Goal: Task Accomplishment & Management: Complete application form

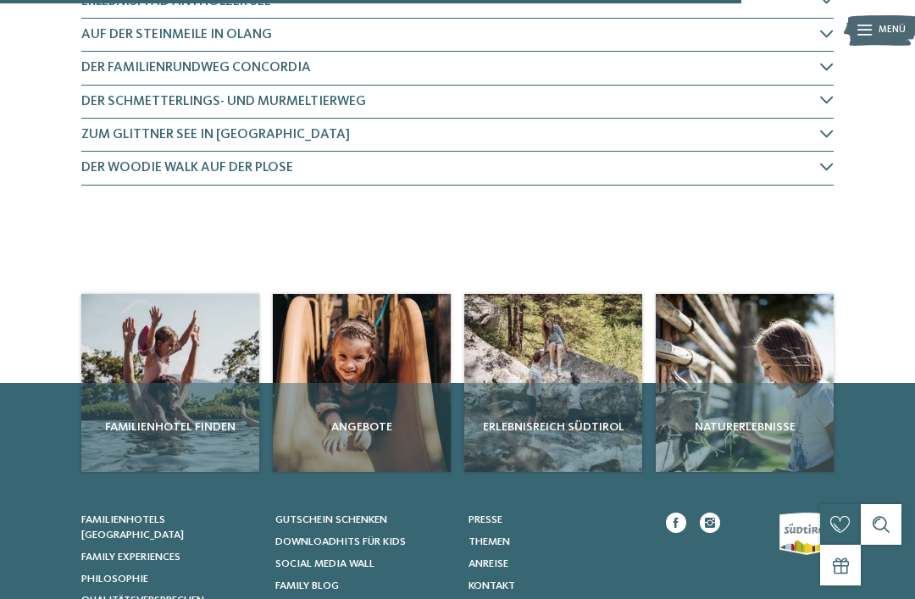
scroll to position [1152, 0]
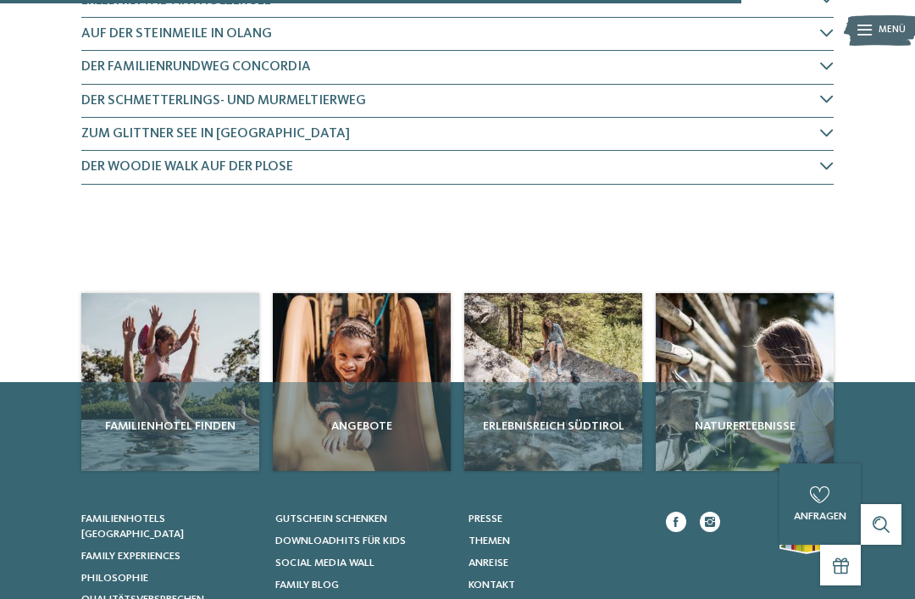
click at [200, 382] on div "Familienhotel finden" at bounding box center [170, 426] width 178 height 89
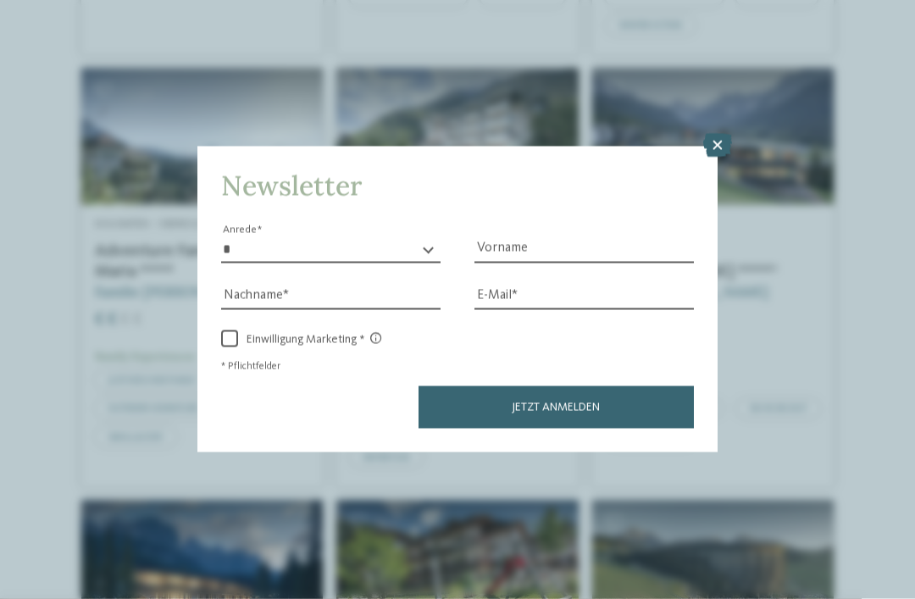
scroll to position [2004, 0]
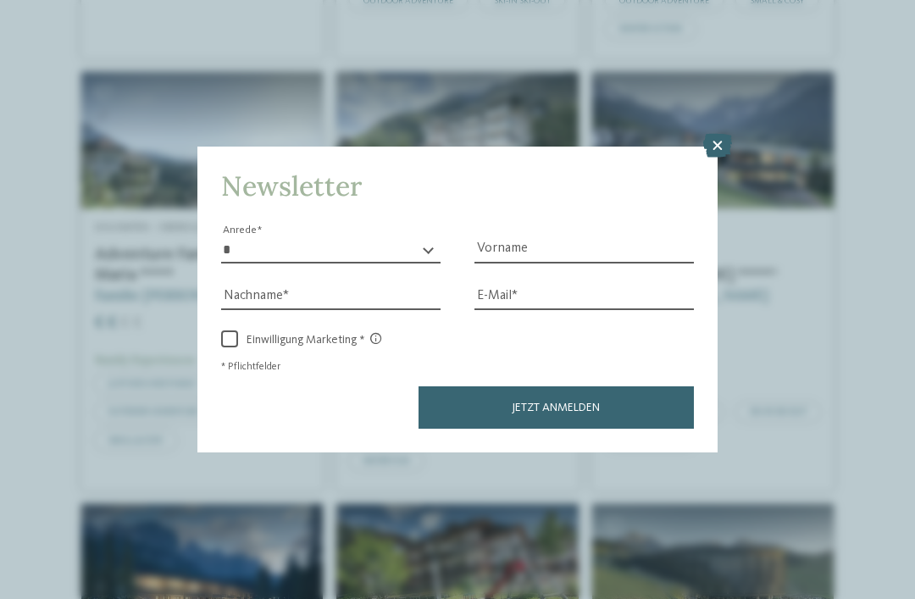
click at [719, 134] on icon at bounding box center [717, 146] width 29 height 24
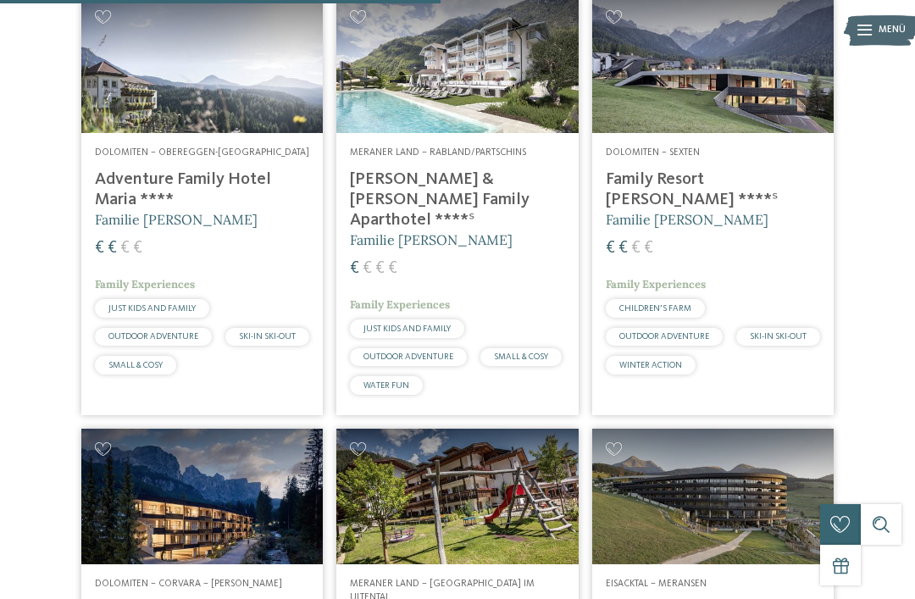
scroll to position [2080, 0]
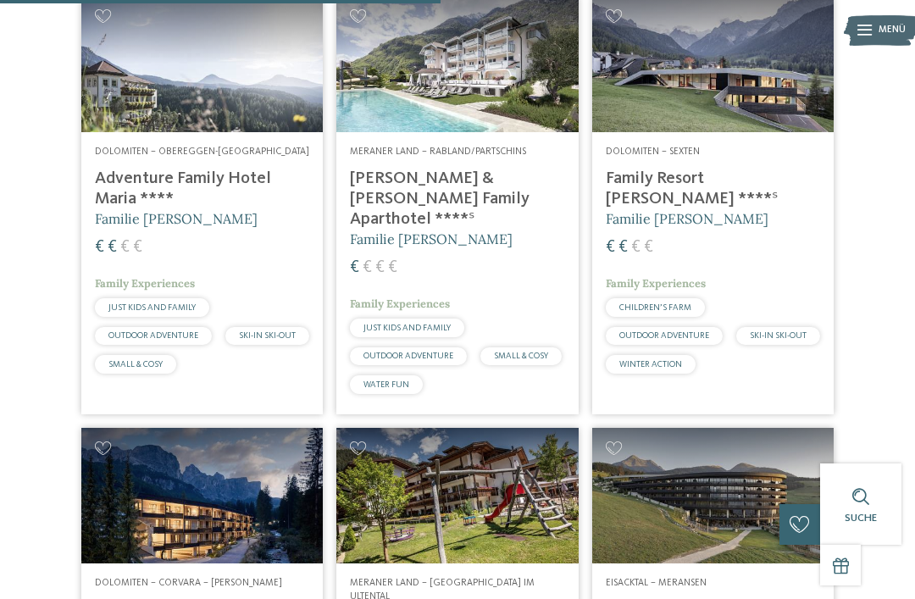
click at [471, 120] on img at bounding box center [456, 63] width 241 height 135
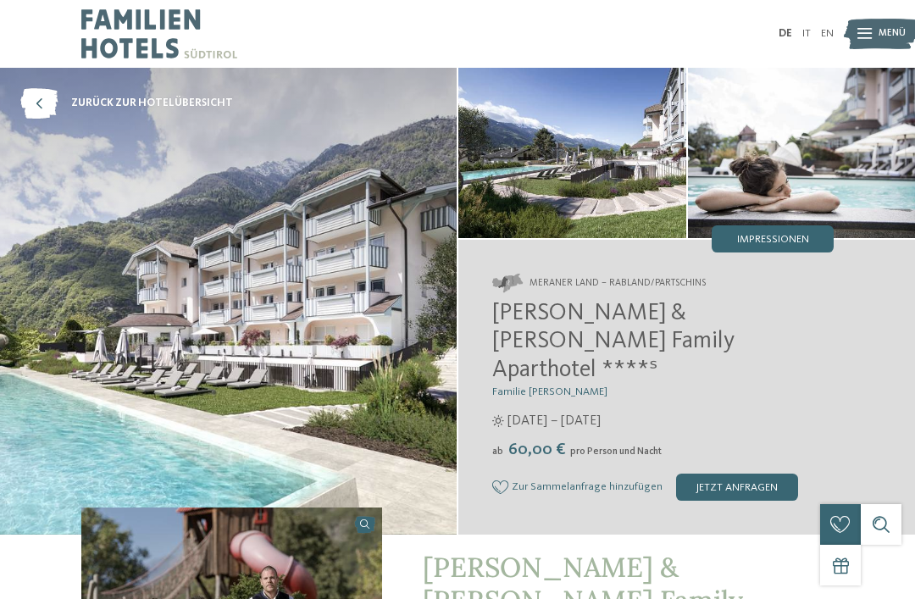
click at [788, 240] on span "Impressionen" at bounding box center [773, 240] width 72 height 11
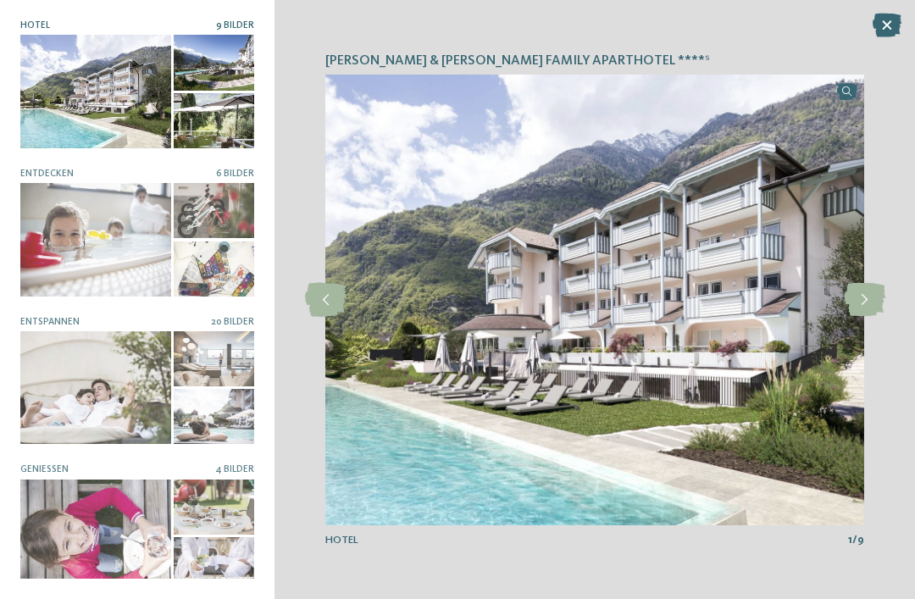
click at [857, 303] on icon at bounding box center [863, 300] width 41 height 34
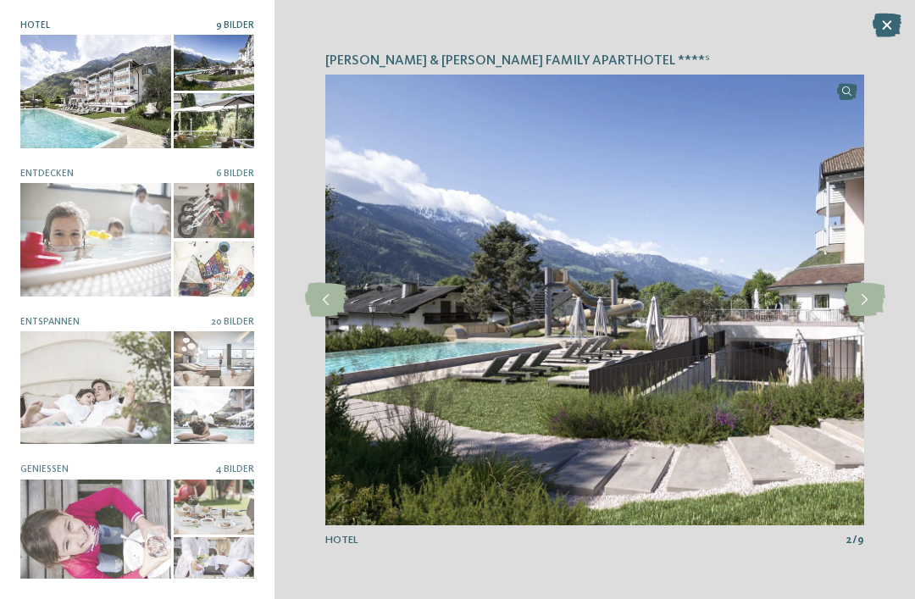
click at [864, 298] on icon at bounding box center [863, 300] width 41 height 34
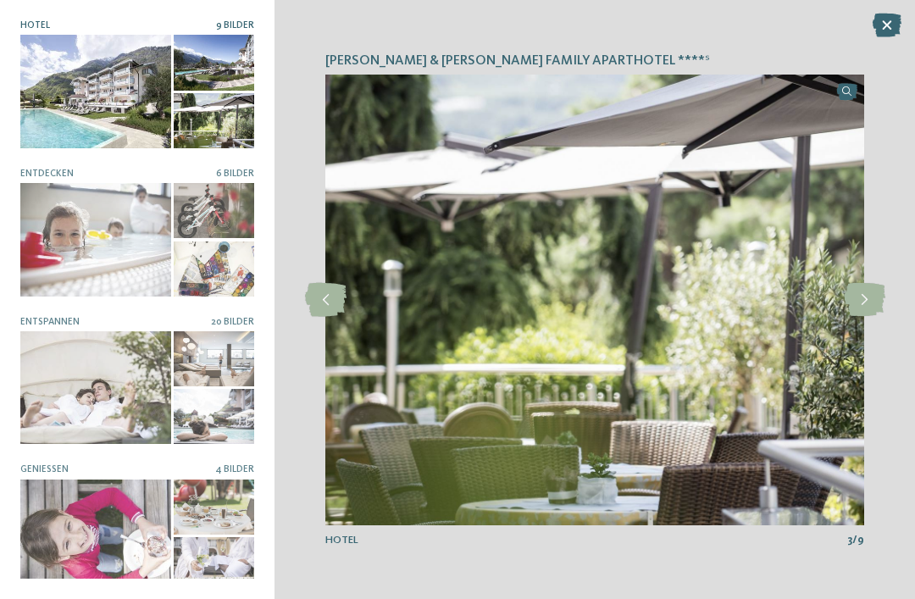
click at [869, 298] on icon at bounding box center [863, 300] width 41 height 34
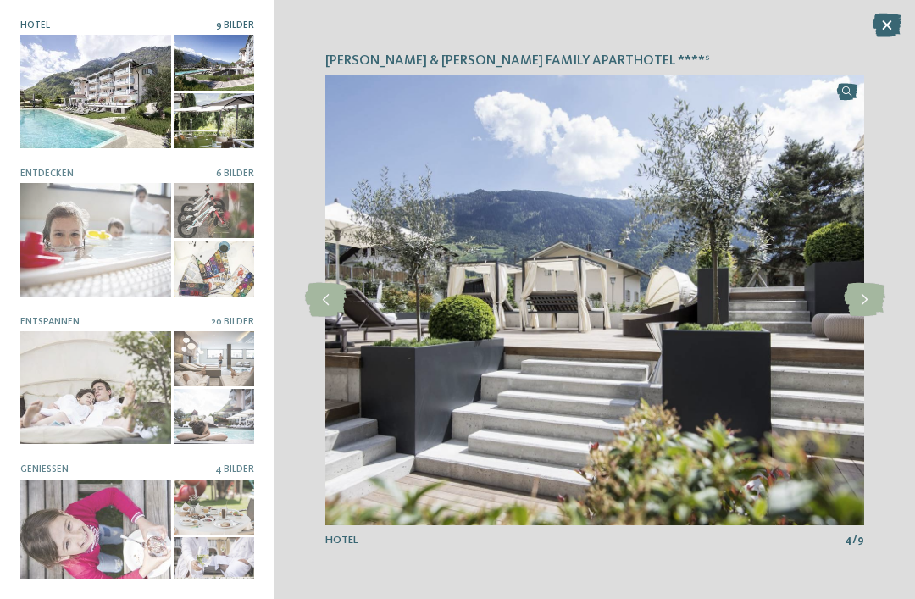
click at [865, 300] on icon at bounding box center [863, 300] width 41 height 34
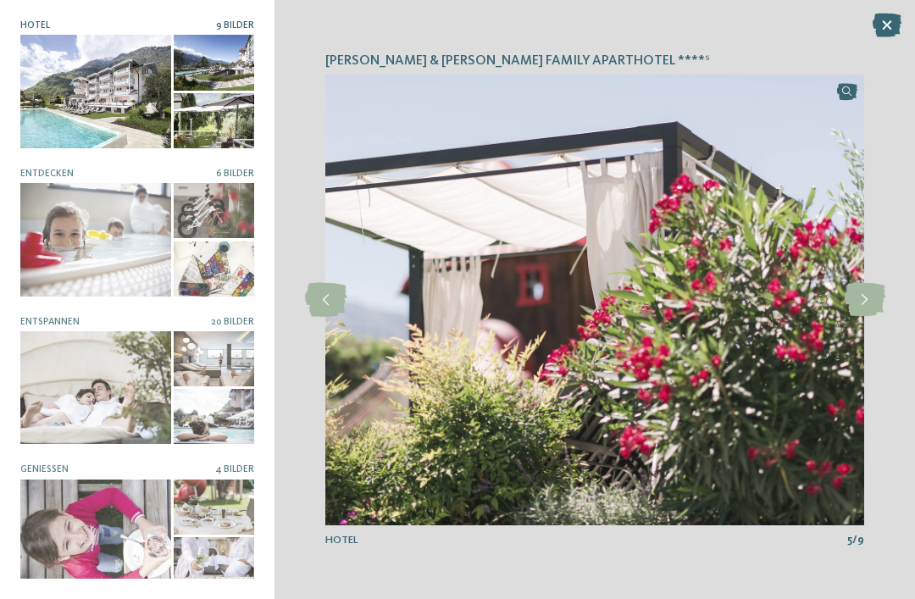
click at [868, 298] on icon at bounding box center [863, 300] width 41 height 34
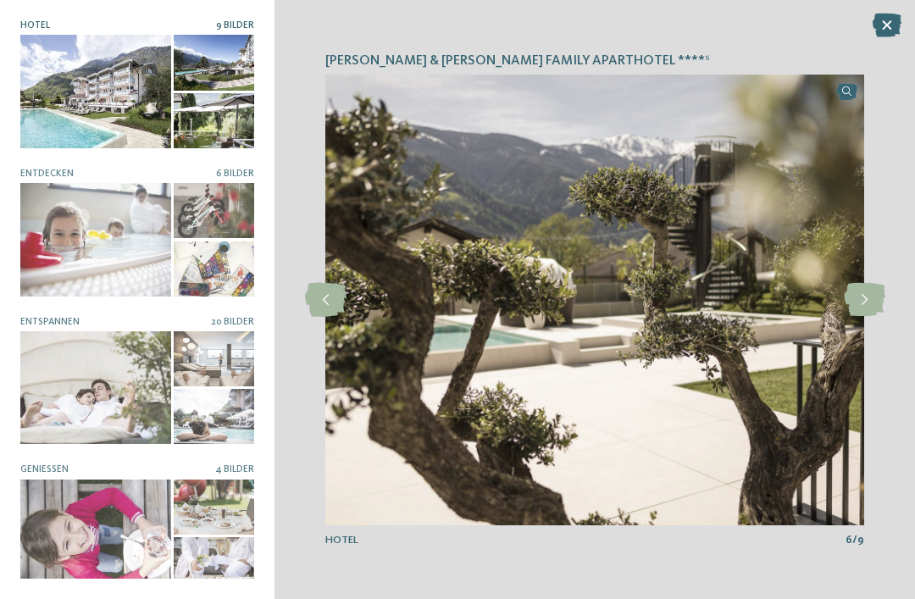
click at [868, 299] on icon at bounding box center [863, 300] width 41 height 34
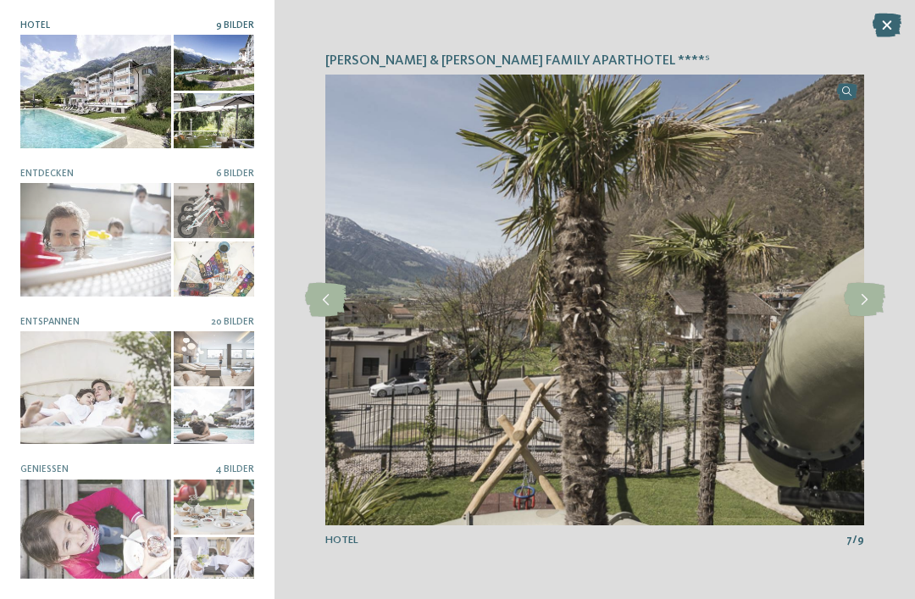
click at [875, 296] on icon at bounding box center [863, 300] width 41 height 34
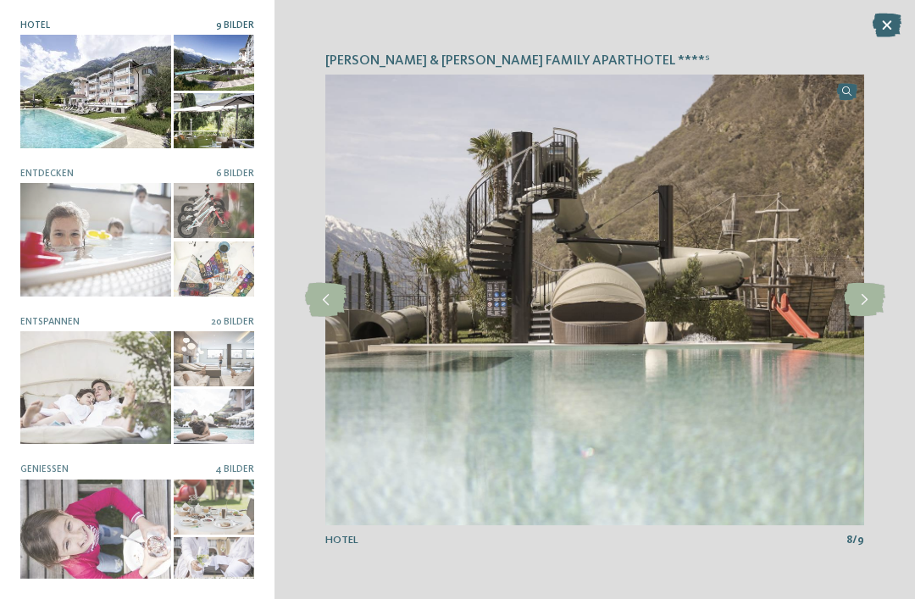
click at [879, 294] on icon at bounding box center [863, 300] width 41 height 34
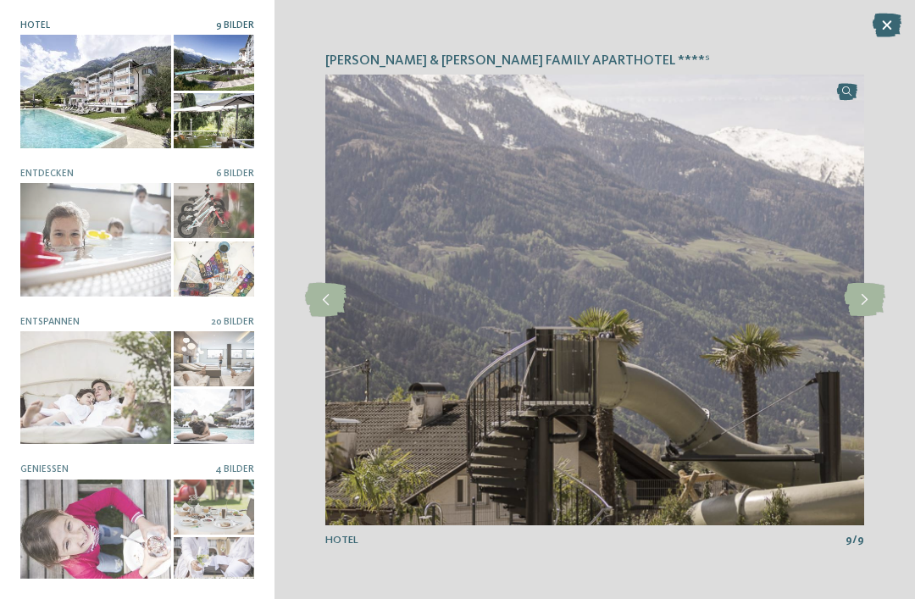
click at [876, 293] on icon at bounding box center [863, 300] width 41 height 34
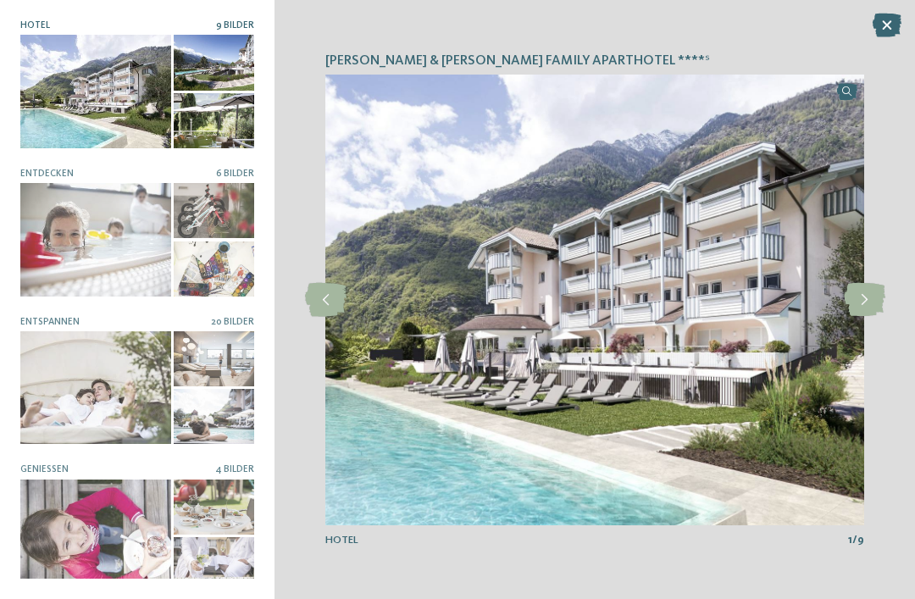
click at [873, 296] on icon at bounding box center [863, 300] width 41 height 34
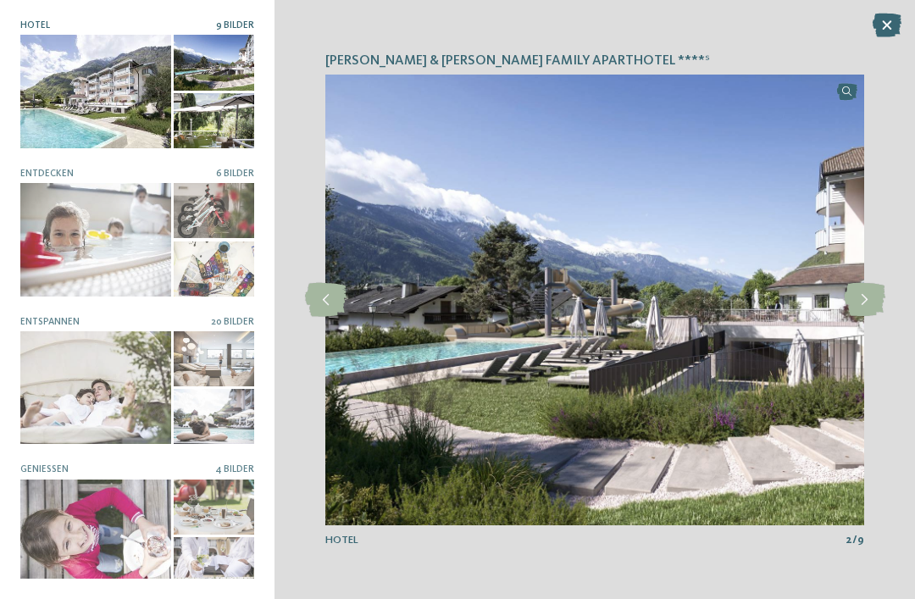
click at [875, 294] on icon at bounding box center [863, 300] width 41 height 34
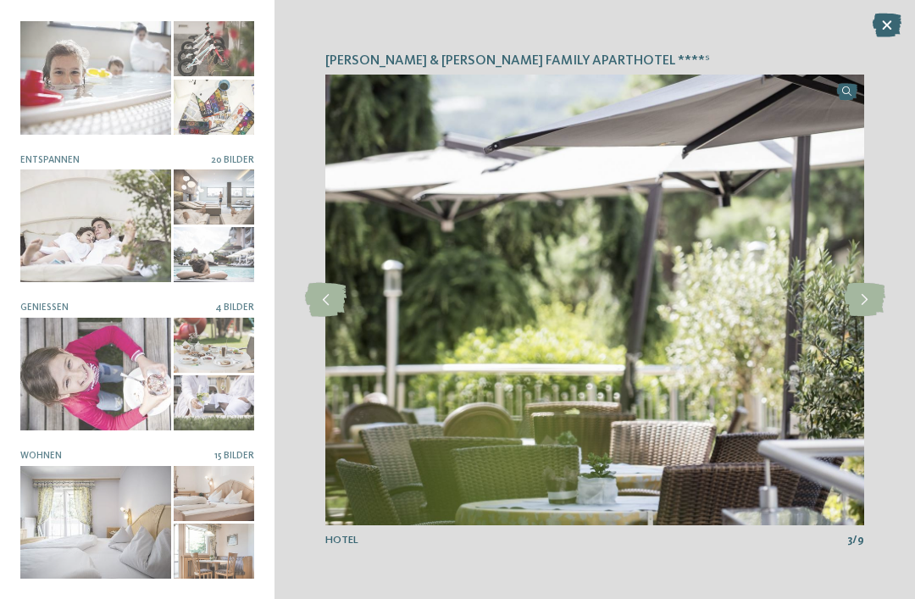
scroll to position [160, 0]
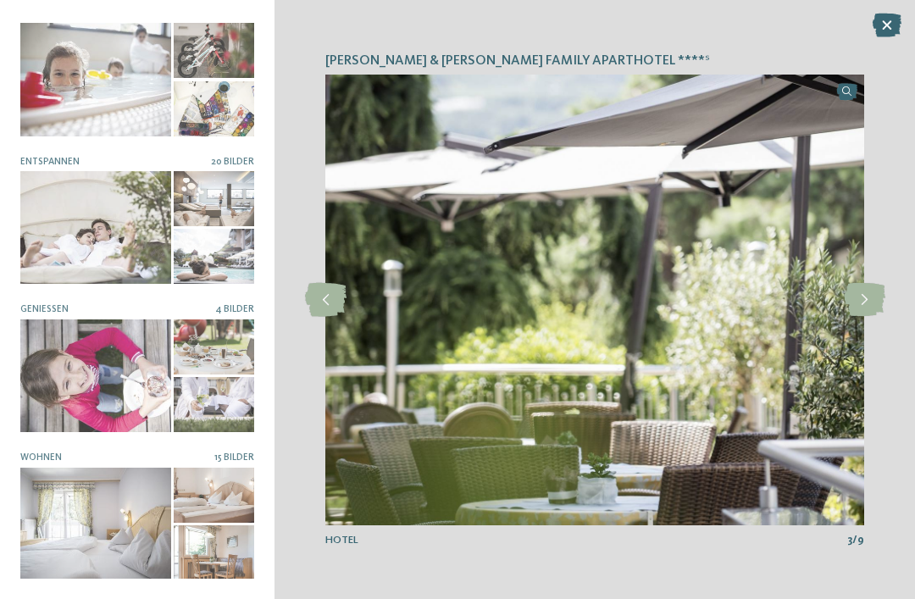
click at [140, 521] on div at bounding box center [95, 523] width 151 height 113
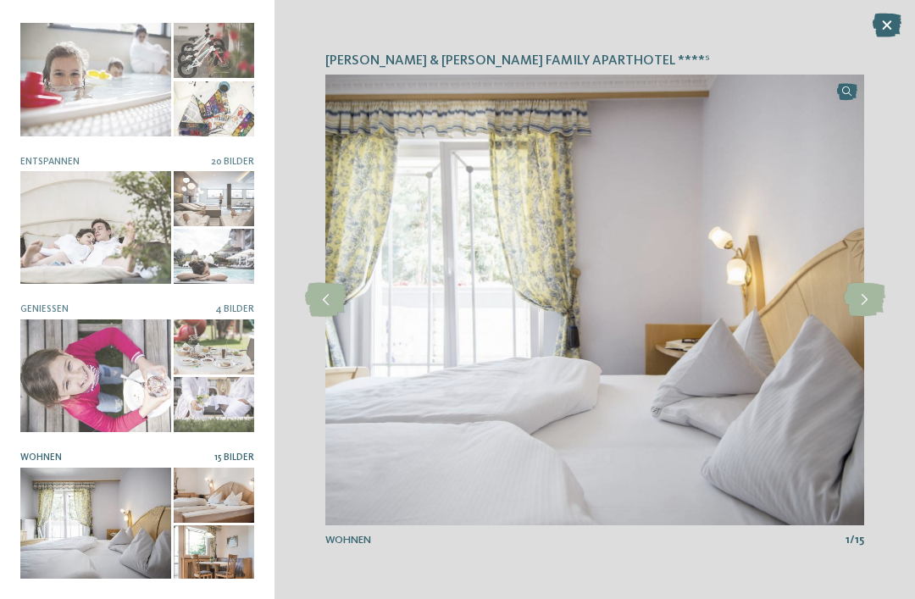
click at [865, 296] on icon at bounding box center [863, 300] width 41 height 34
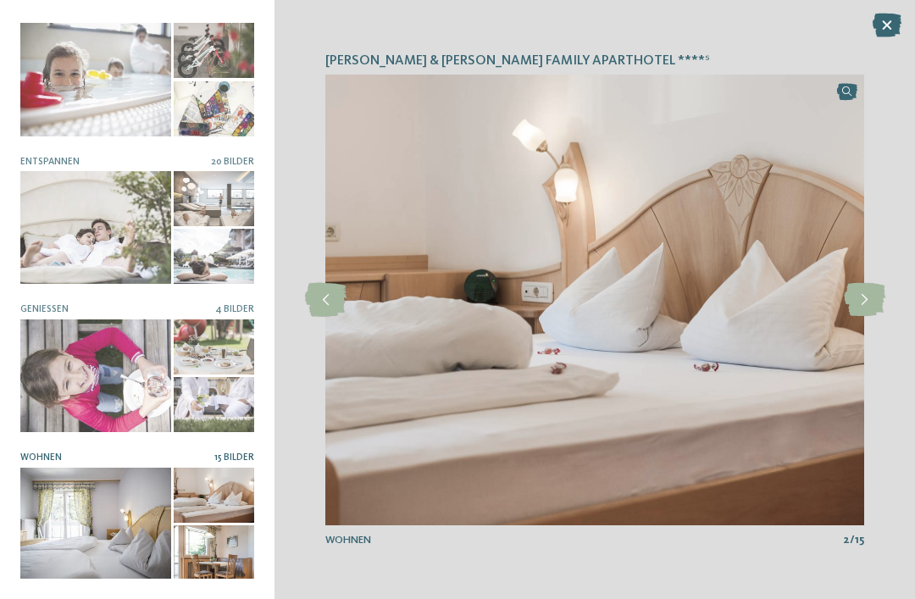
click at [873, 293] on icon at bounding box center [863, 300] width 41 height 34
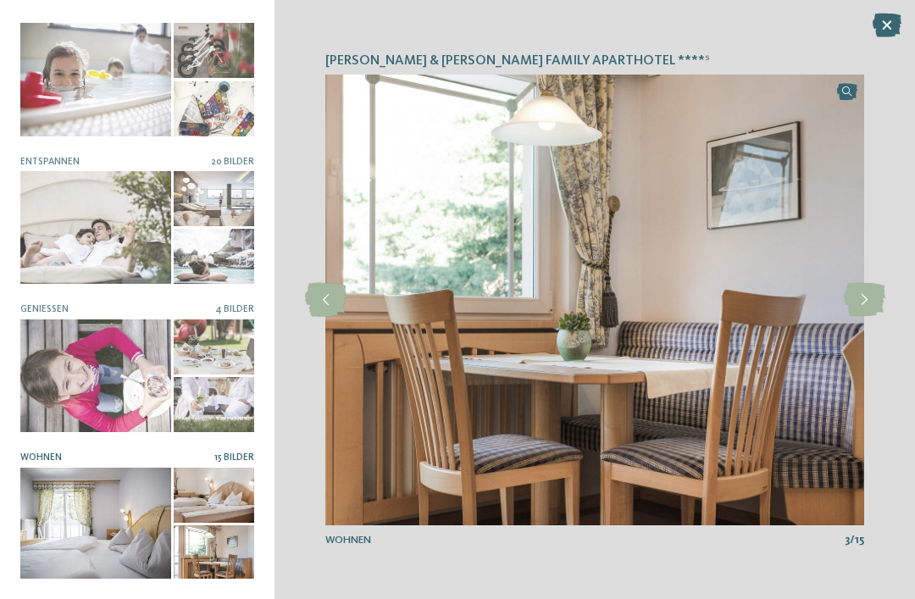
click at [875, 293] on icon at bounding box center [863, 300] width 41 height 34
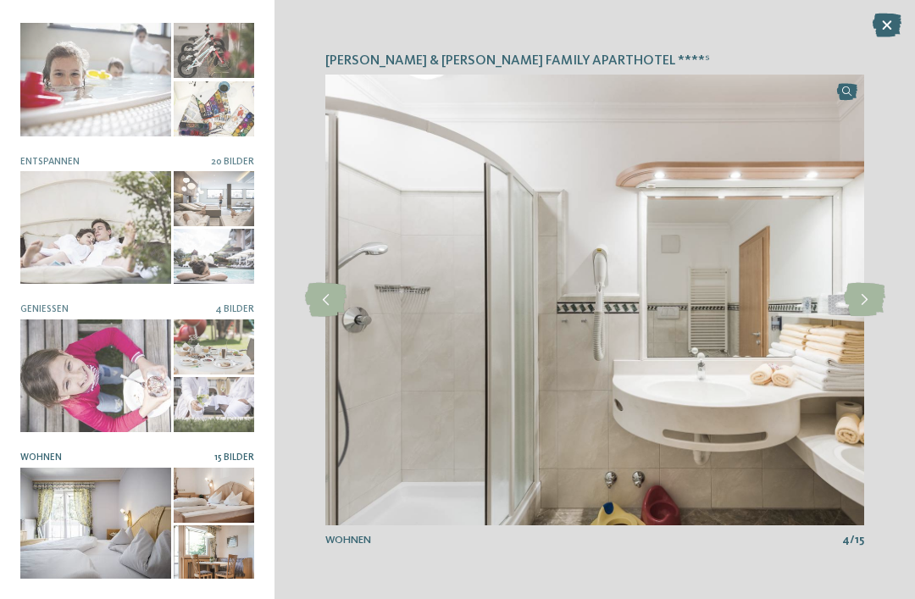
click at [872, 296] on icon at bounding box center [863, 300] width 41 height 34
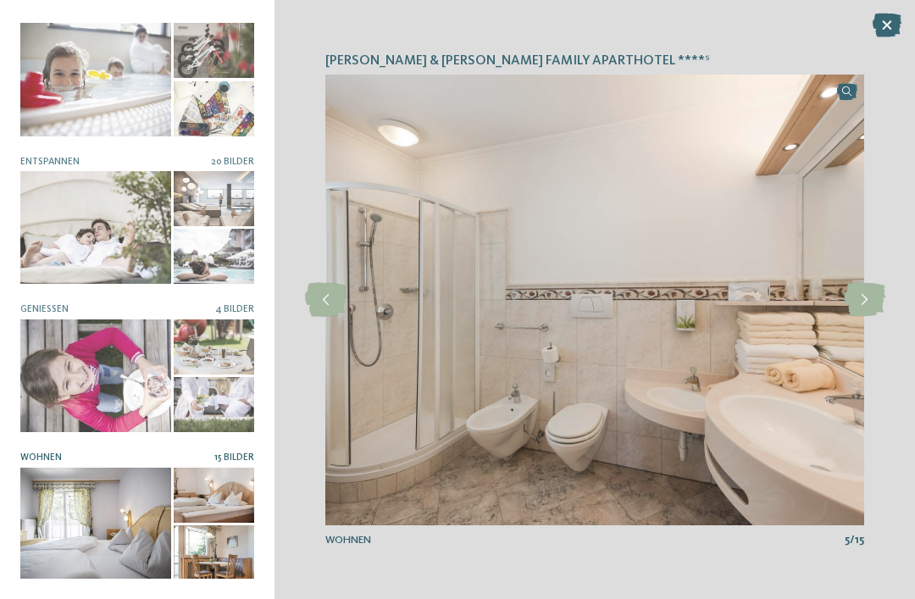
click at [874, 299] on icon at bounding box center [863, 300] width 41 height 34
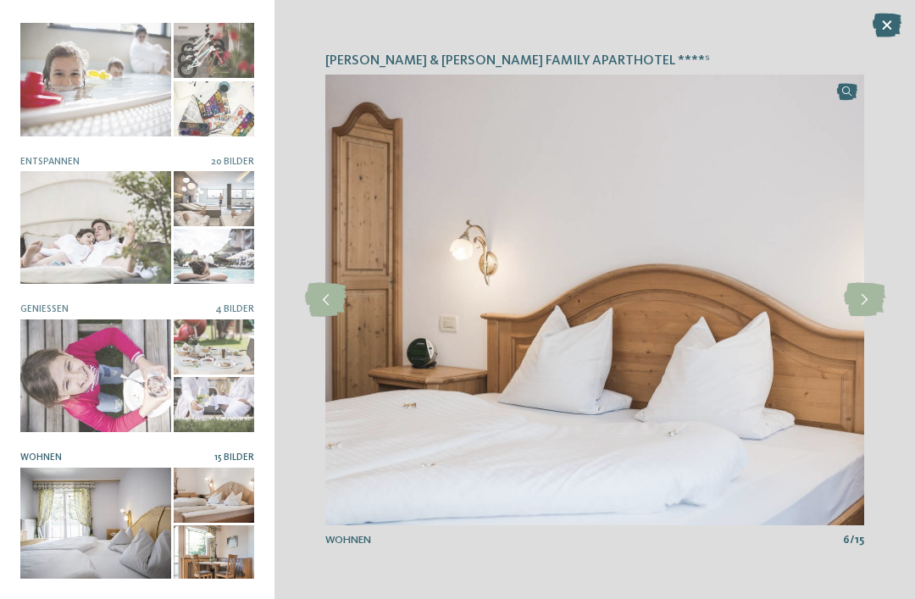
click at [870, 292] on icon at bounding box center [863, 300] width 41 height 34
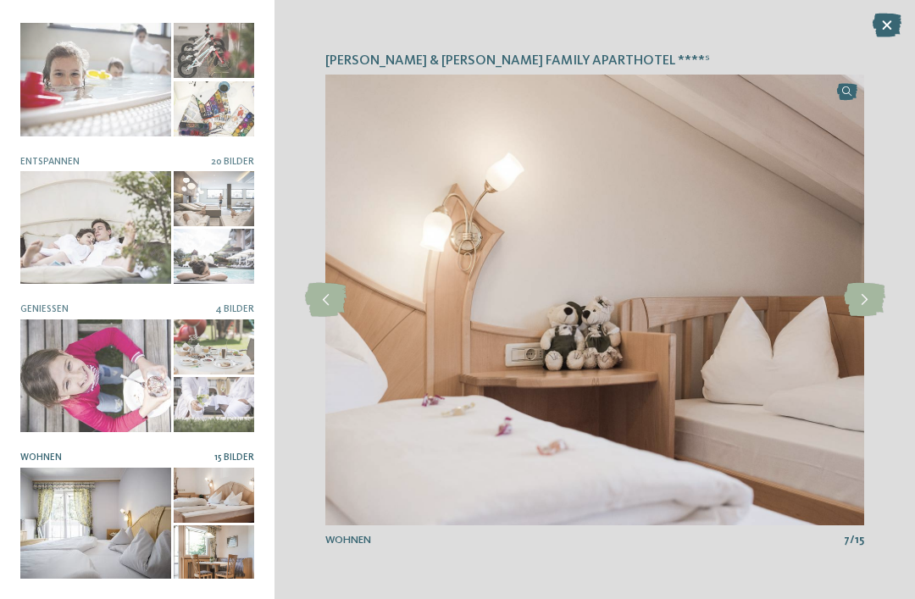
click at [873, 293] on icon at bounding box center [863, 300] width 41 height 34
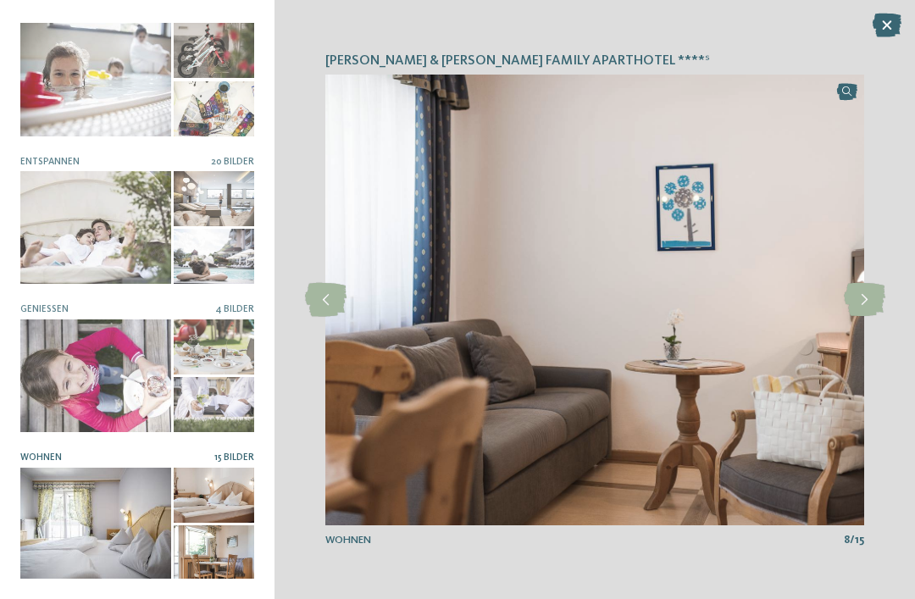
click at [868, 292] on icon at bounding box center [863, 300] width 41 height 34
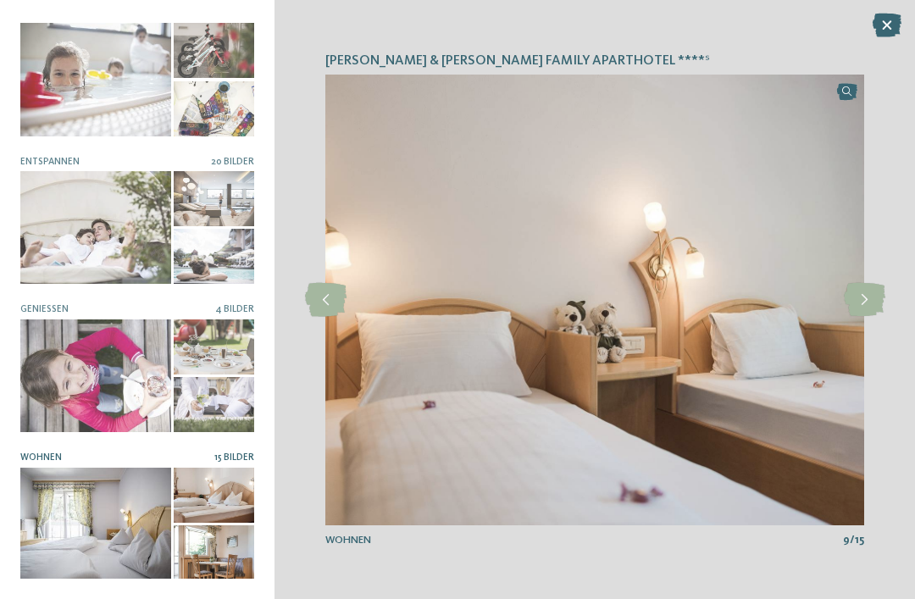
click at [871, 293] on icon at bounding box center [863, 300] width 41 height 34
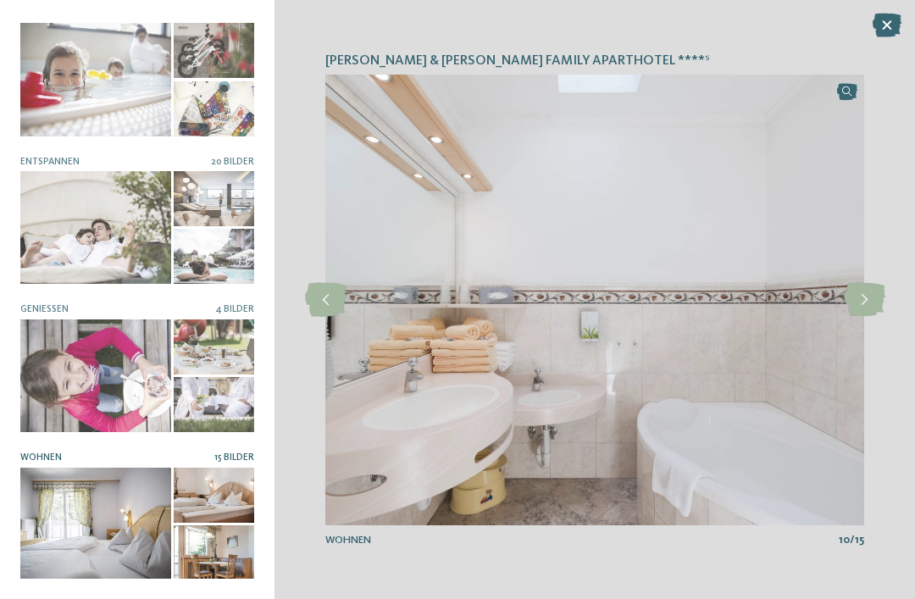
click at [873, 292] on icon at bounding box center [863, 300] width 41 height 34
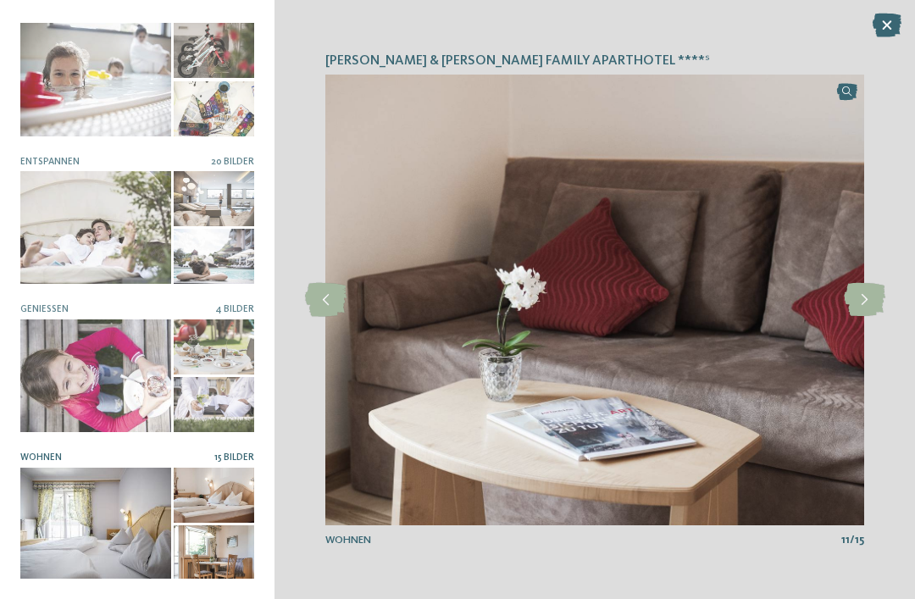
click at [876, 291] on icon at bounding box center [863, 300] width 41 height 34
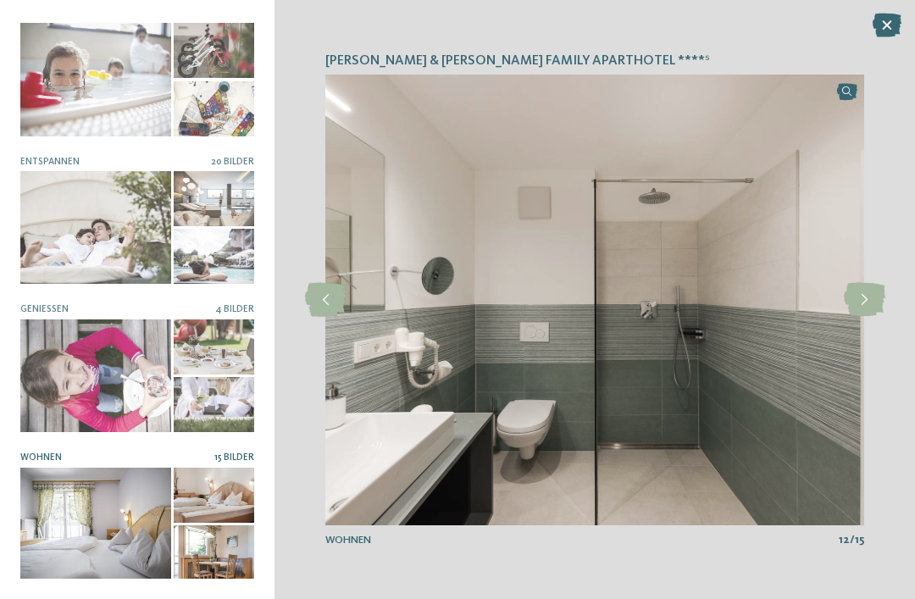
click at [876, 292] on icon at bounding box center [863, 300] width 41 height 34
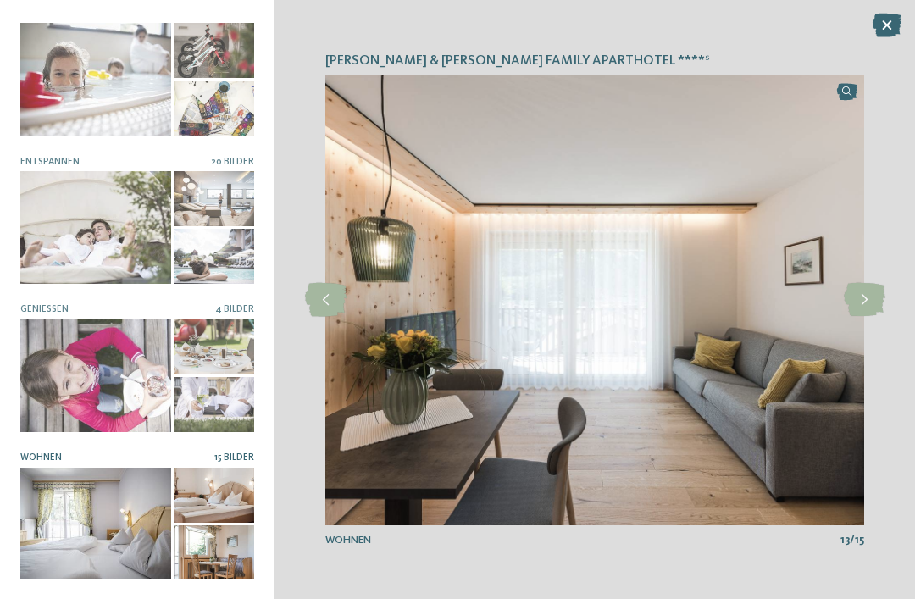
click at [878, 290] on icon at bounding box center [863, 300] width 41 height 34
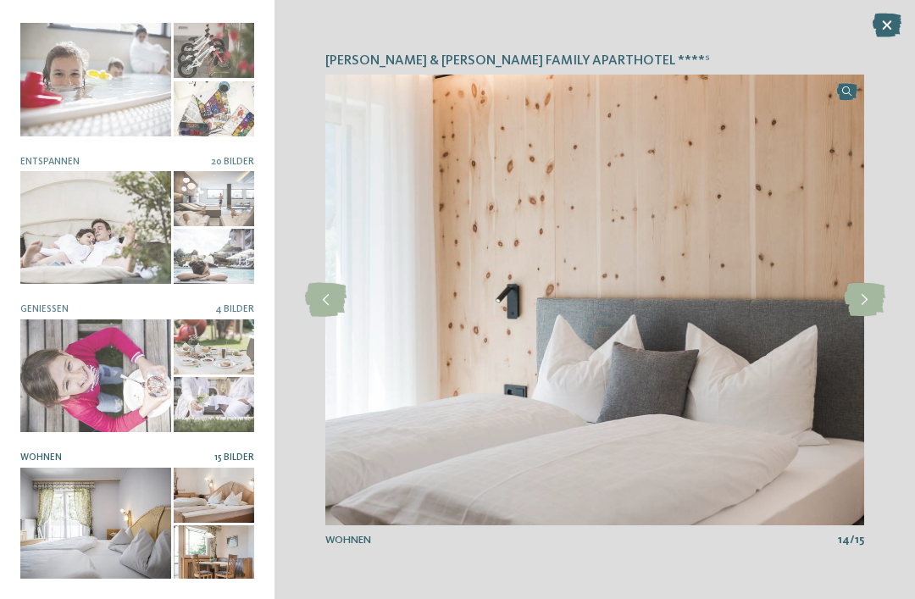
click at [876, 292] on icon at bounding box center [863, 300] width 41 height 34
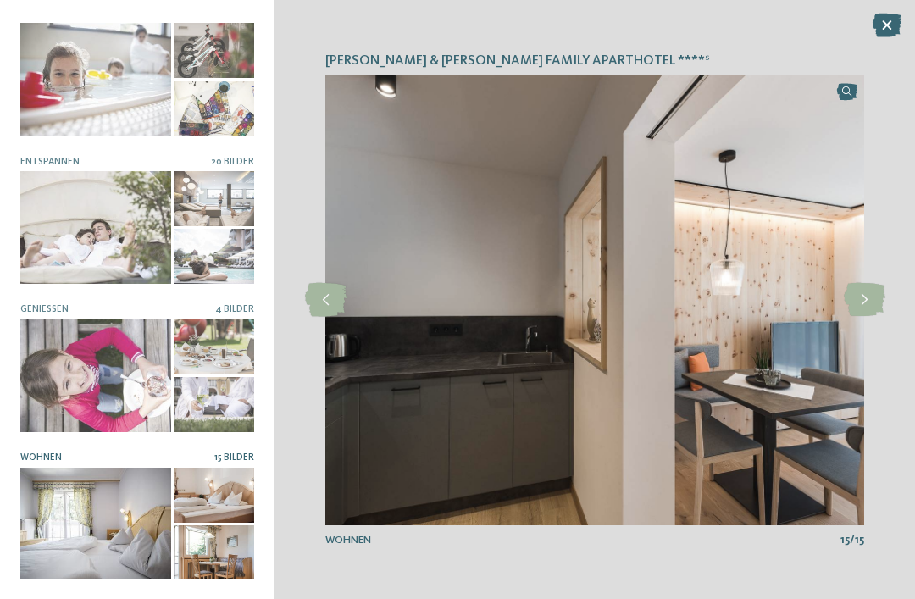
click at [877, 291] on icon at bounding box center [863, 300] width 41 height 34
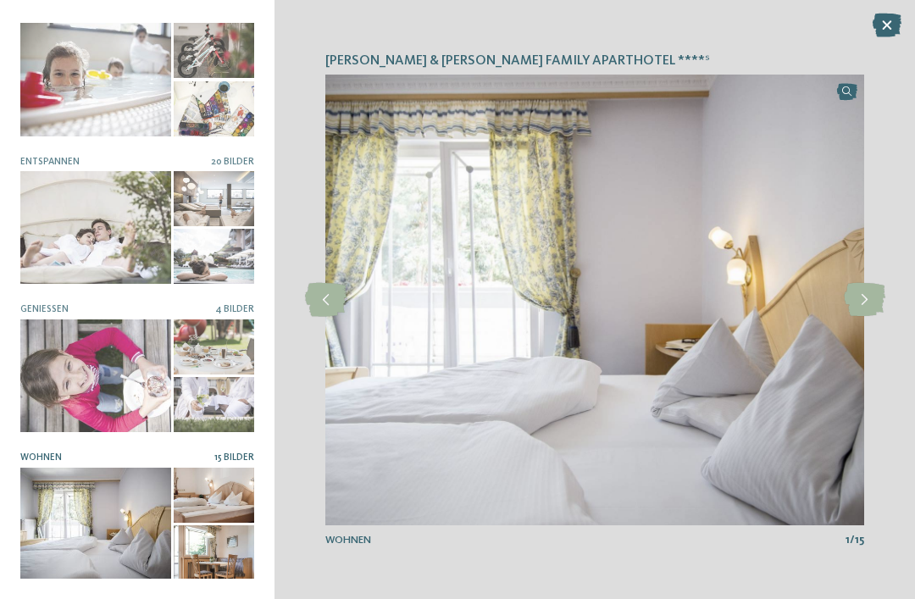
click at [876, 293] on icon at bounding box center [863, 300] width 41 height 34
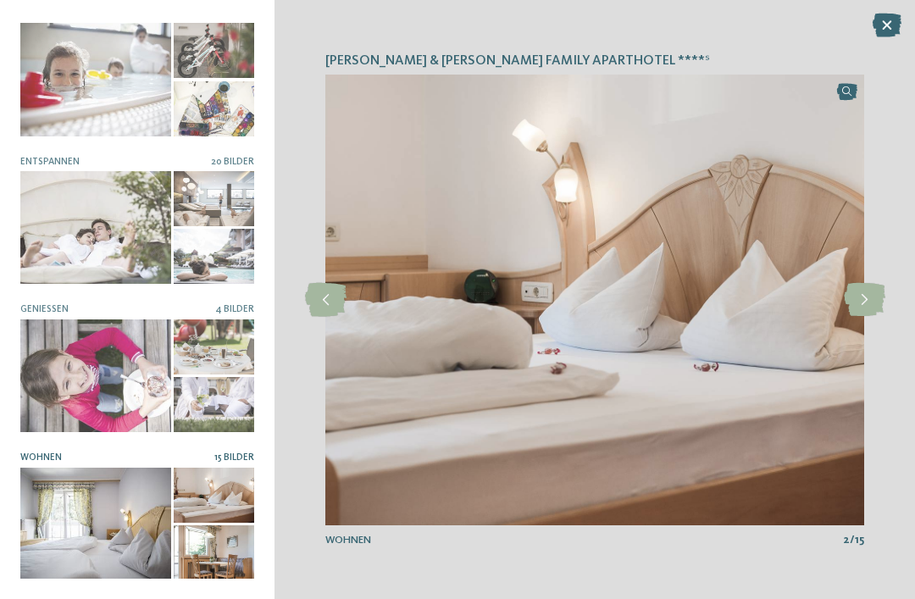
click at [874, 296] on icon at bounding box center [863, 300] width 41 height 34
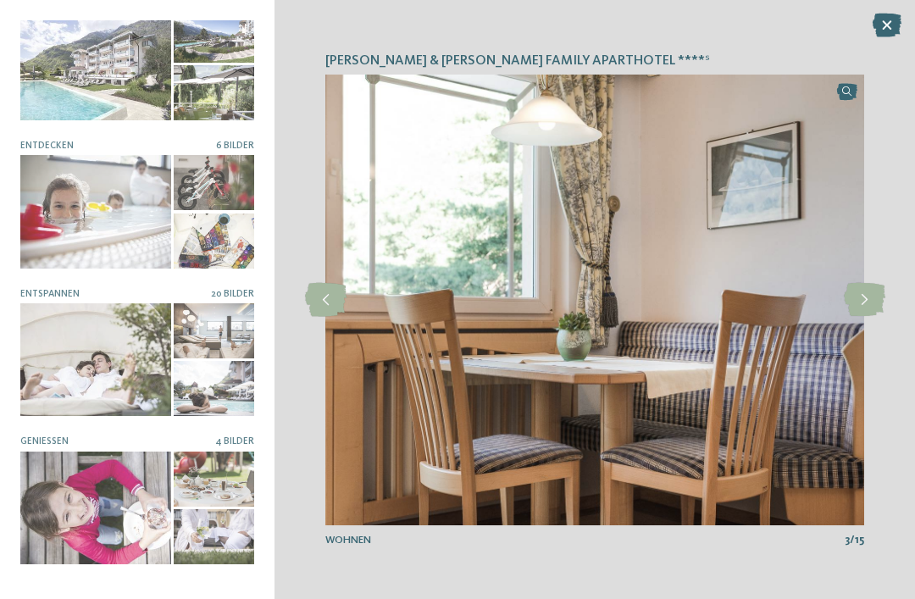
scroll to position [36, 0]
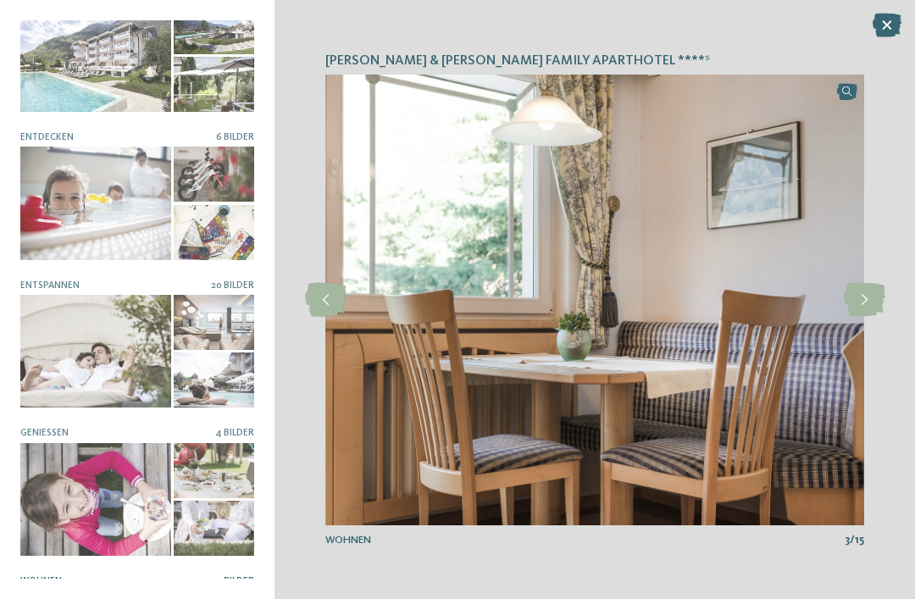
click at [220, 372] on div at bounding box center [214, 379] width 80 height 55
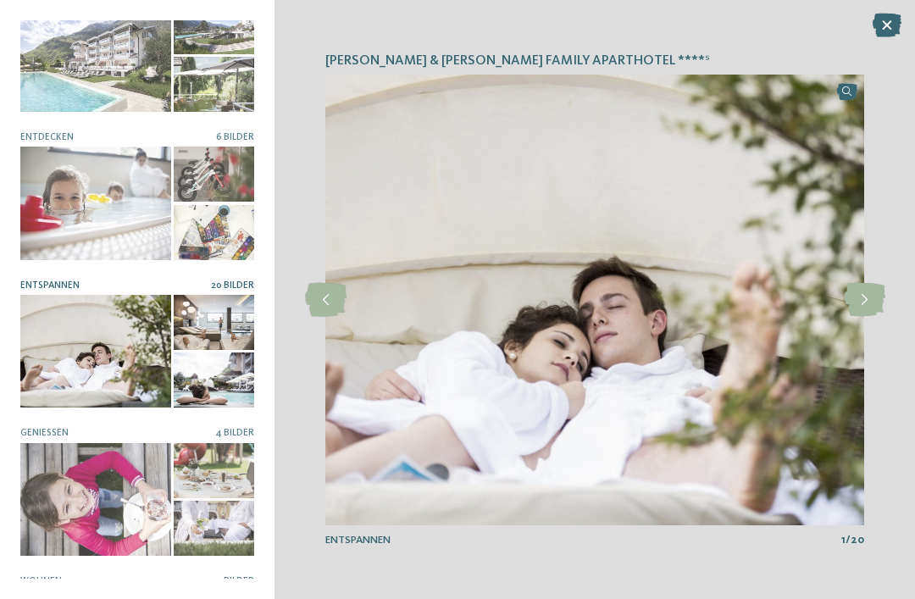
click at [865, 296] on icon at bounding box center [863, 300] width 41 height 34
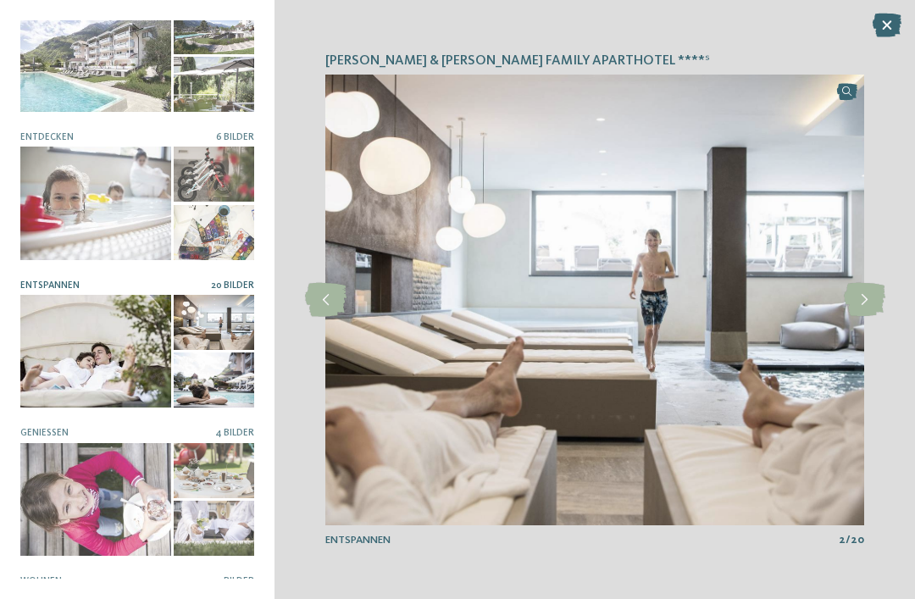
click at [867, 296] on icon at bounding box center [863, 300] width 41 height 34
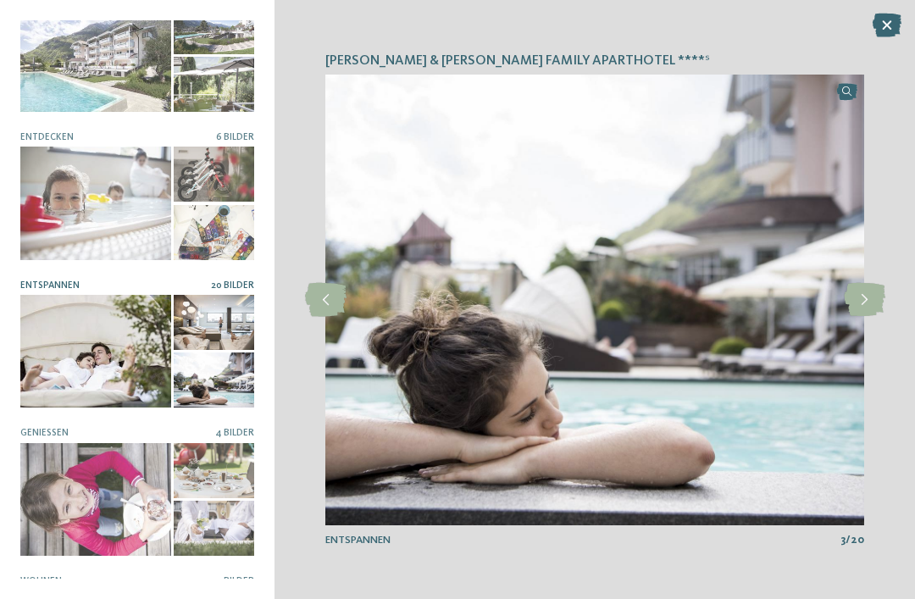
click at [866, 296] on icon at bounding box center [863, 300] width 41 height 34
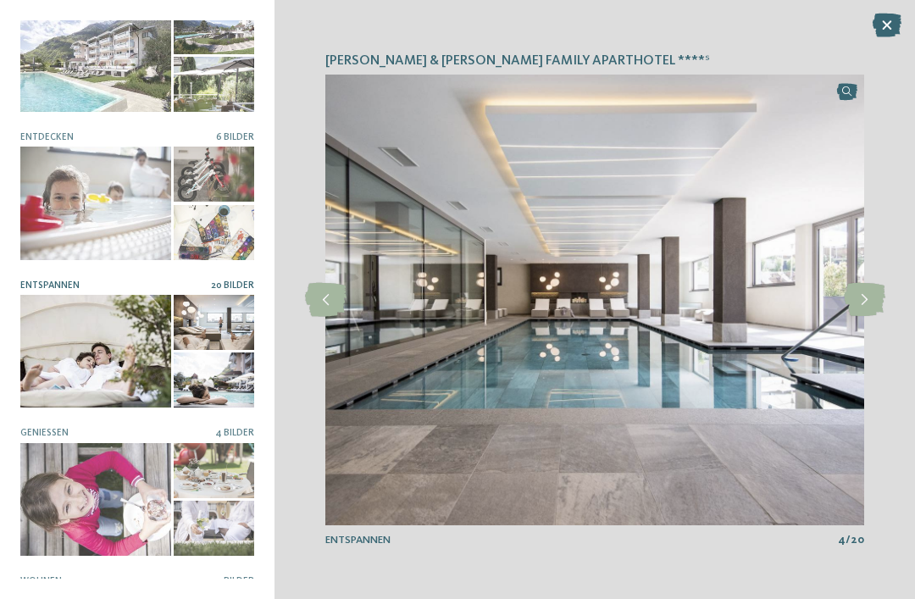
click at [878, 296] on icon at bounding box center [863, 300] width 41 height 34
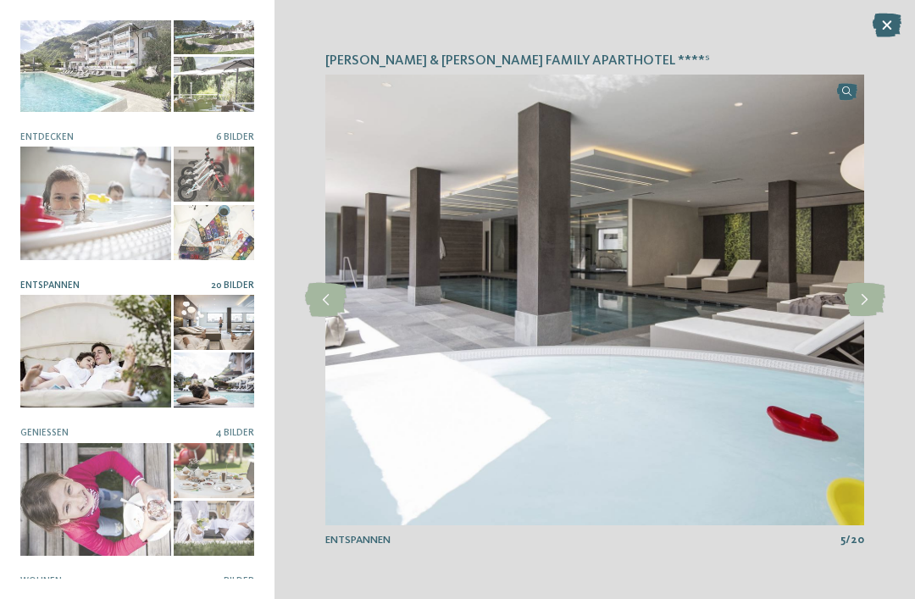
click at [873, 296] on icon at bounding box center [863, 300] width 41 height 34
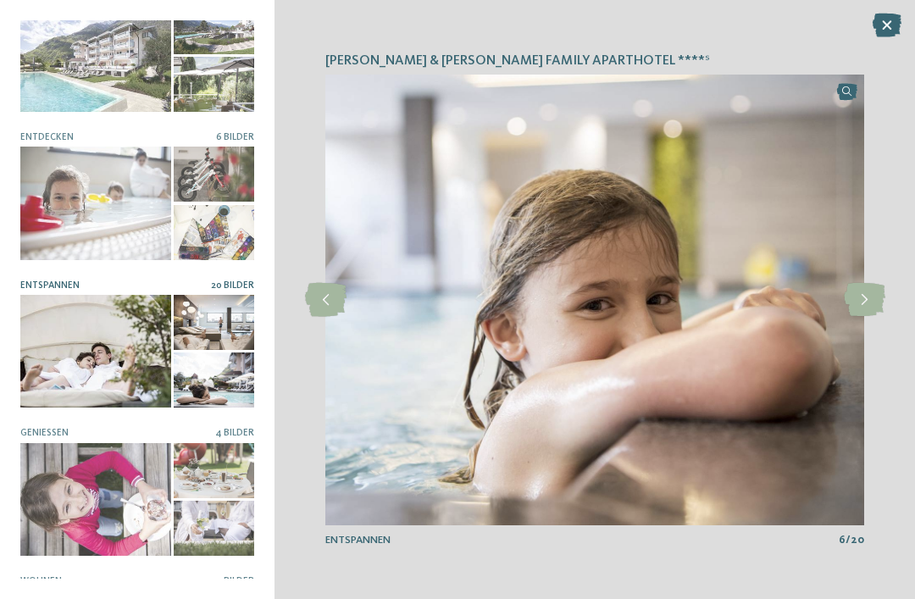
click at [874, 295] on icon at bounding box center [863, 300] width 41 height 34
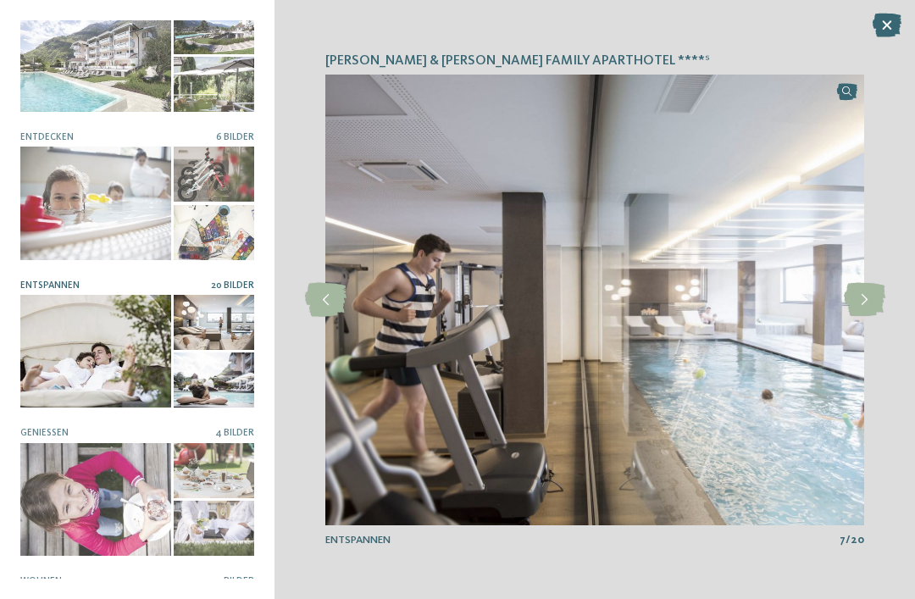
click at [869, 297] on icon at bounding box center [863, 300] width 41 height 34
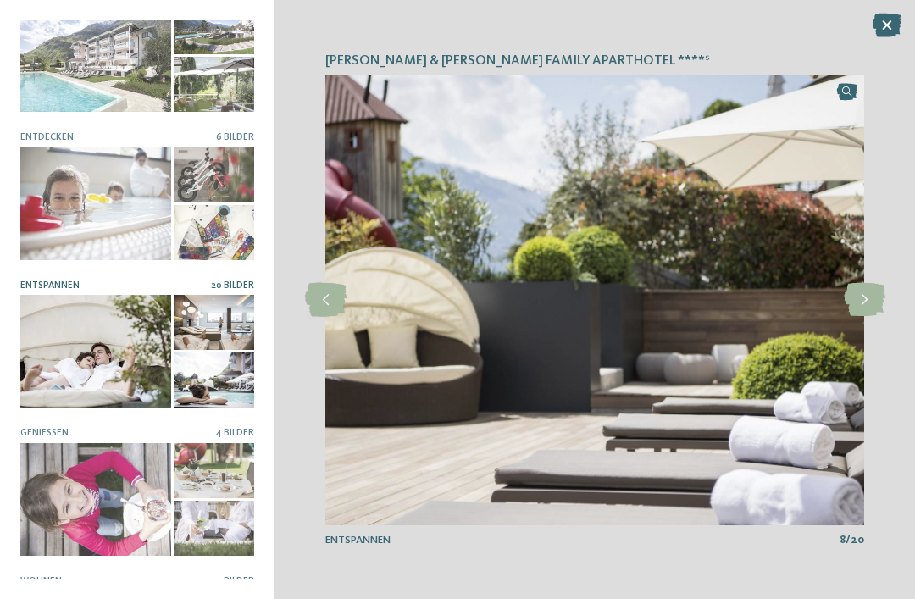
click at [869, 298] on icon at bounding box center [863, 300] width 41 height 34
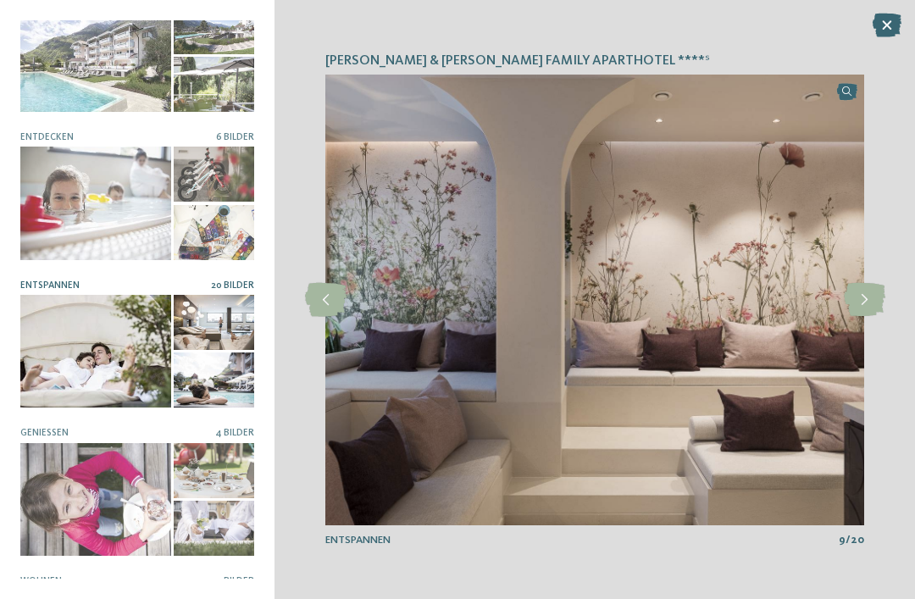
click at [866, 298] on icon at bounding box center [863, 300] width 41 height 34
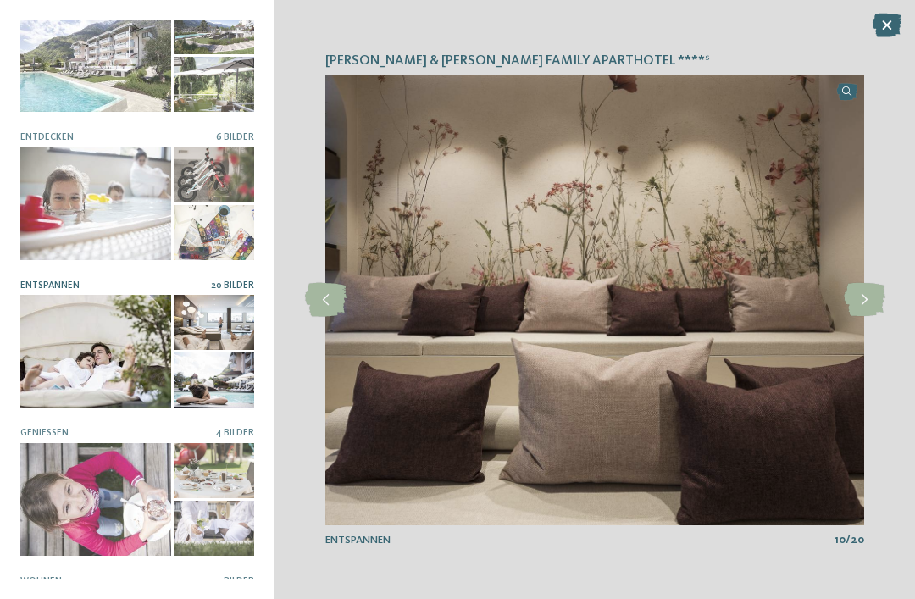
click at [859, 295] on icon at bounding box center [863, 300] width 41 height 34
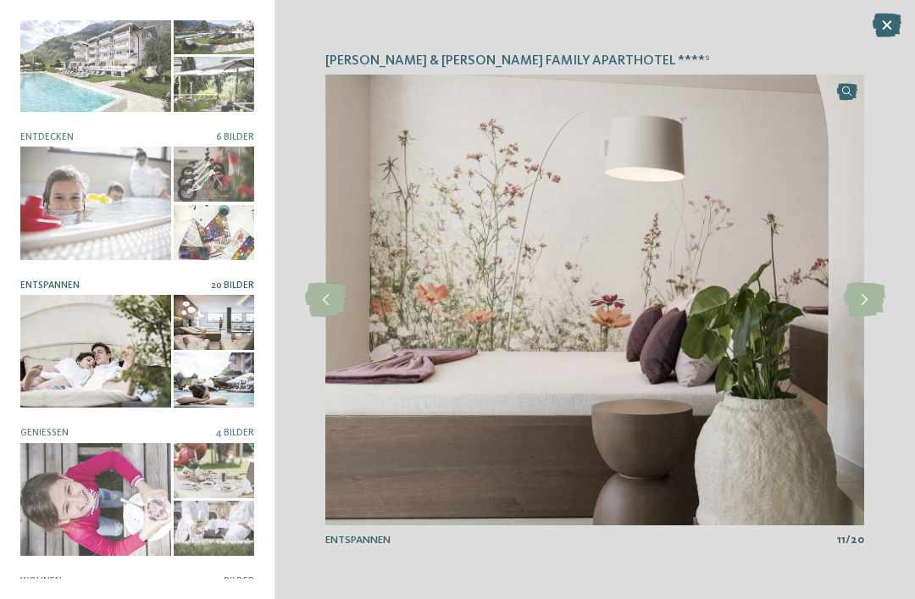
click at [877, 22] on icon at bounding box center [886, 26] width 29 height 24
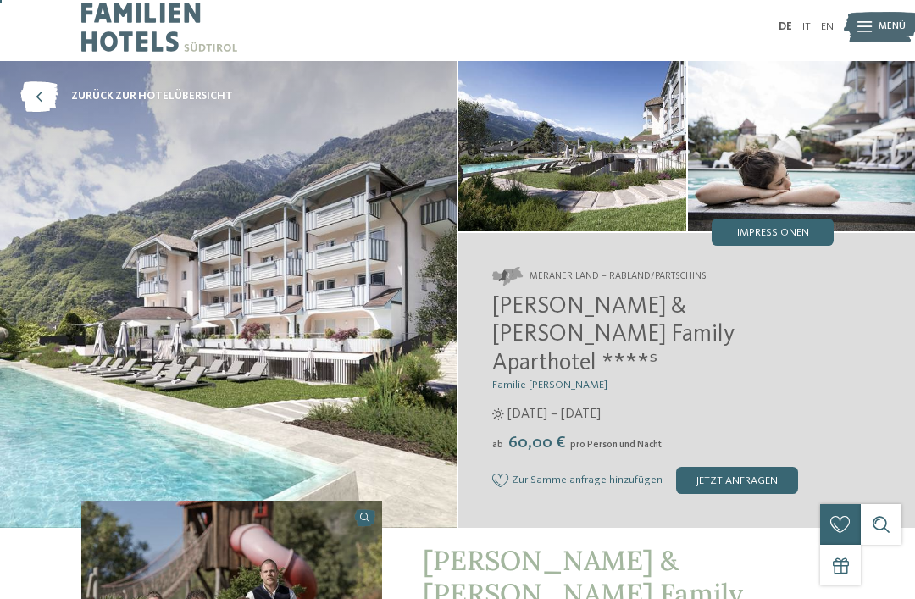
scroll to position [0, 0]
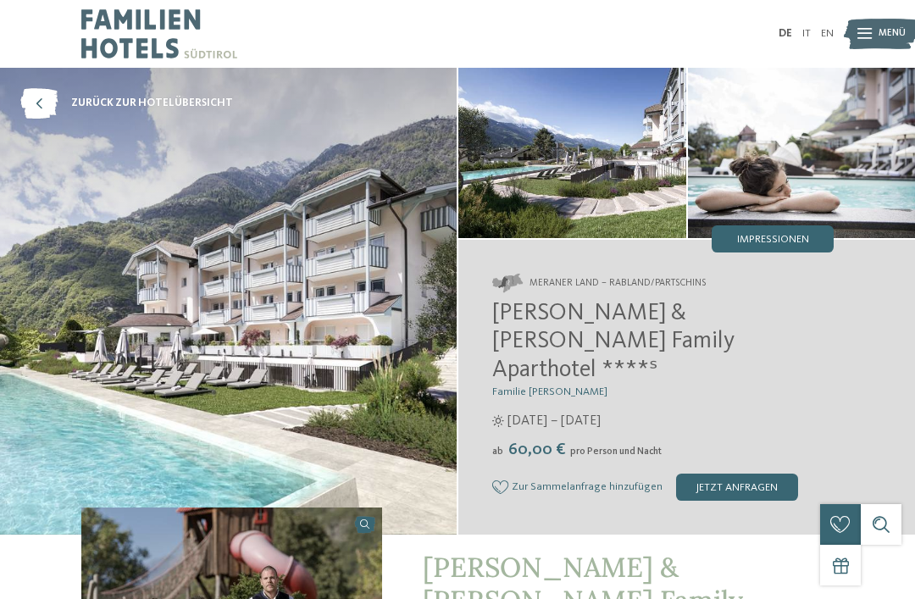
click at [875, 30] on img at bounding box center [880, 33] width 75 height 37
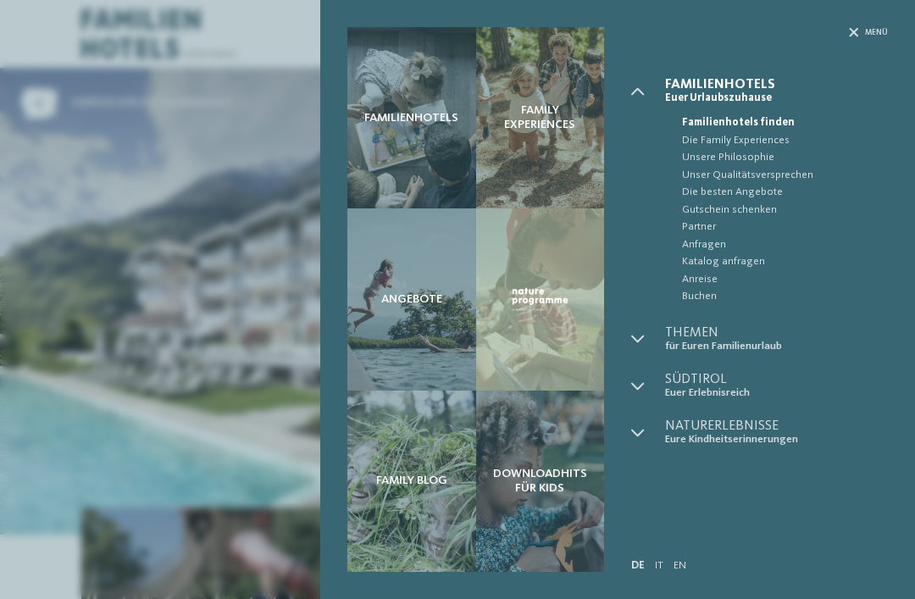
click at [702, 282] on span "Anreise" at bounding box center [785, 279] width 206 height 17
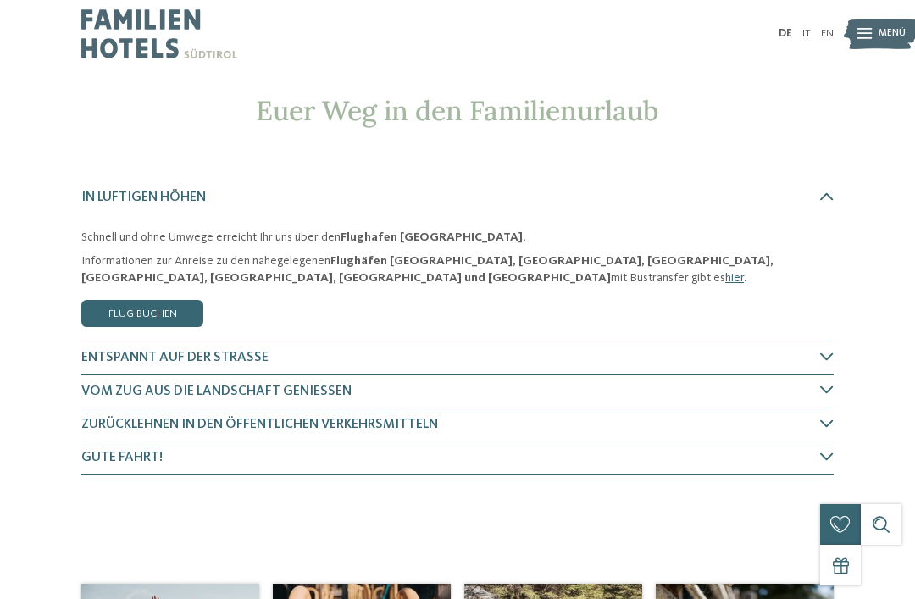
click at [825, 389] on icon at bounding box center [827, 390] width 14 height 14
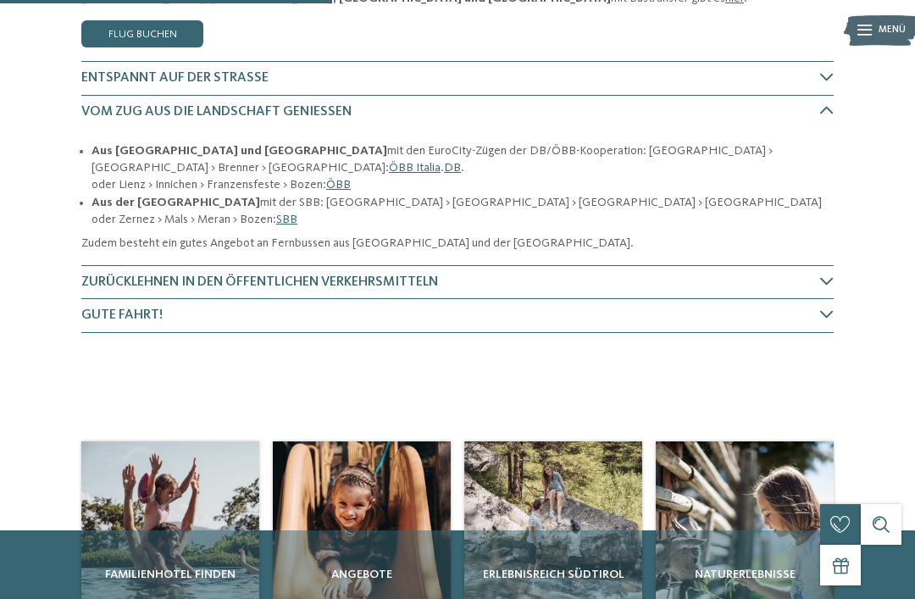
scroll to position [280, 0]
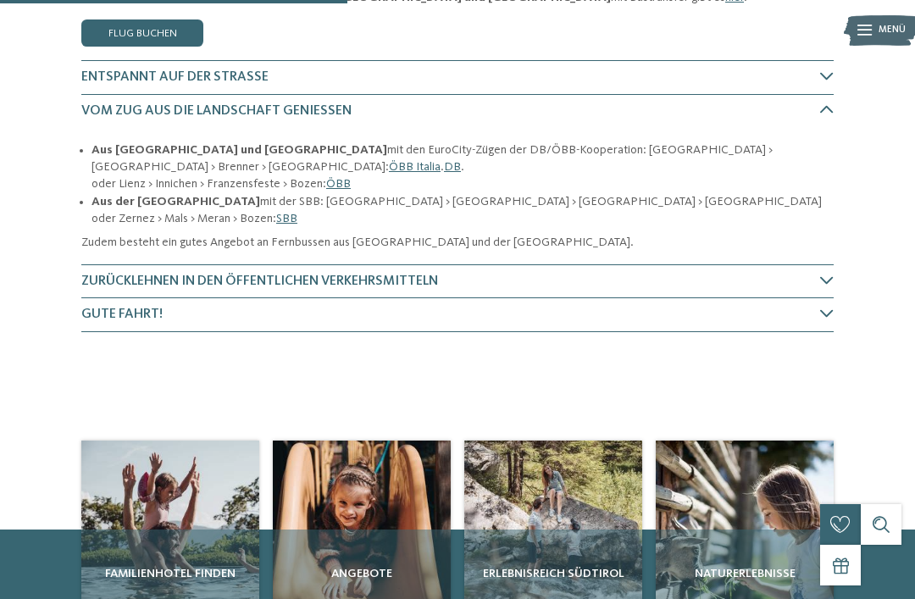
click at [822, 274] on icon at bounding box center [827, 281] width 14 height 14
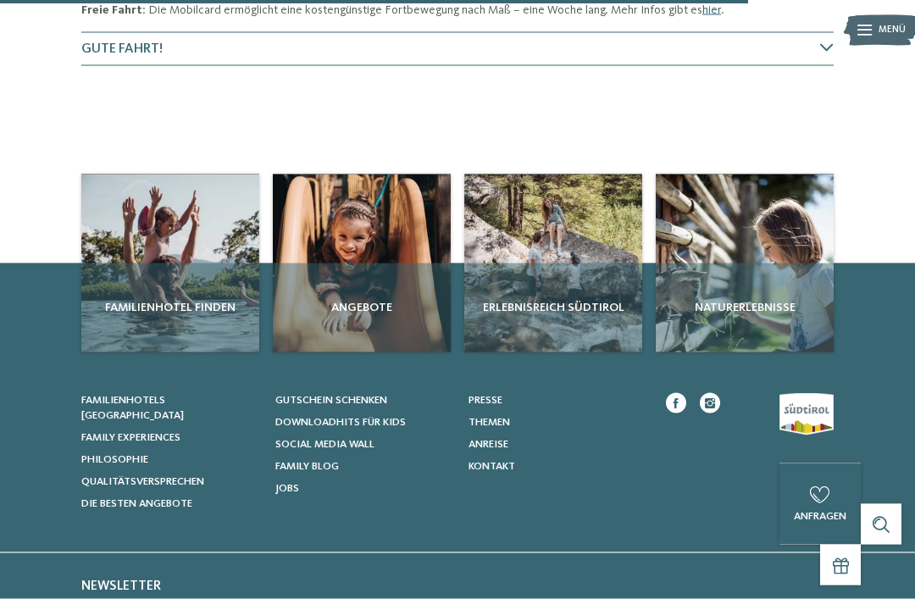
scroll to position [616, 0]
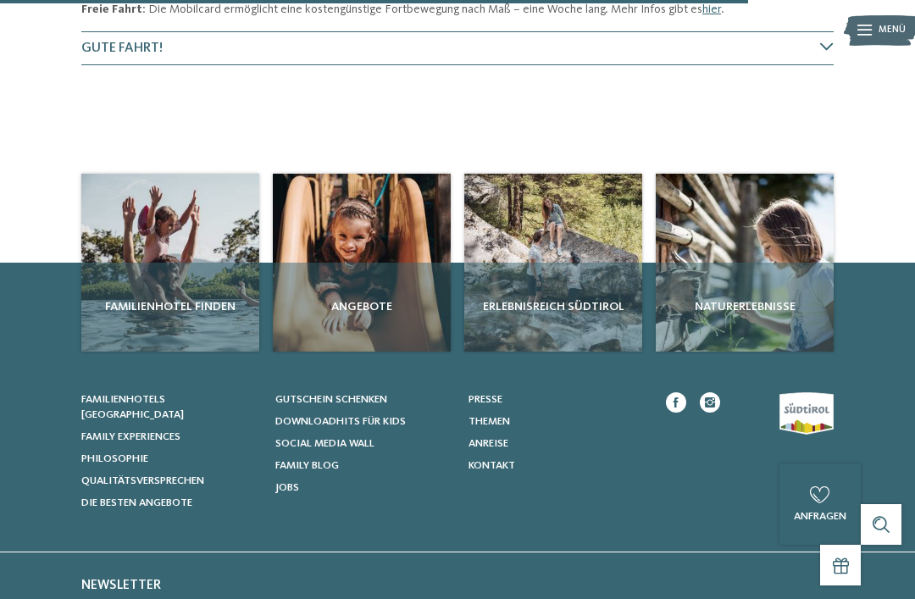
click at [359, 296] on div "Angebote" at bounding box center [362, 307] width 178 height 89
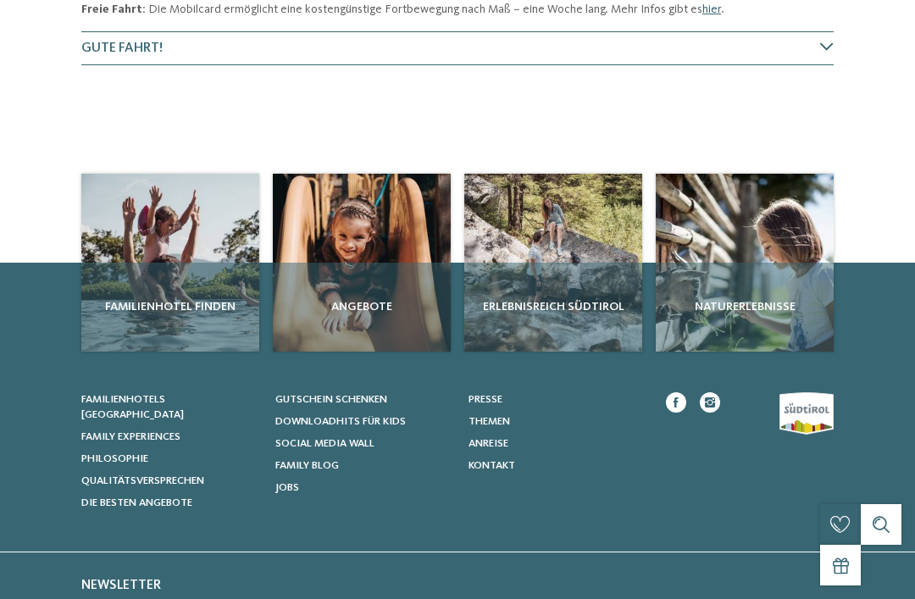
scroll to position [0, 0]
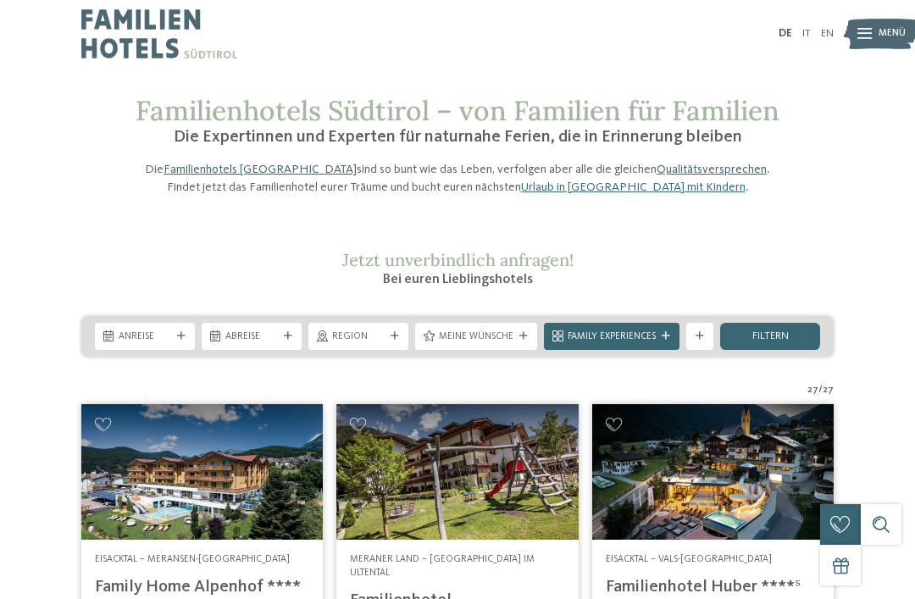
click at [185, 340] on icon at bounding box center [181, 336] width 8 height 8
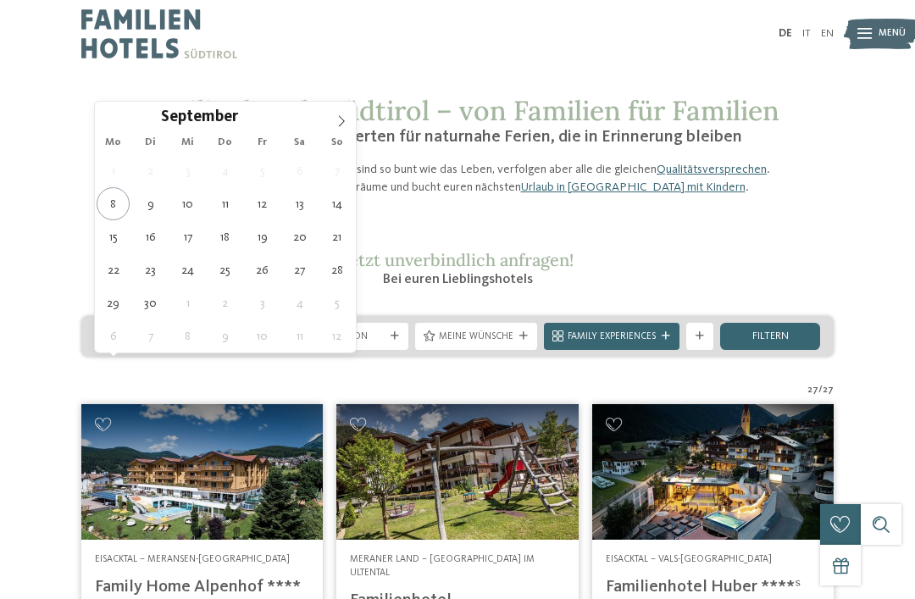
click at [337, 129] on span at bounding box center [341, 116] width 29 height 29
type div "12.10.2025"
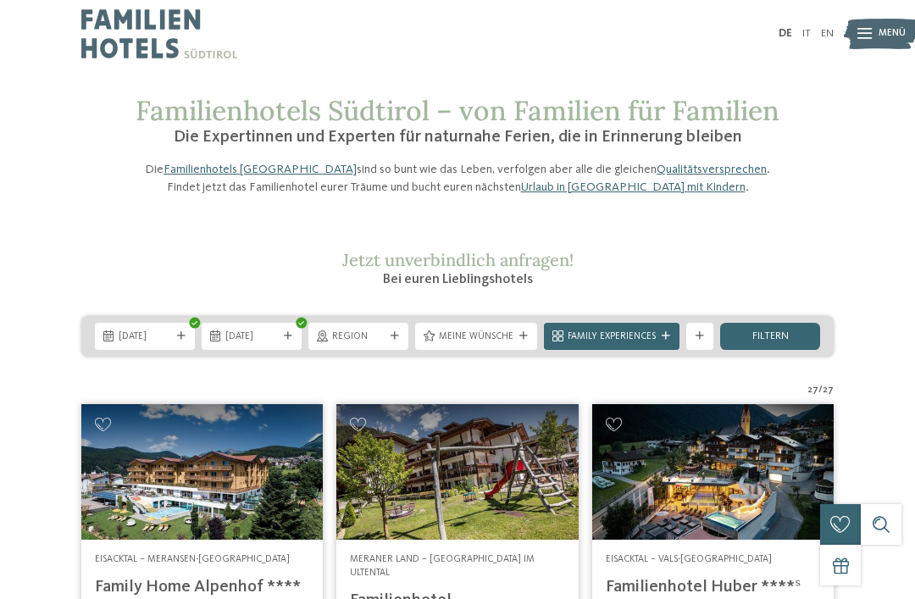
click at [296, 350] on div "12.10.2025" at bounding box center [252, 336] width 100 height 27
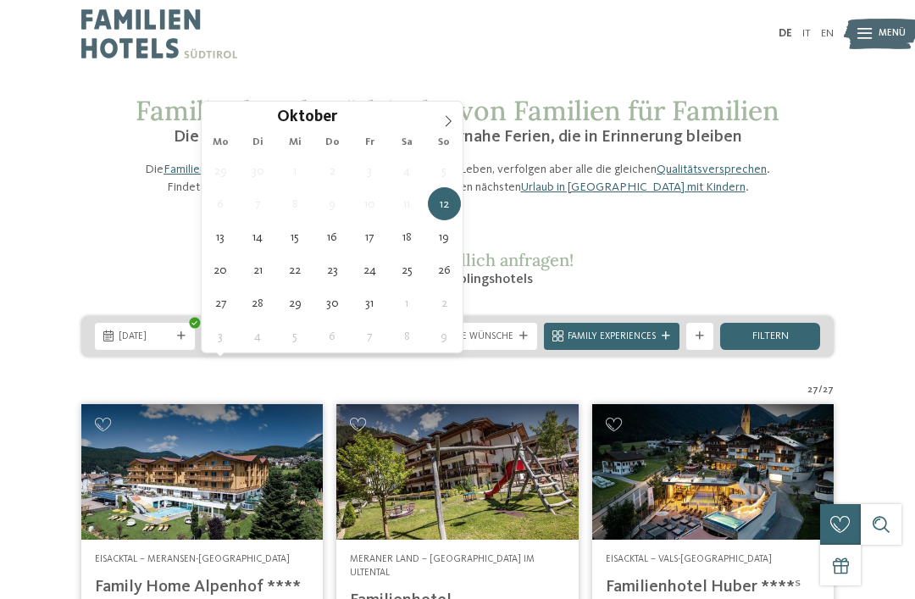
type div "17.10.2025"
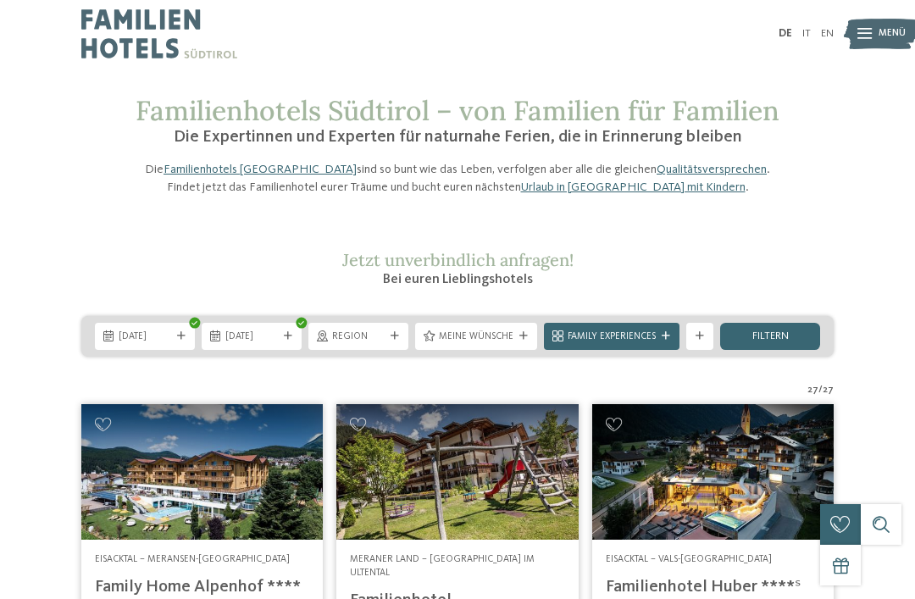
click at [395, 350] on div "Region" at bounding box center [358, 336] width 100 height 27
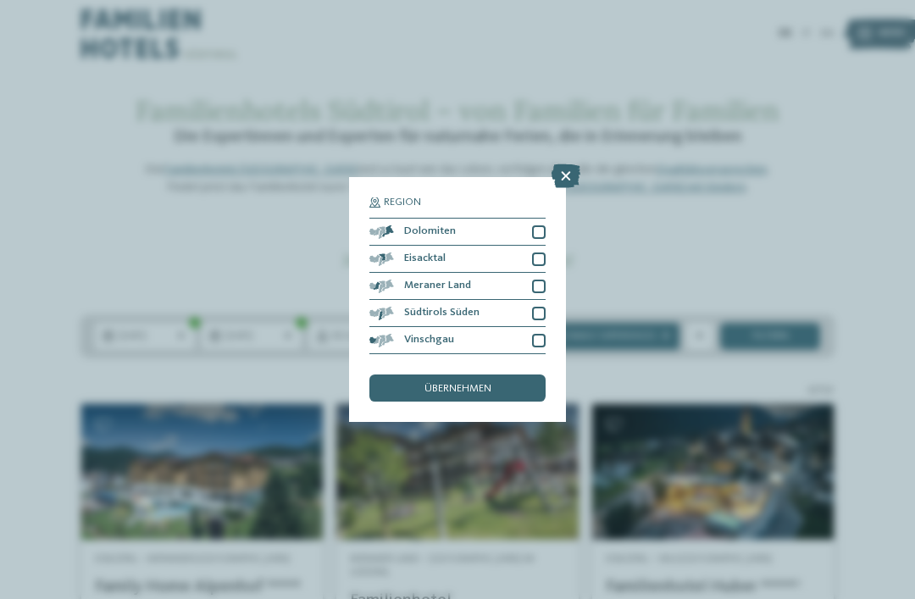
click at [541, 279] on div at bounding box center [539, 286] width 14 height 14
click at [539, 252] on div at bounding box center [539, 259] width 14 height 14
click at [483, 384] on span "übernehmen" at bounding box center [457, 389] width 67 height 11
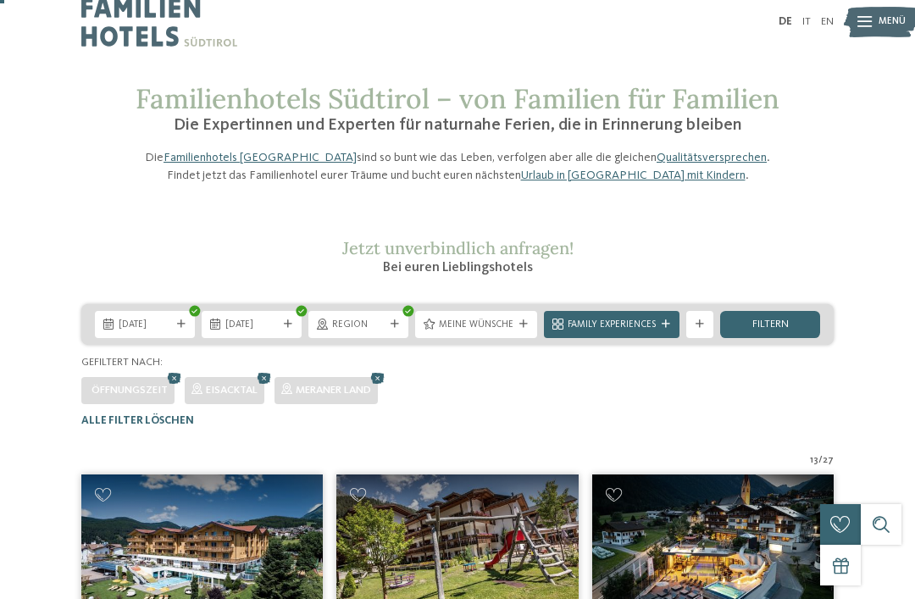
scroll to position [11, 0]
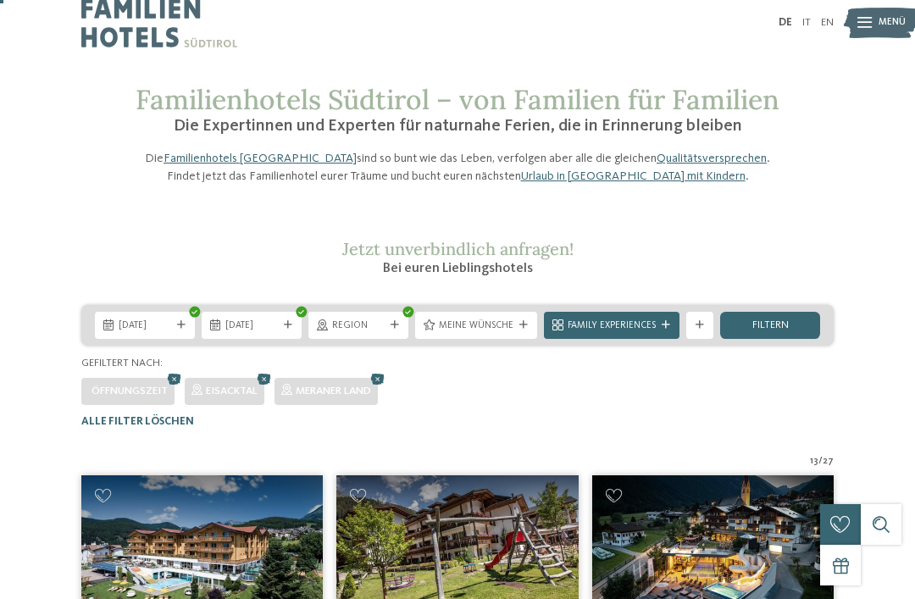
click at [489, 333] on span "Meine Wünsche" at bounding box center [476, 326] width 75 height 14
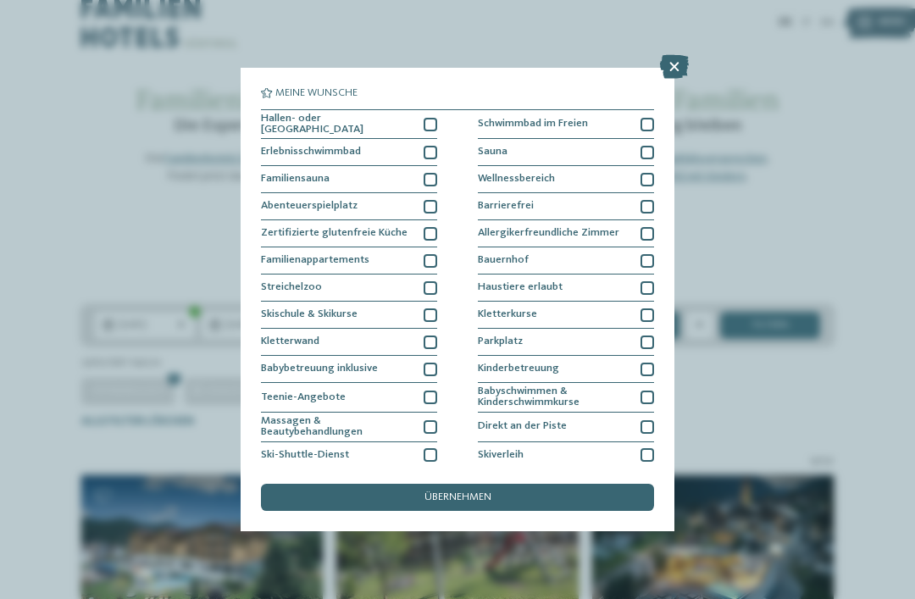
click at [649, 152] on div at bounding box center [647, 153] width 14 height 14
click at [577, 484] on div "übernehmen" at bounding box center [457, 497] width 393 height 27
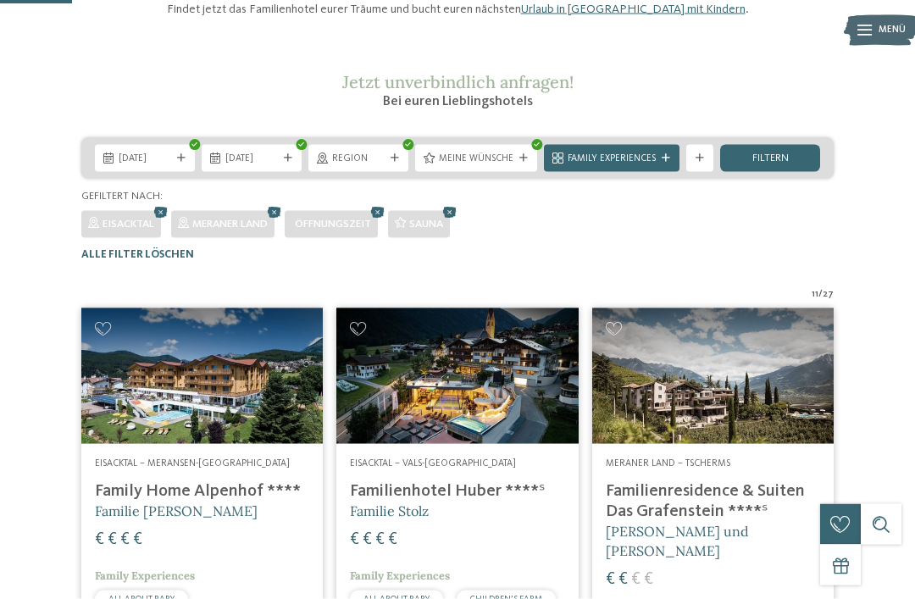
scroll to position [187, 0]
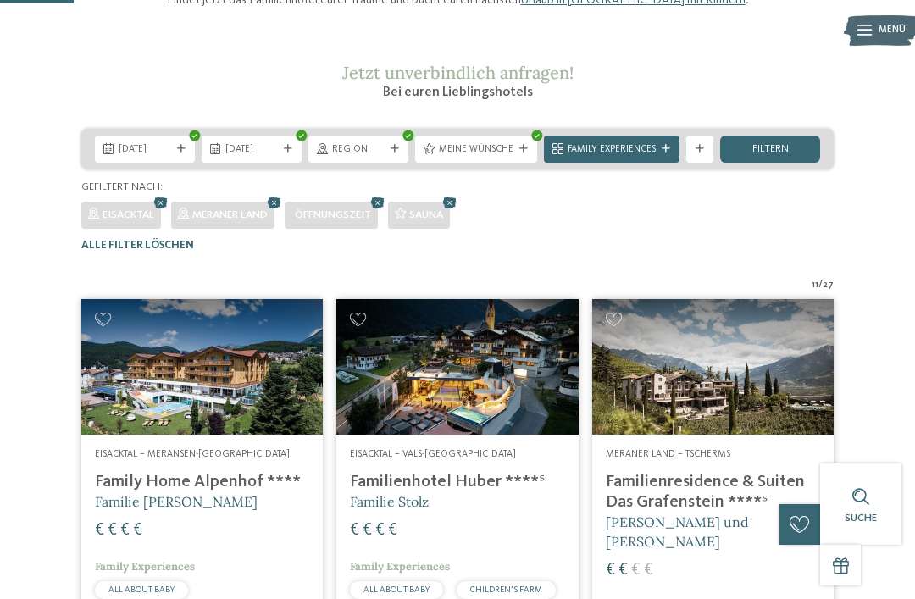
click at [228, 434] on img at bounding box center [201, 366] width 241 height 135
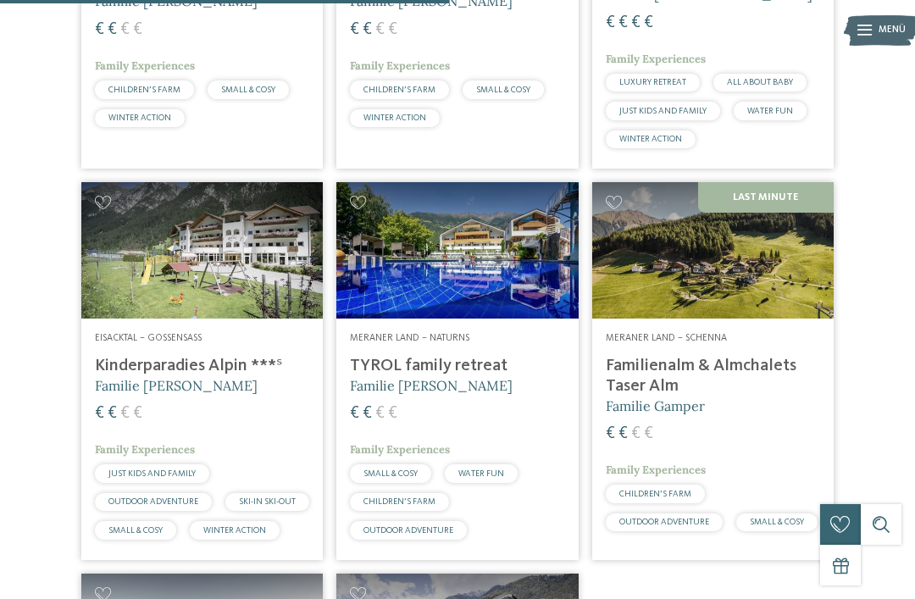
scroll to position [1139, 0]
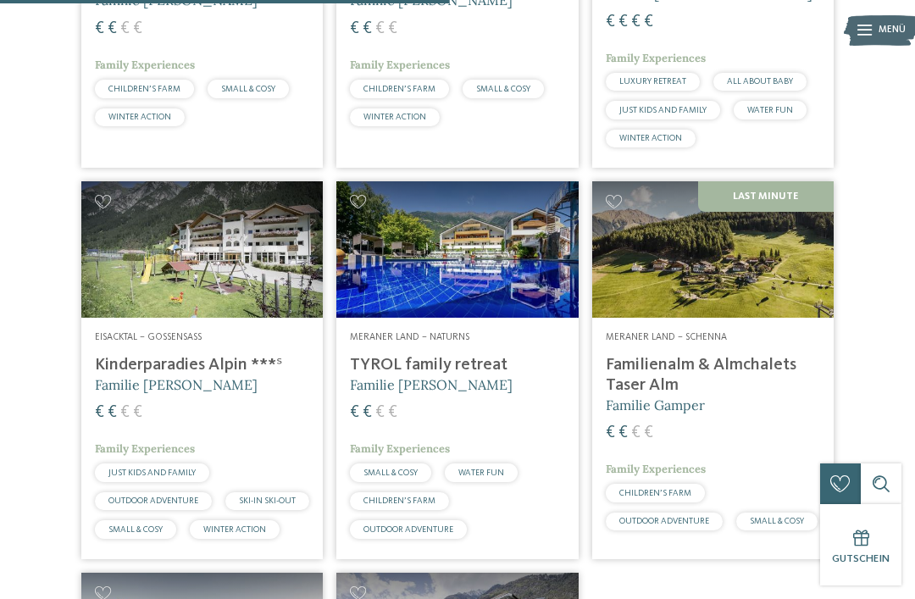
click at [236, 317] on img at bounding box center [201, 248] width 241 height 135
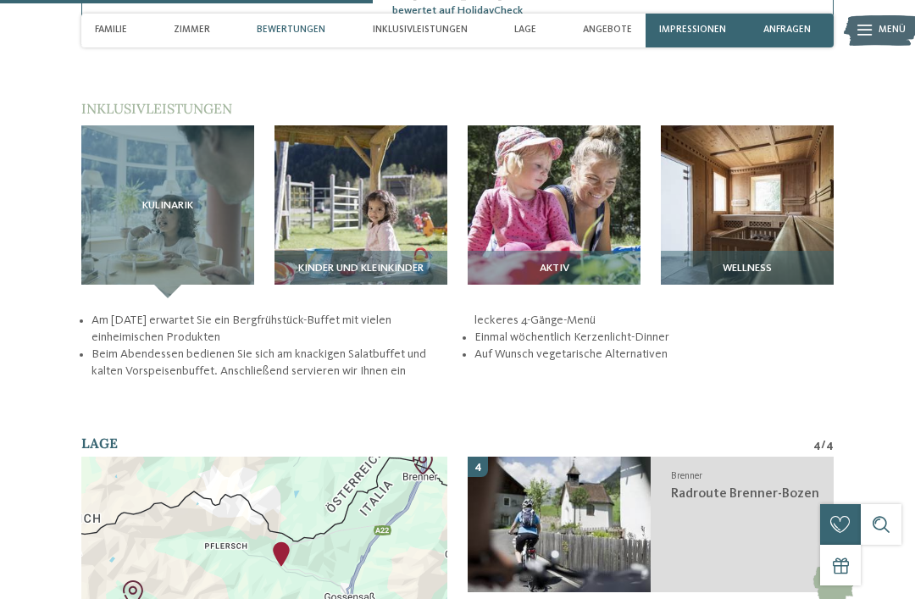
scroll to position [1830, 0]
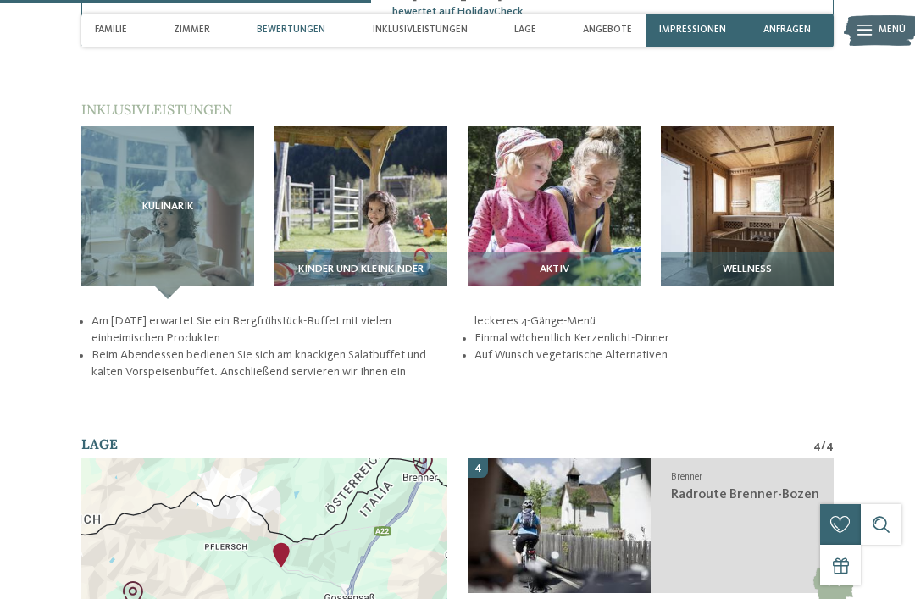
click at [333, 479] on div at bounding box center [264, 602] width 366 height 291
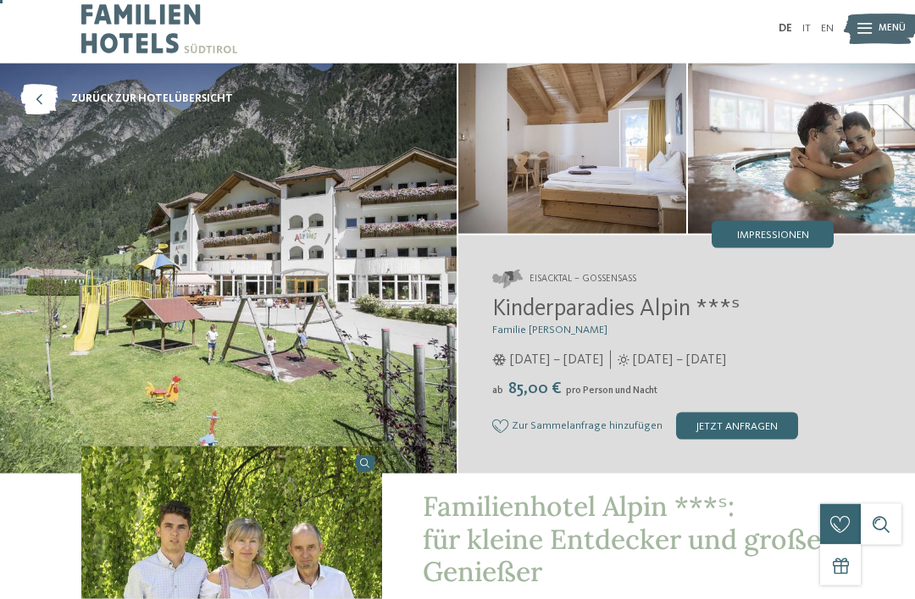
scroll to position [0, 0]
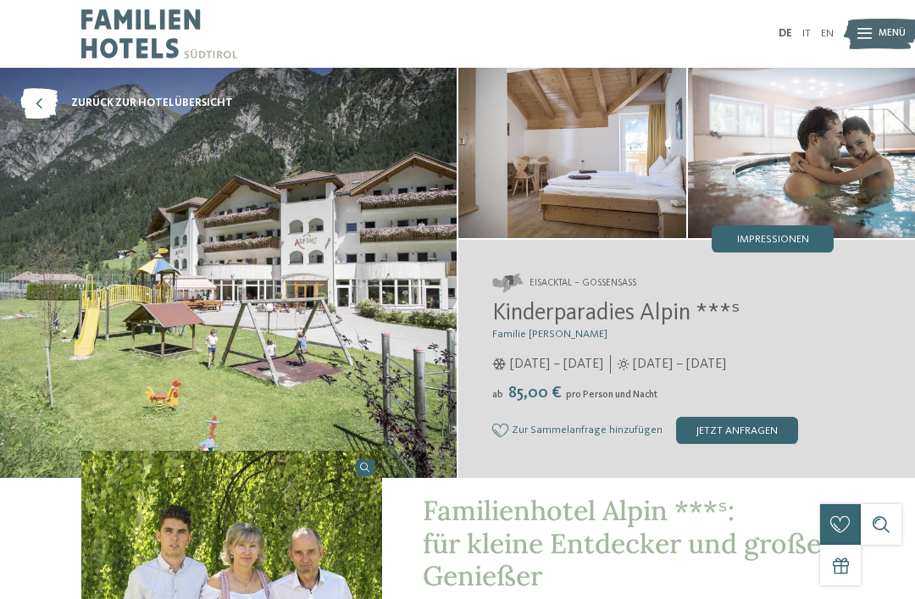
click at [606, 424] on span "Zur Sammelanfrage hinzufügen" at bounding box center [586, 430] width 151 height 12
click at [48, 103] on icon at bounding box center [38, 103] width 37 height 30
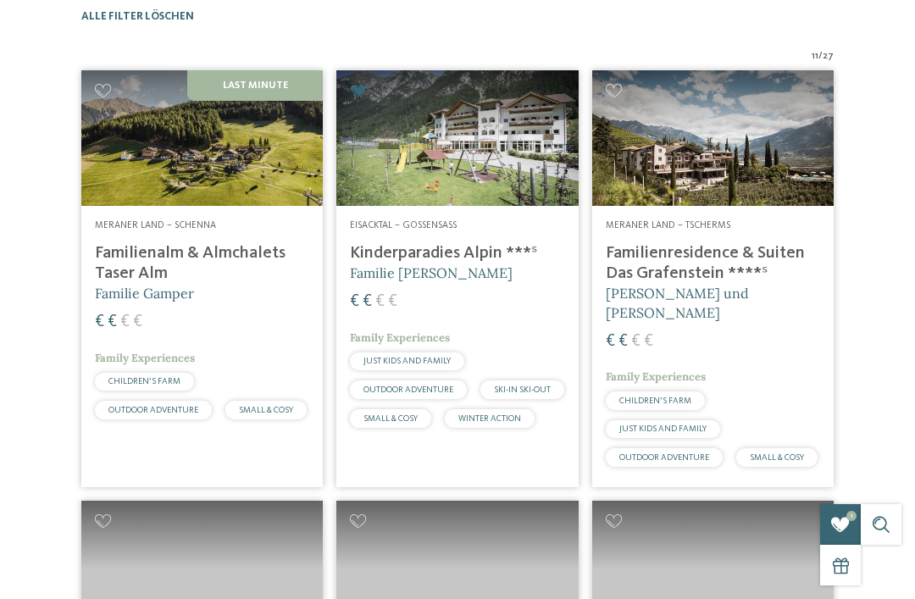
scroll to position [416, 0]
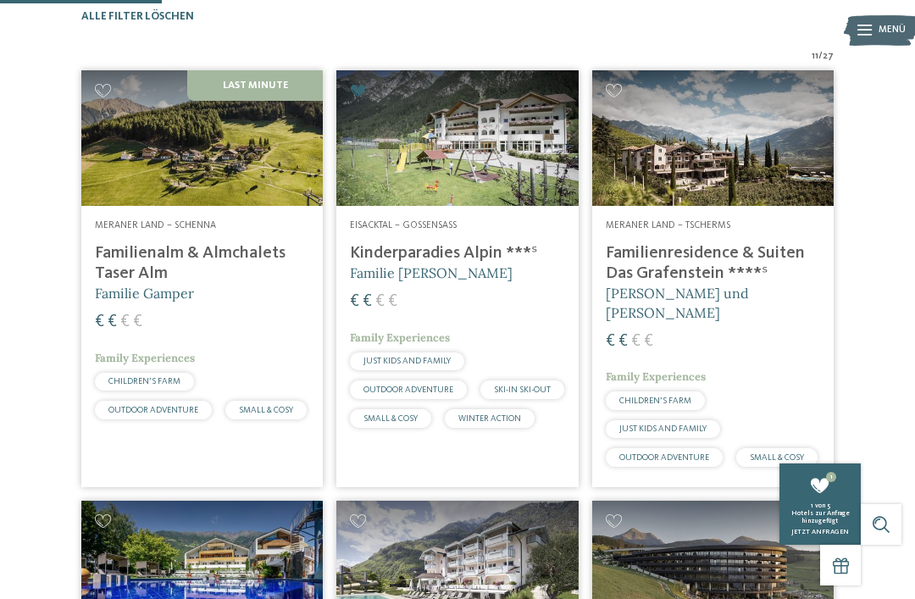
click at [231, 174] on img at bounding box center [201, 137] width 241 height 135
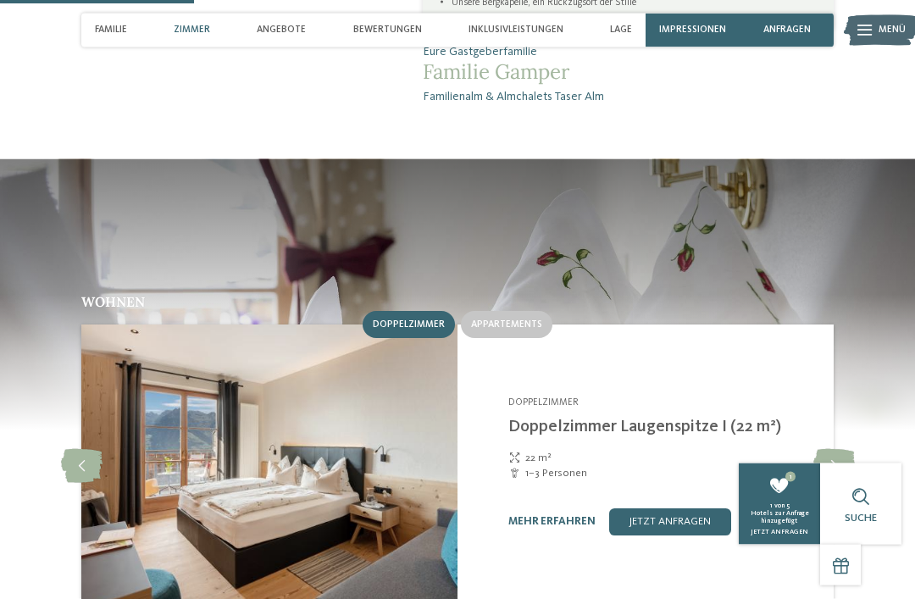
scroll to position [1158, 0]
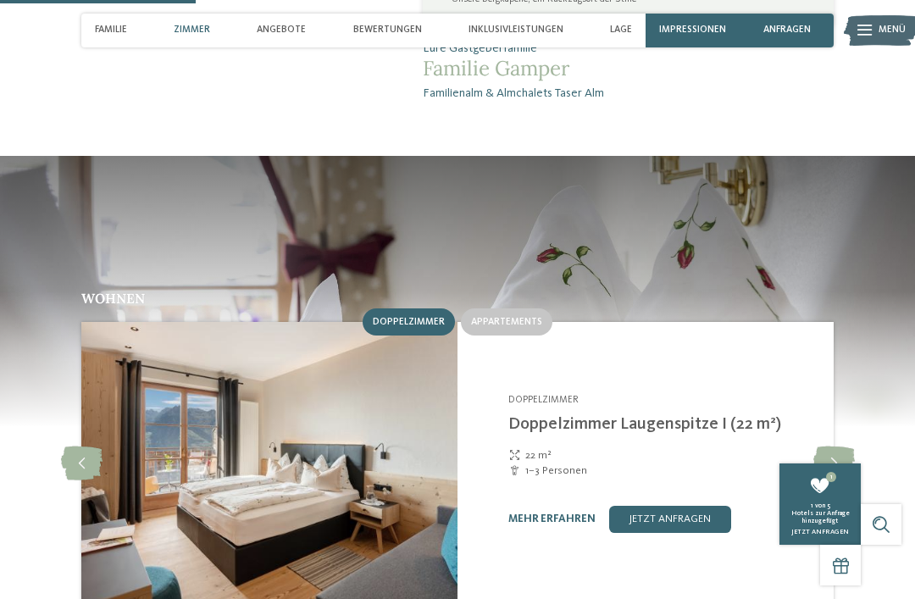
click at [557, 513] on link "mehr erfahren" at bounding box center [551, 518] width 87 height 11
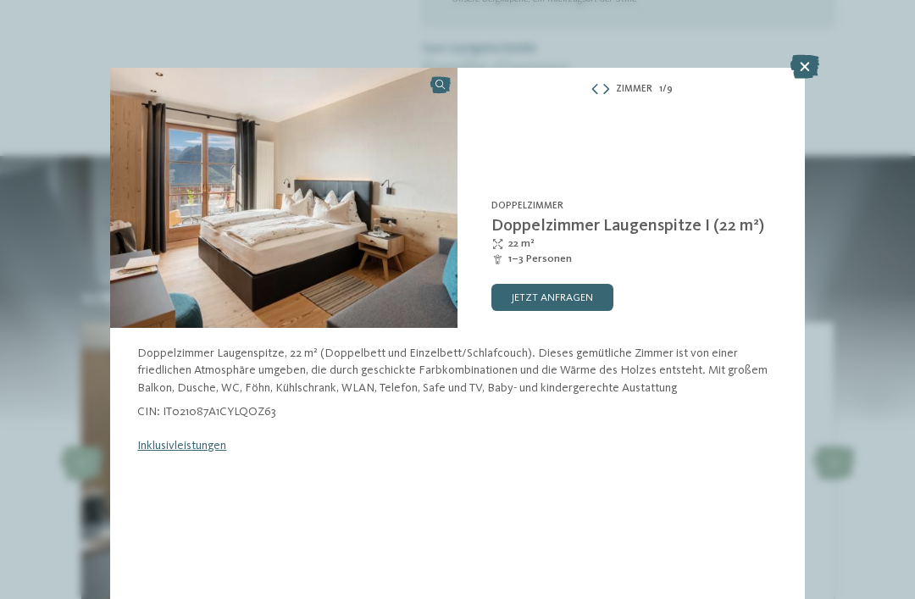
click at [609, 90] on icon at bounding box center [606, 90] width 6 height 11
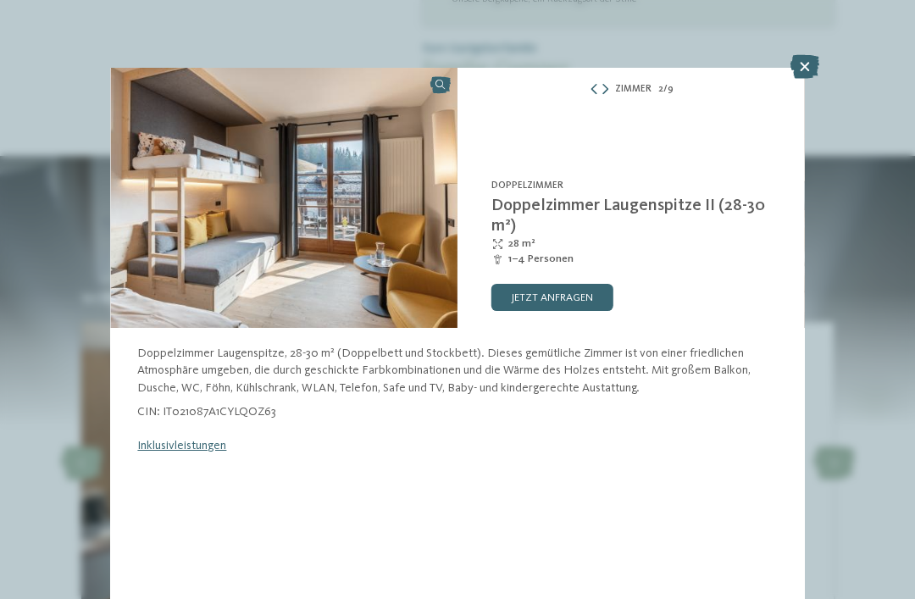
click at [608, 91] on icon at bounding box center [605, 90] width 6 height 11
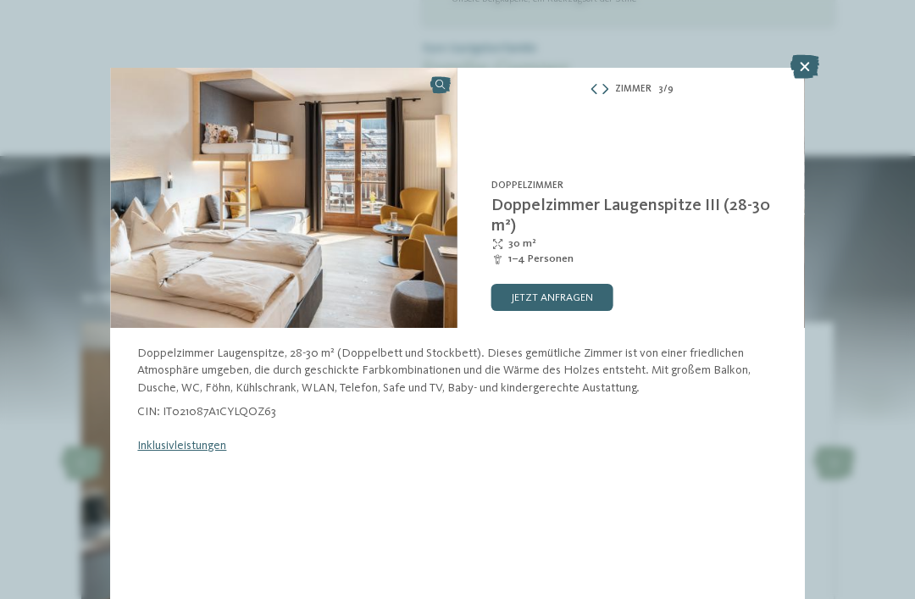
click at [598, 89] on icon at bounding box center [594, 90] width 10 height 11
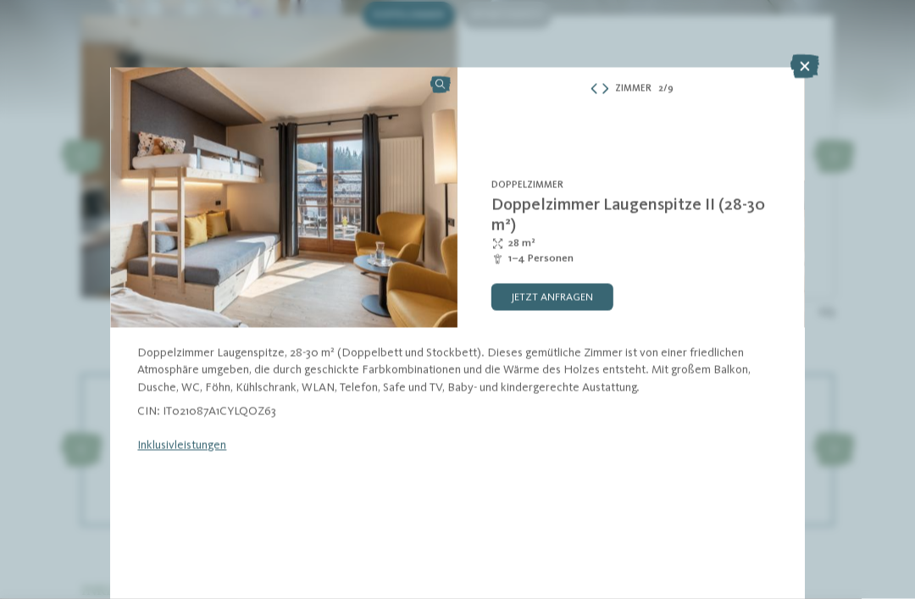
scroll to position [1465, 0]
click at [802, 69] on icon at bounding box center [804, 67] width 29 height 24
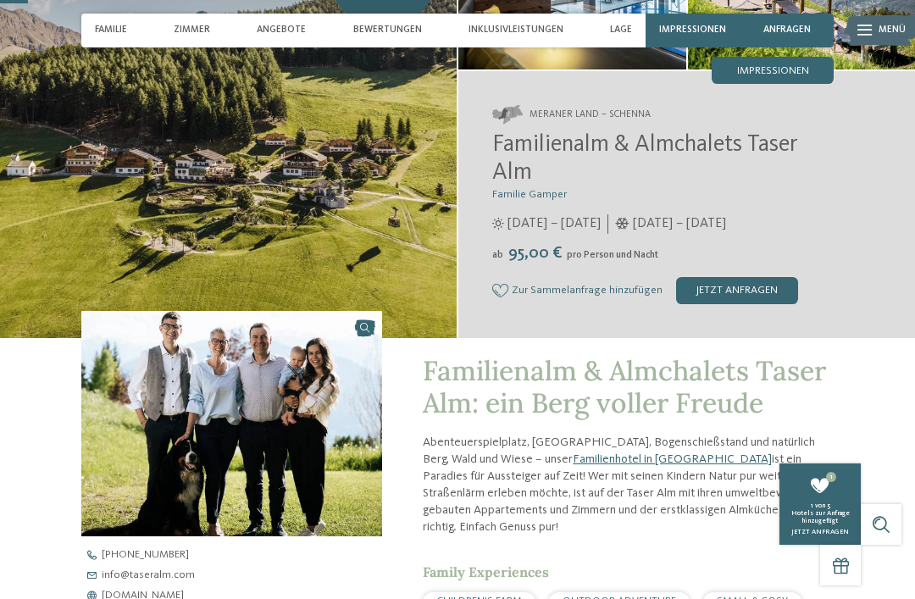
scroll to position [168, 0]
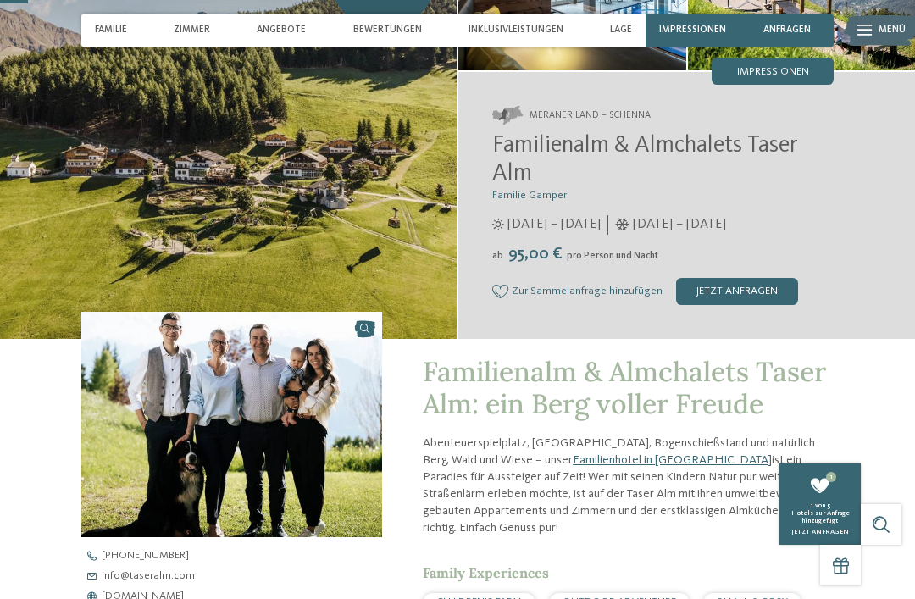
click at [597, 287] on span "Zur Sammelanfrage hinzufügen" at bounding box center [586, 291] width 151 height 12
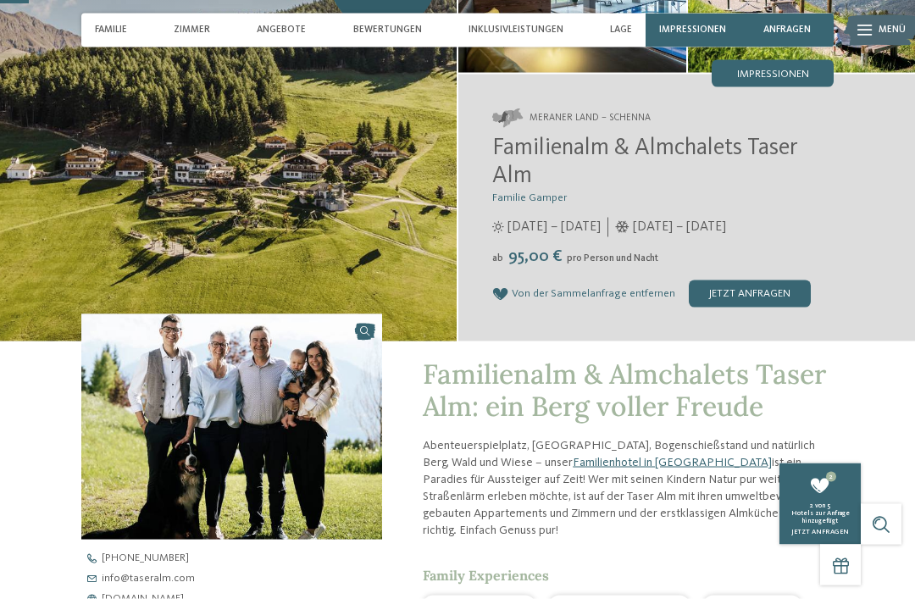
scroll to position [174, 0]
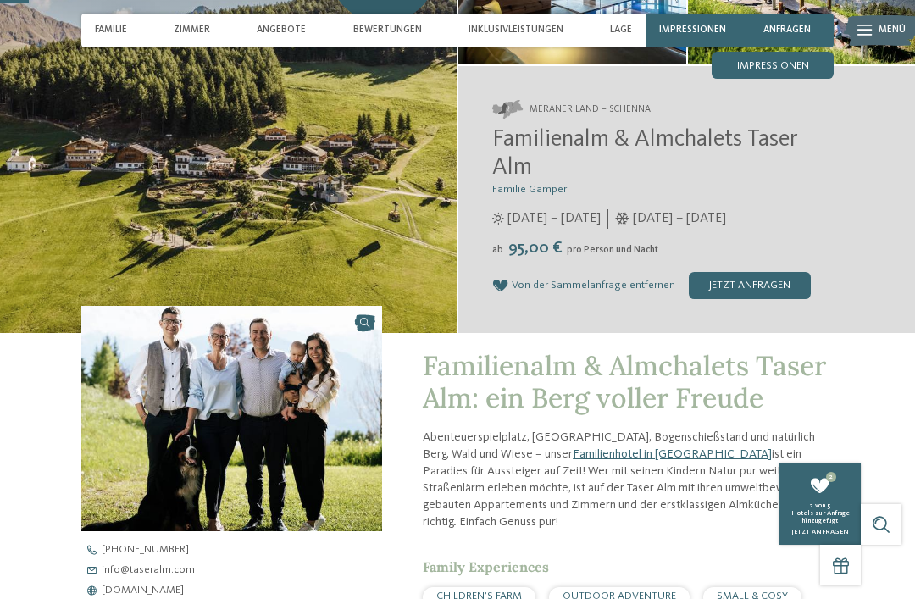
click at [583, 448] on link "Familienhotel in Schenna" at bounding box center [671, 454] width 199 height 12
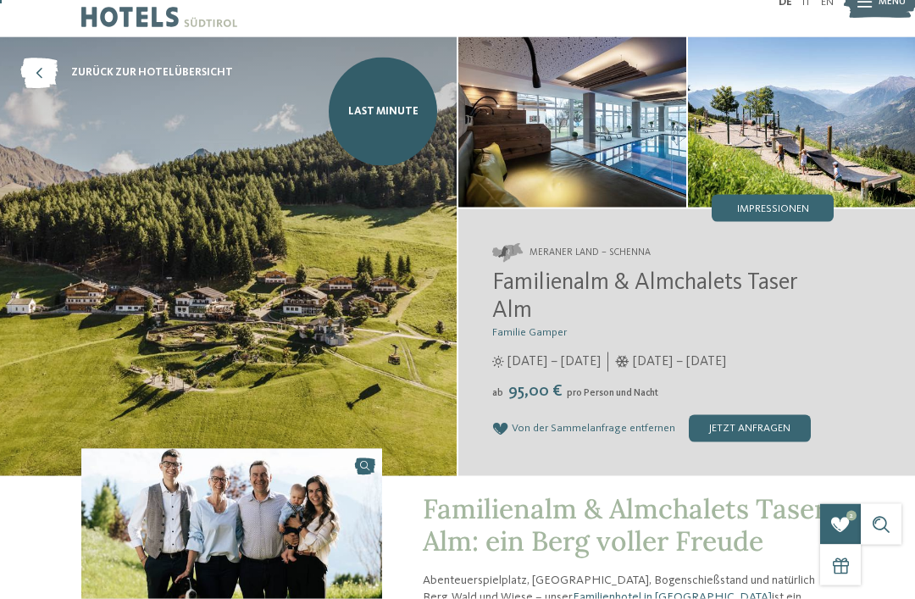
scroll to position [0, 0]
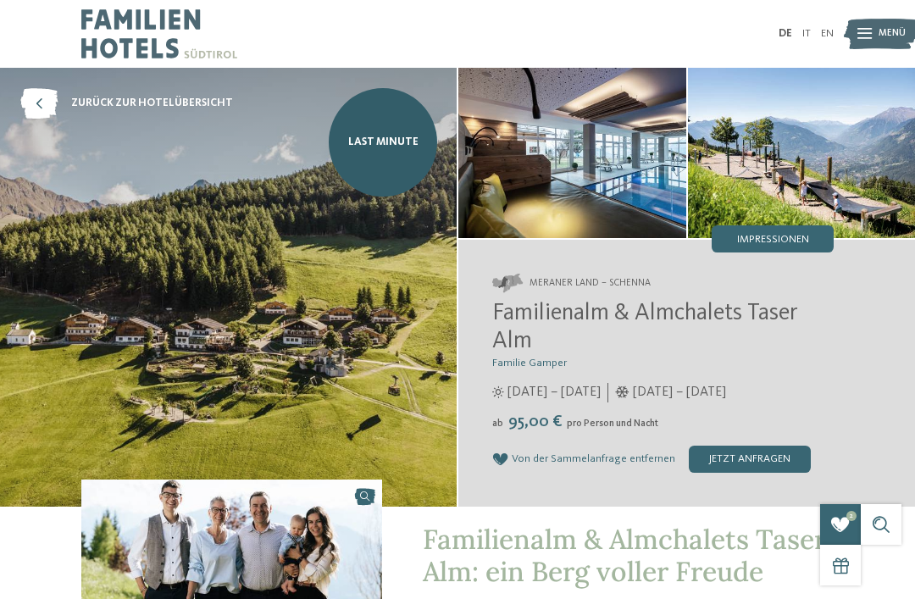
click at [48, 110] on icon at bounding box center [38, 103] width 37 height 30
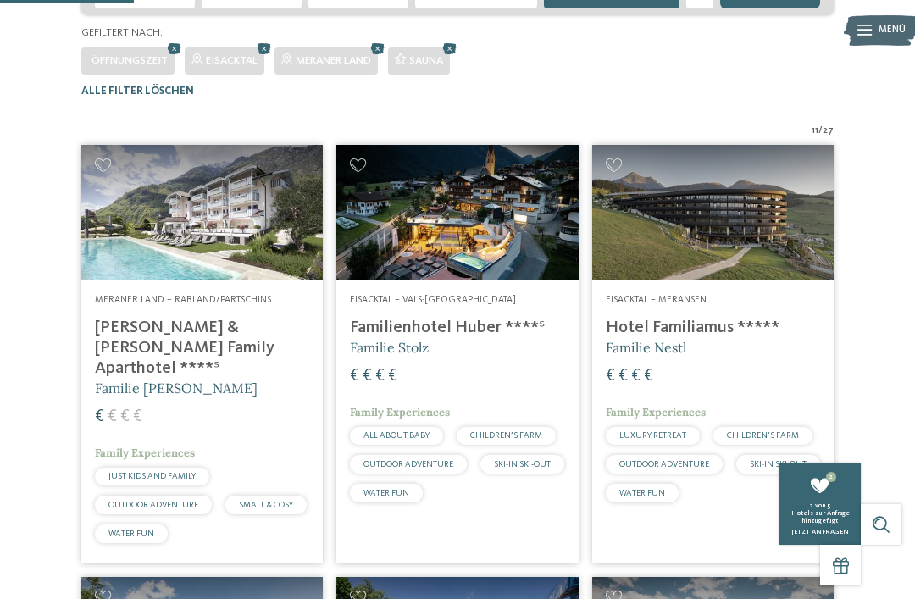
scroll to position [314, 0]
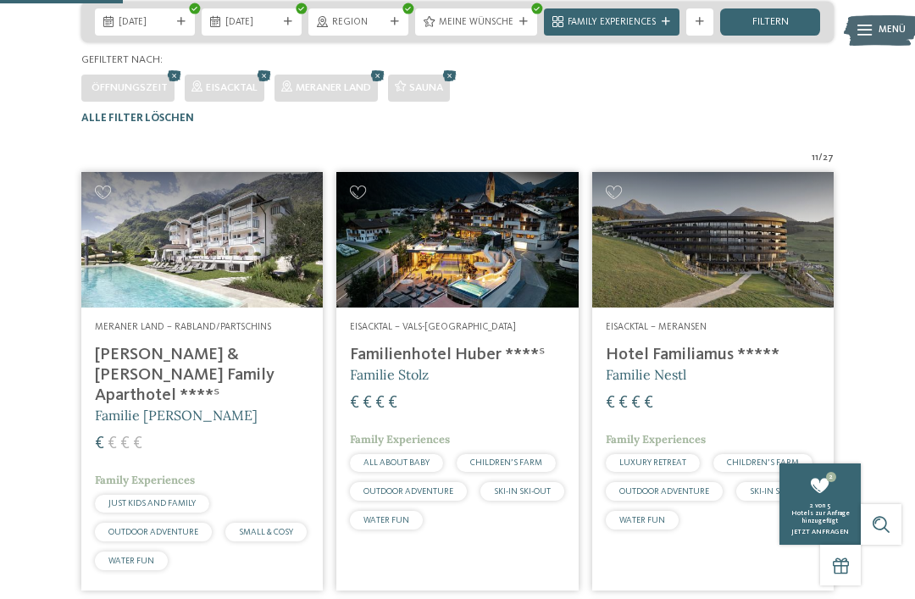
click at [175, 393] on h4 "[PERSON_NAME] & [PERSON_NAME] Family Aparthotel ****ˢ" at bounding box center [202, 375] width 214 height 61
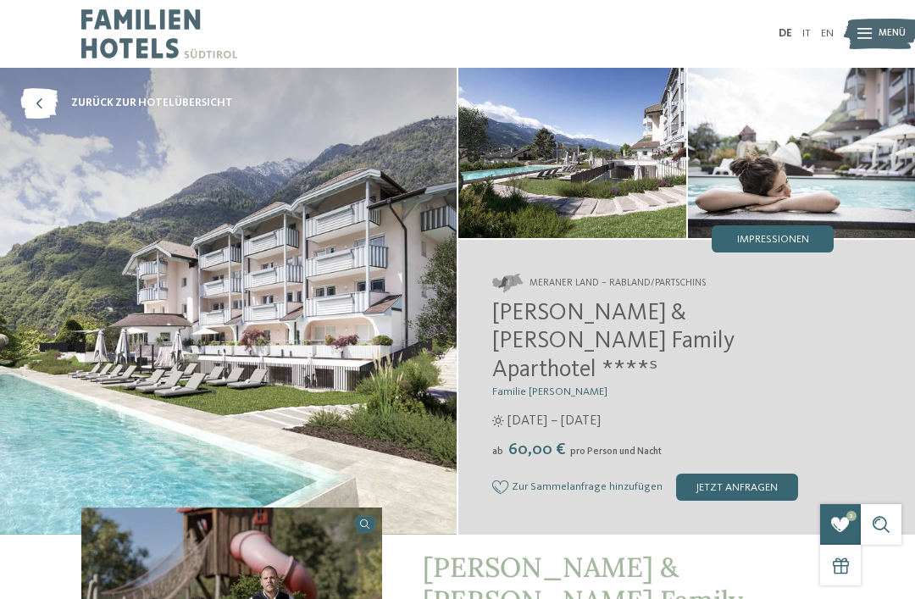
click at [622, 481] on span "Zur Sammelanfrage hinzufügen" at bounding box center [586, 487] width 151 height 12
click at [42, 104] on icon at bounding box center [38, 103] width 37 height 30
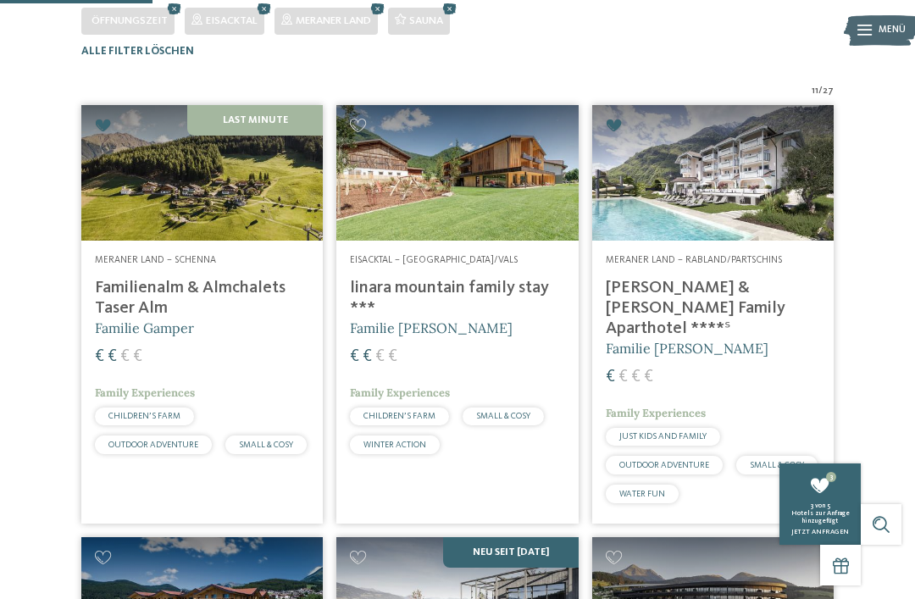
scroll to position [382, 0]
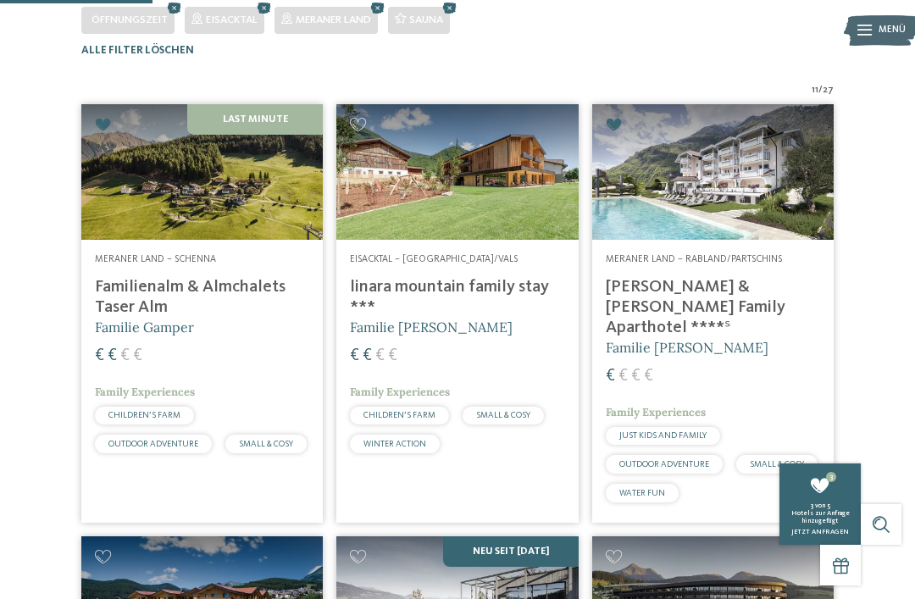
click at [489, 227] on img at bounding box center [456, 171] width 241 height 135
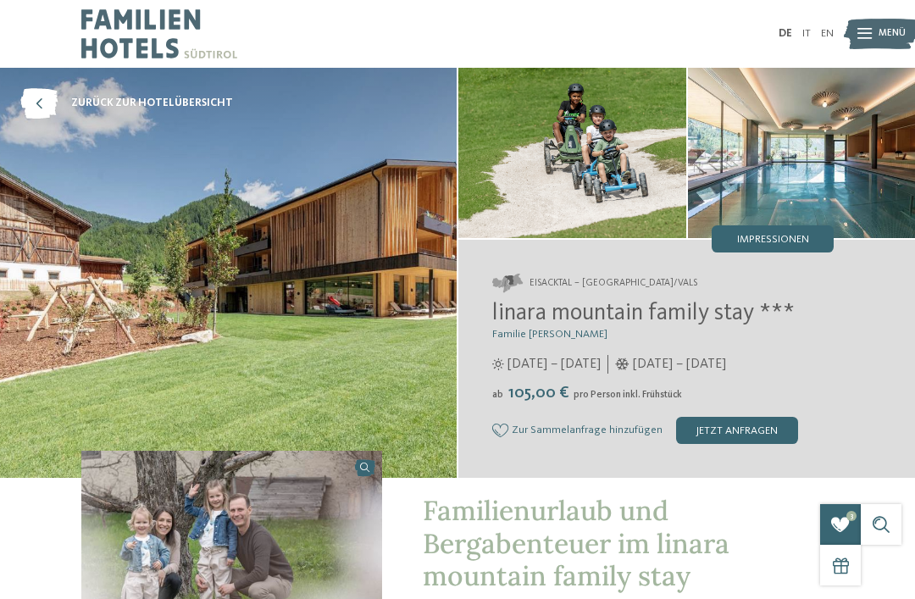
click at [793, 235] on span "Impressionen" at bounding box center [773, 240] width 72 height 11
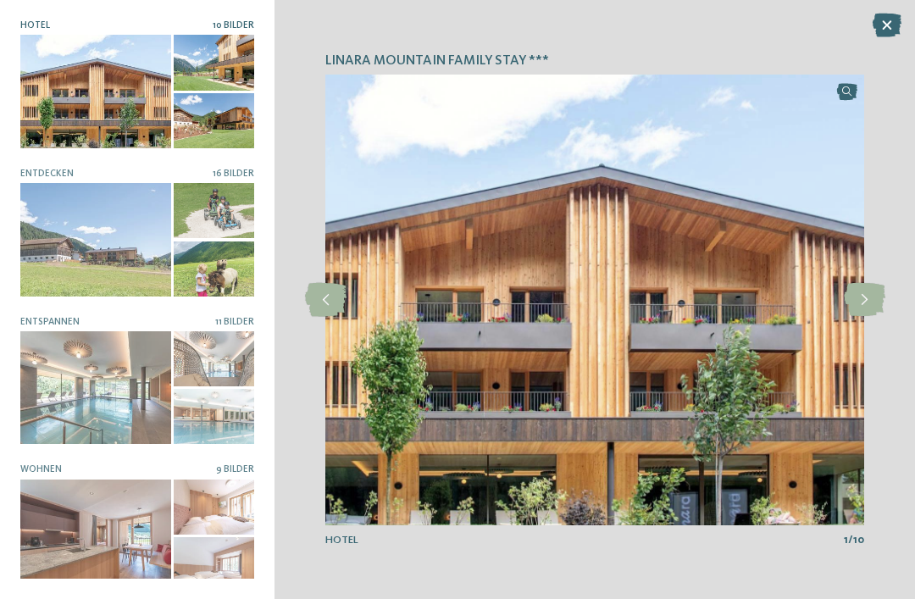
scroll to position [52, 0]
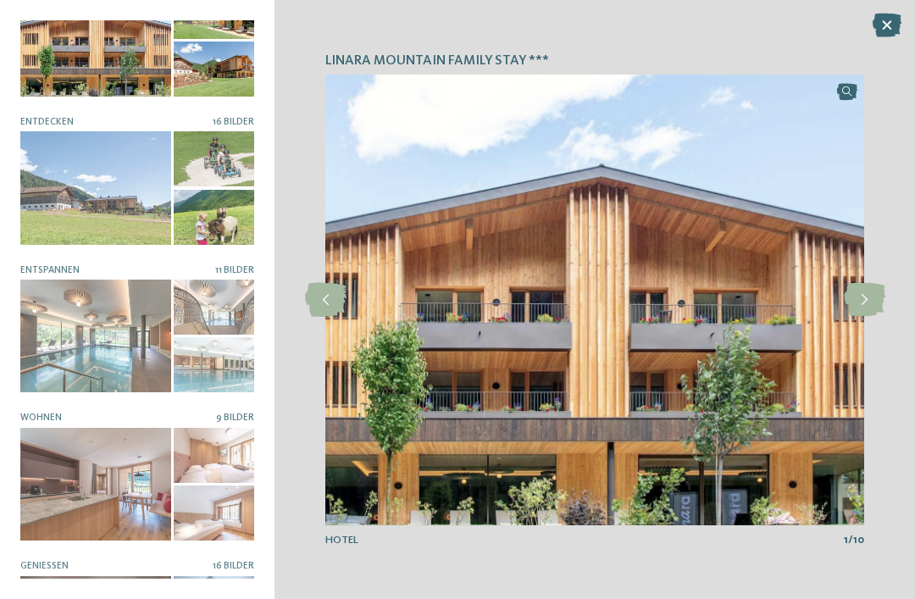
click at [207, 493] on div at bounding box center [214, 512] width 80 height 55
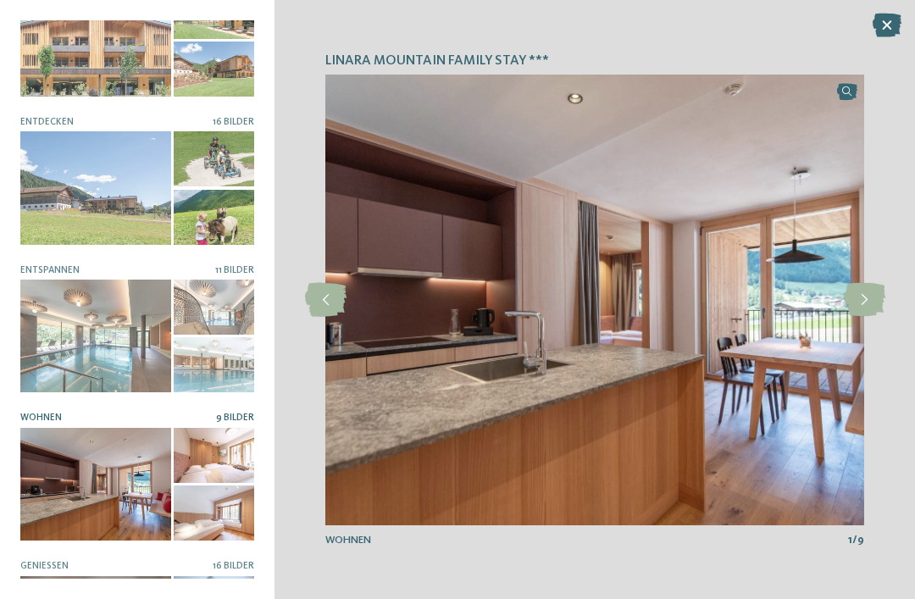
click at [860, 296] on icon at bounding box center [863, 300] width 41 height 34
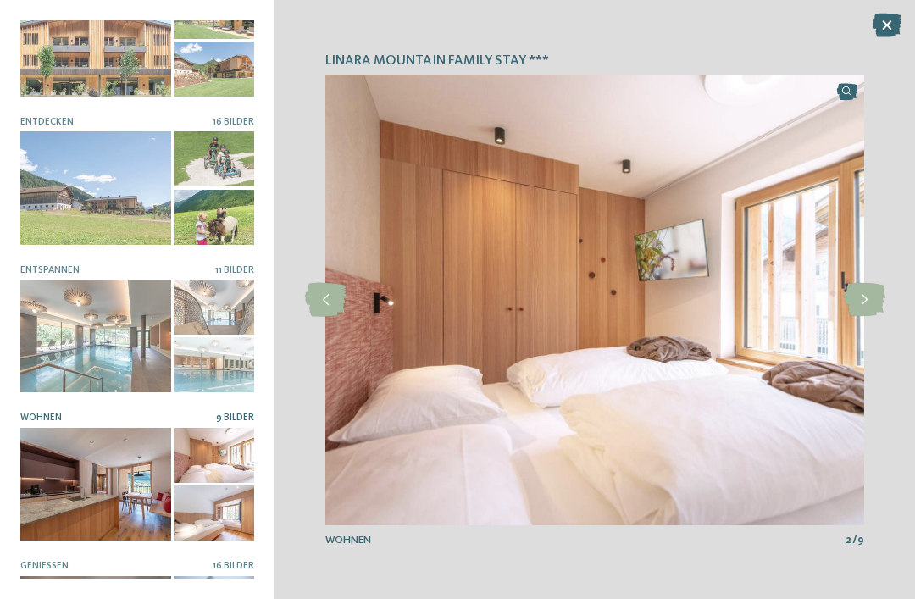
click at [866, 293] on icon at bounding box center [863, 300] width 41 height 34
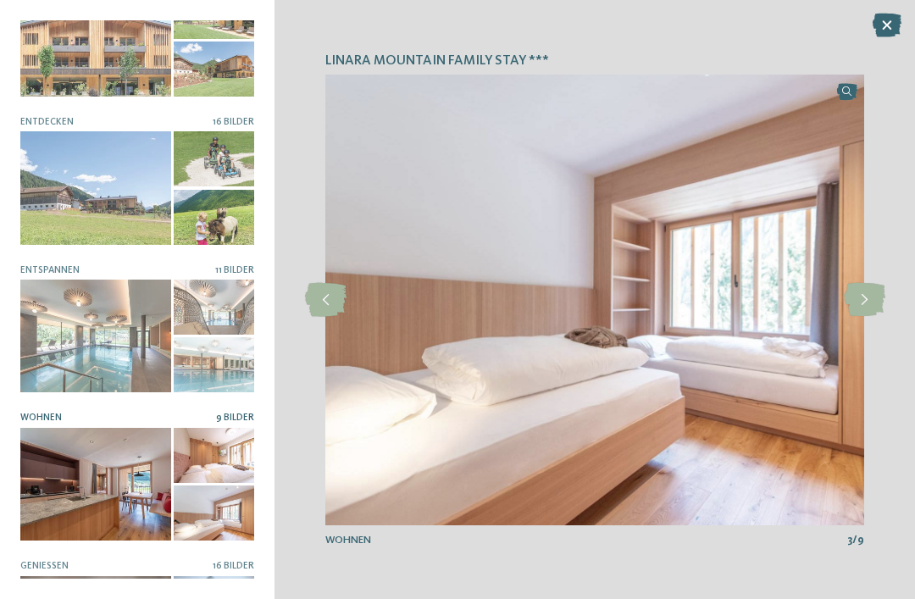
click at [858, 297] on icon at bounding box center [863, 300] width 41 height 34
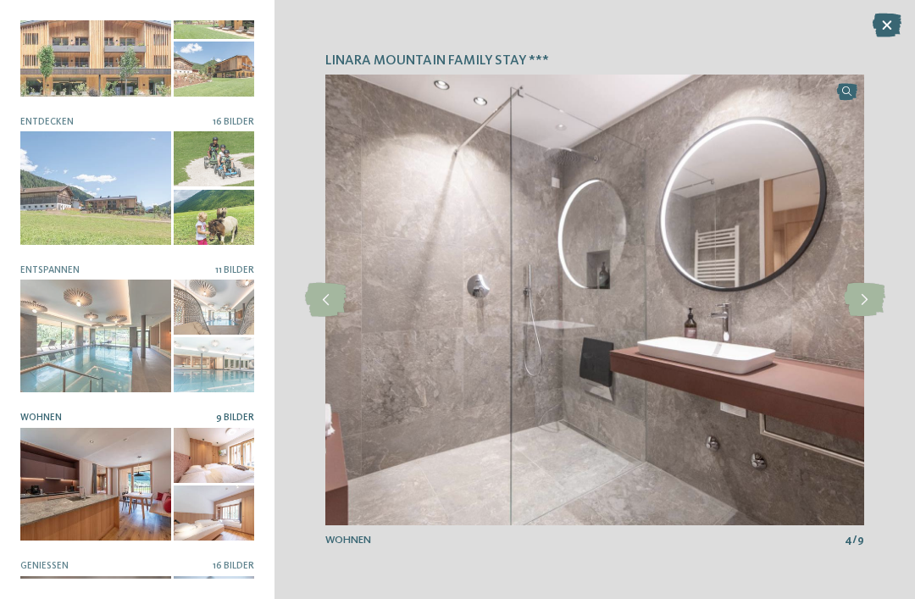
click at [862, 296] on icon at bounding box center [863, 300] width 41 height 34
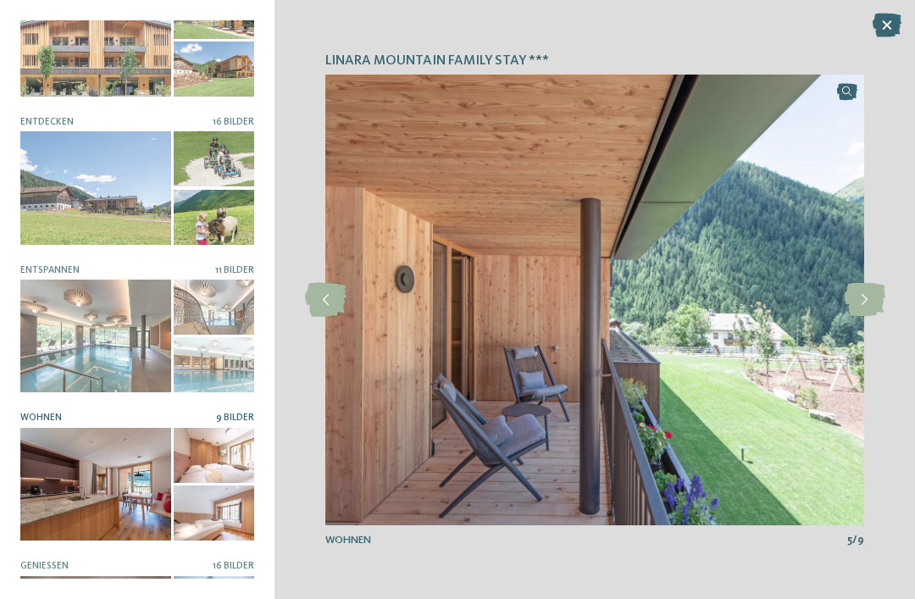
click at [870, 305] on icon at bounding box center [863, 300] width 41 height 34
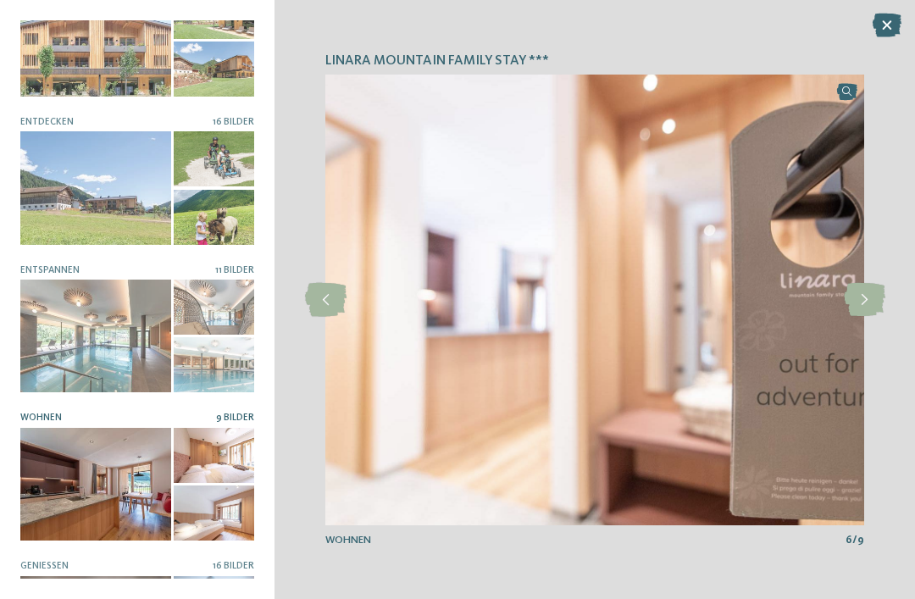
click at [874, 22] on icon at bounding box center [886, 26] width 29 height 24
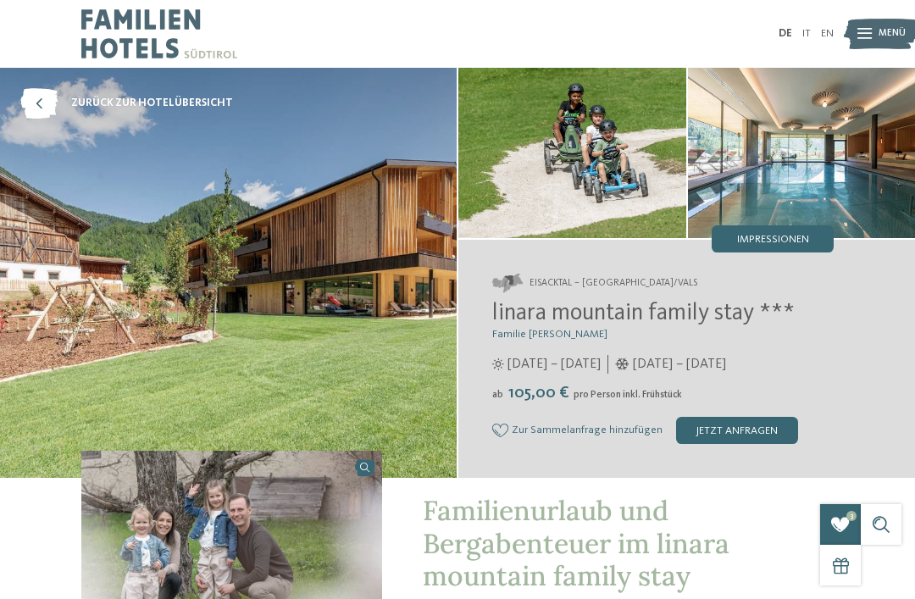
click at [613, 427] on span "Zur Sammelanfrage hinzufügen" at bounding box center [586, 430] width 151 height 12
click at [50, 103] on icon at bounding box center [38, 103] width 37 height 30
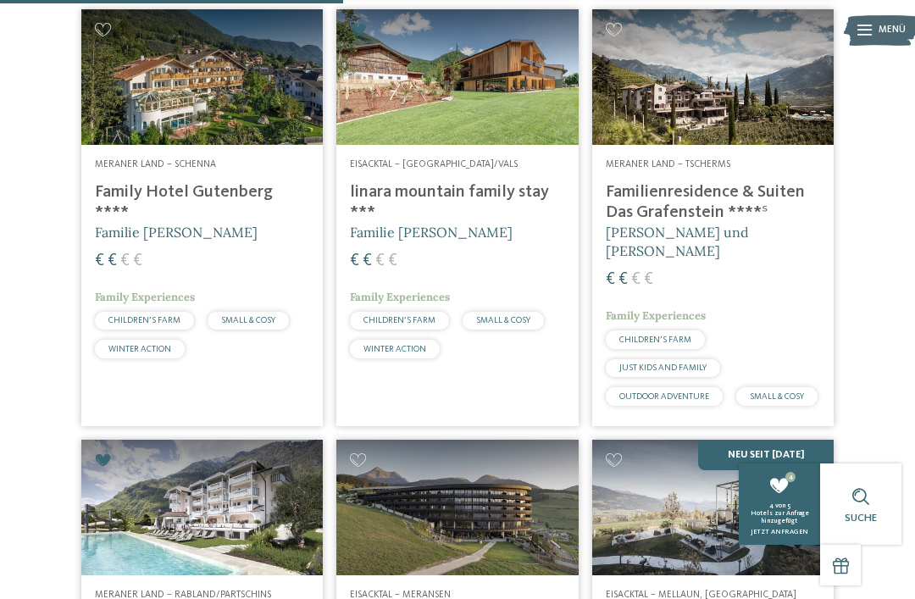
scroll to position [869, 0]
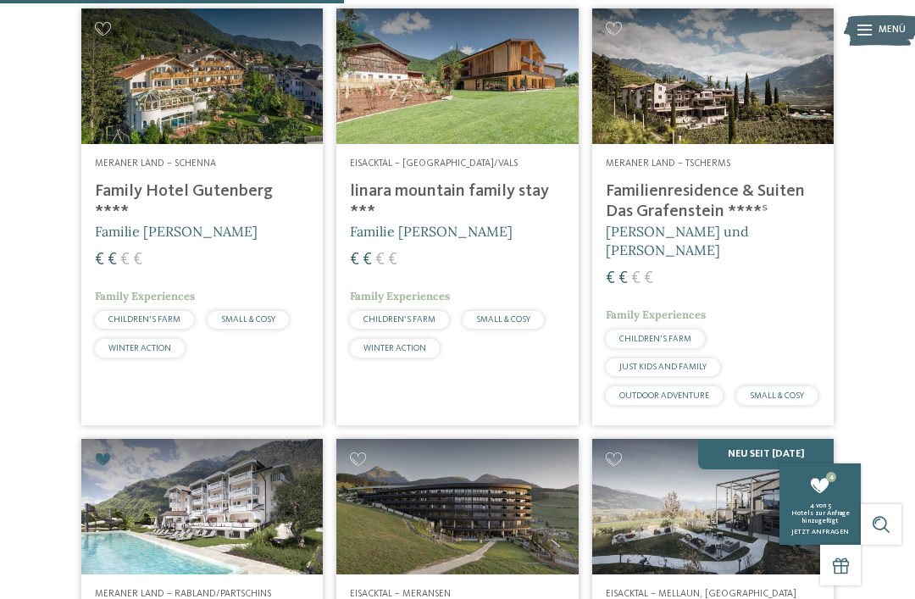
click at [759, 144] on img at bounding box center [712, 75] width 241 height 135
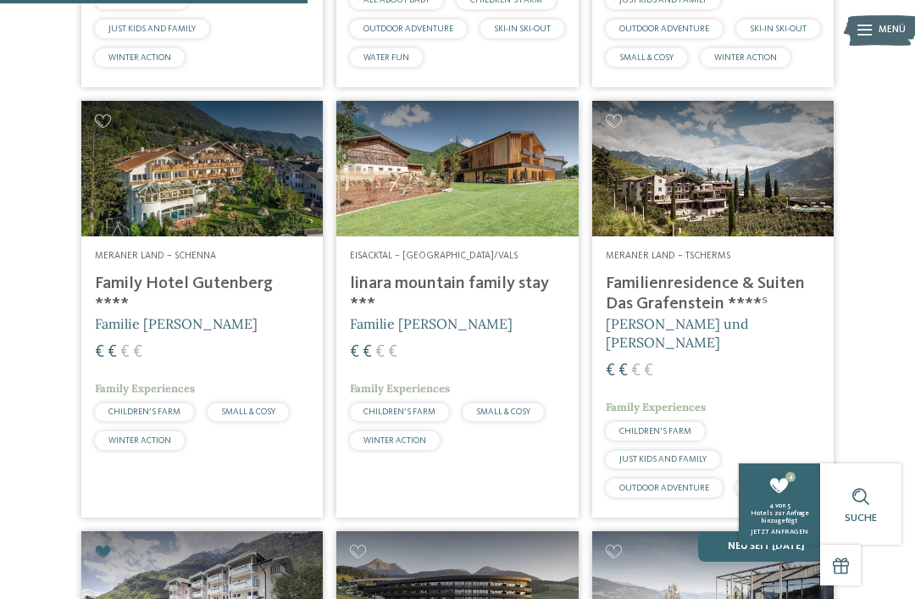
scroll to position [776, 0]
click at [240, 237] on img at bounding box center [201, 169] width 241 height 135
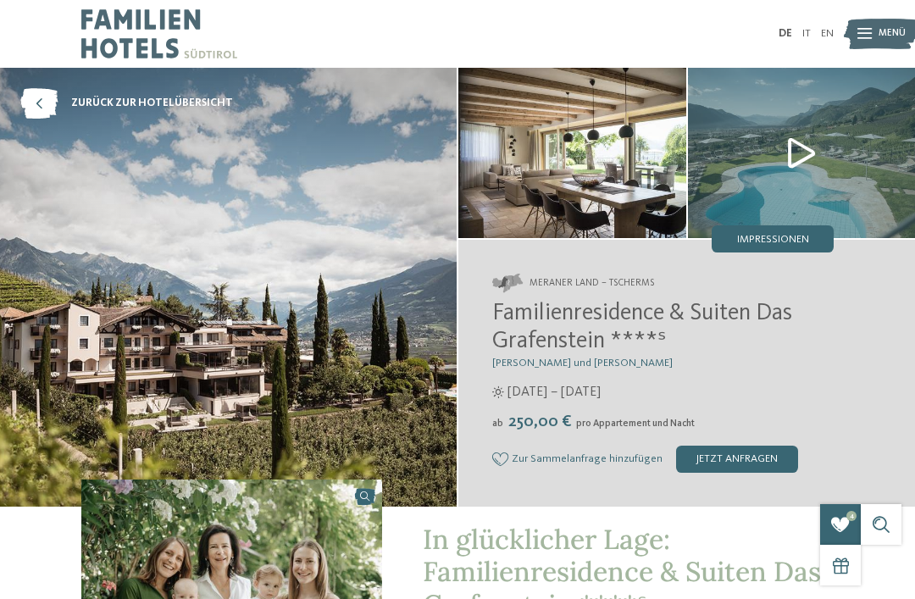
click at [804, 146] on img at bounding box center [802, 153] width 228 height 170
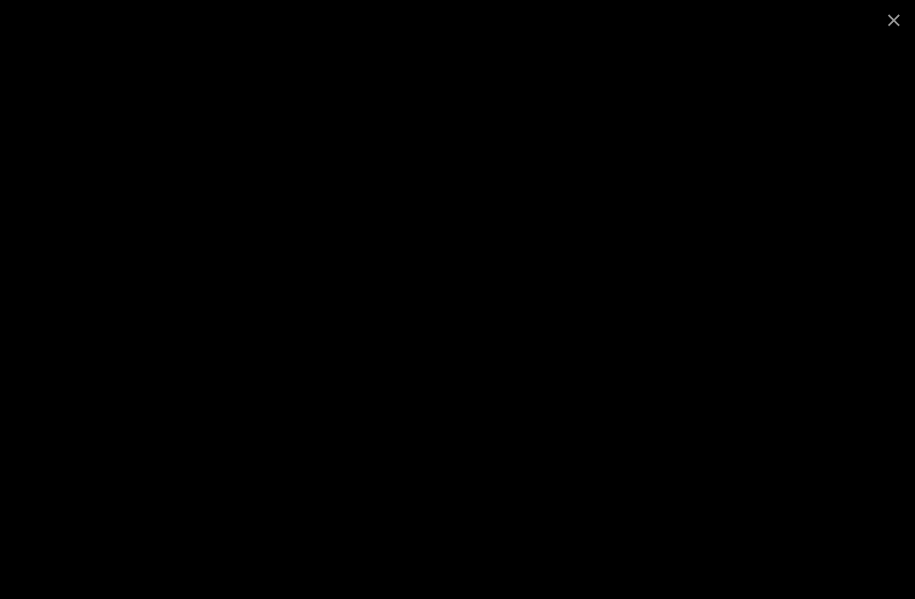
click at [902, 26] on span at bounding box center [893, 20] width 42 height 40
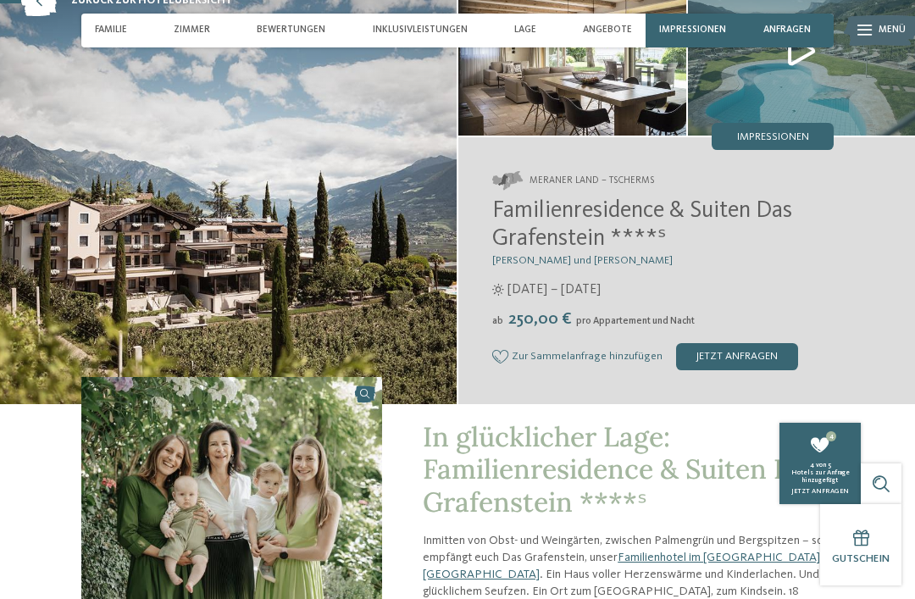
scroll to position [102, 0]
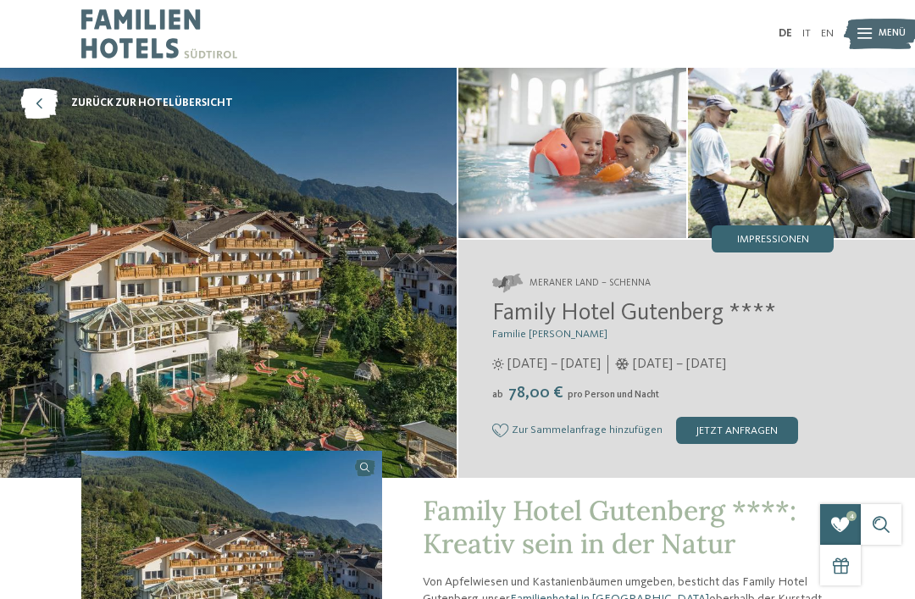
scroll to position [19, 0]
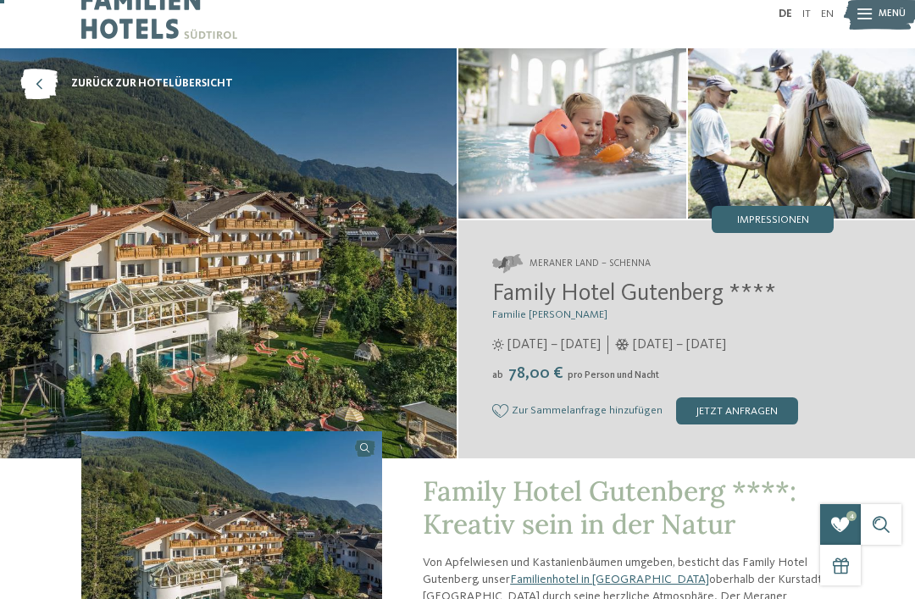
click at [786, 218] on span "Impressionen" at bounding box center [773, 220] width 72 height 11
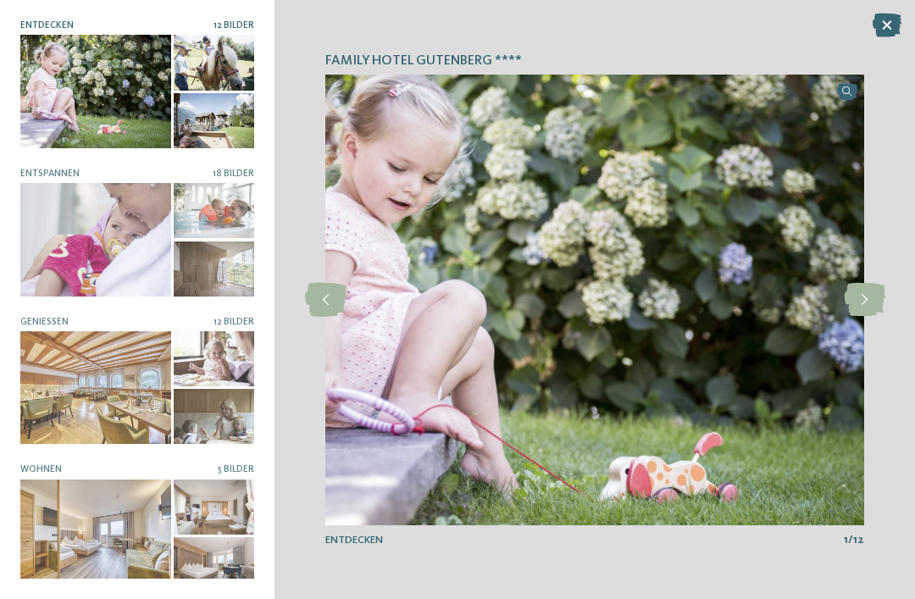
click at [187, 534] on div at bounding box center [137, 535] width 234 height 113
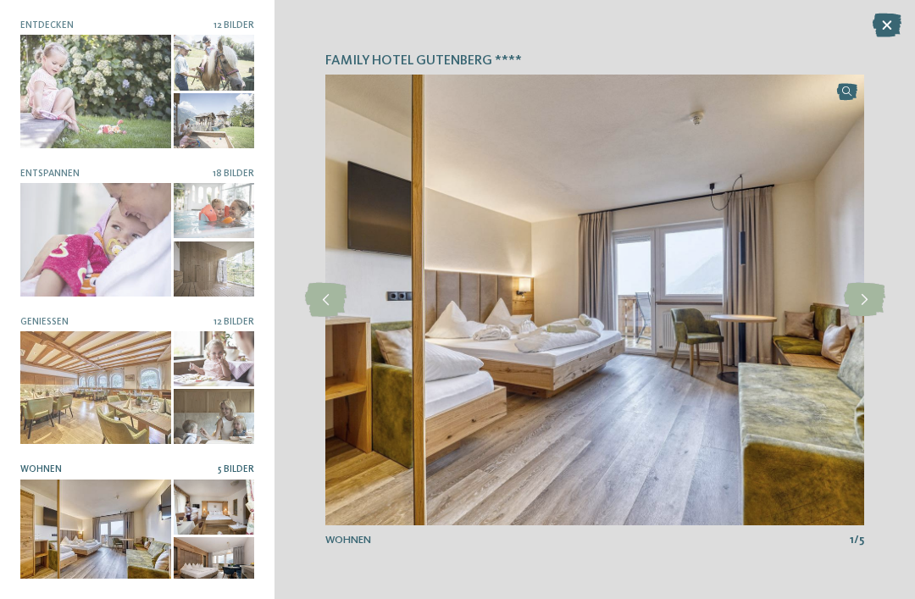
click at [863, 307] on icon at bounding box center [863, 300] width 41 height 34
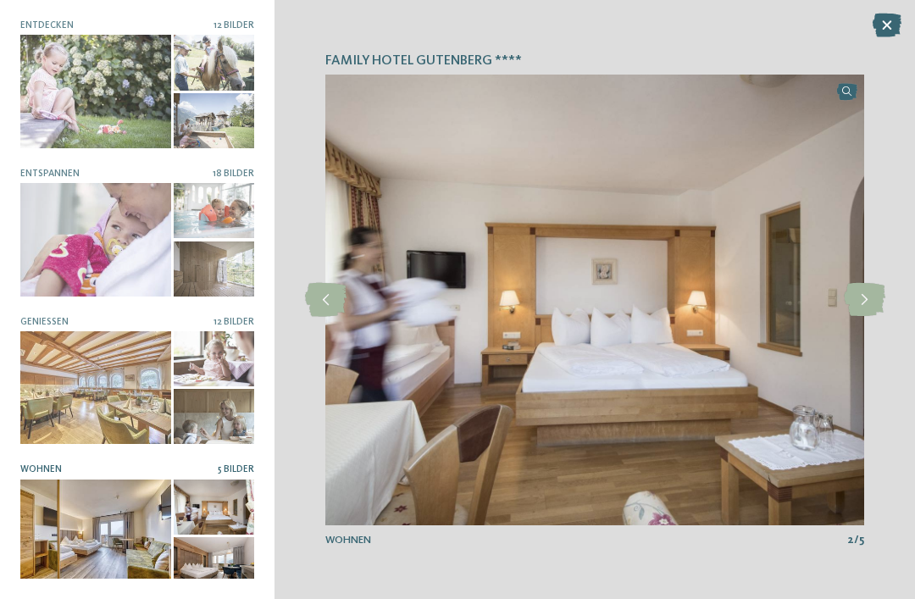
click at [876, 299] on icon at bounding box center [863, 300] width 41 height 34
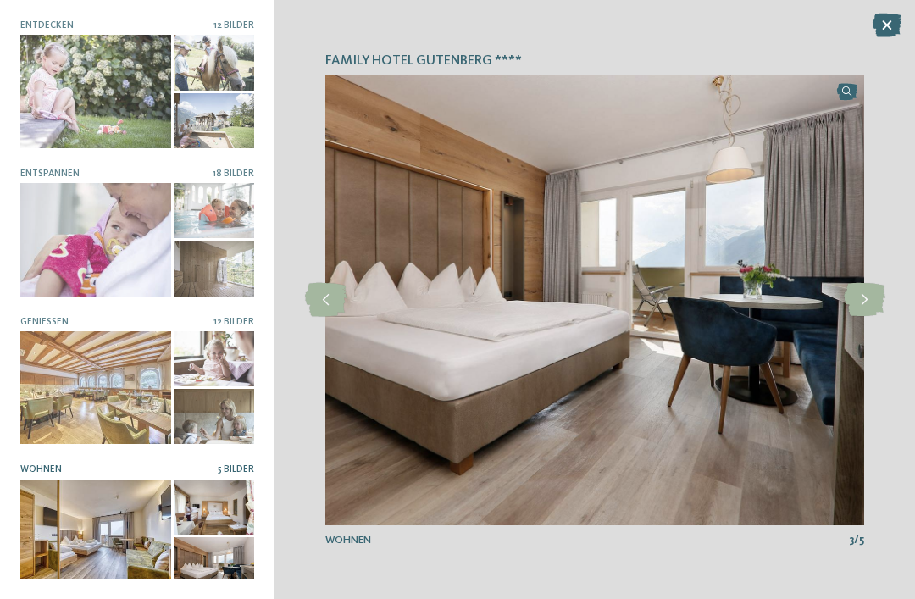
click at [865, 296] on icon at bounding box center [863, 300] width 41 height 34
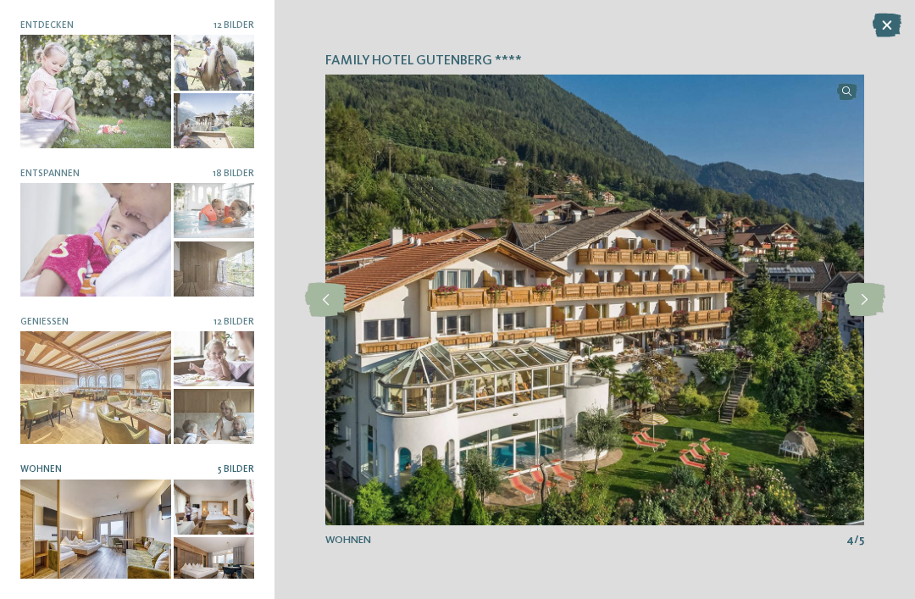
scroll to position [0, 0]
click at [212, 249] on div at bounding box center [214, 268] width 80 height 55
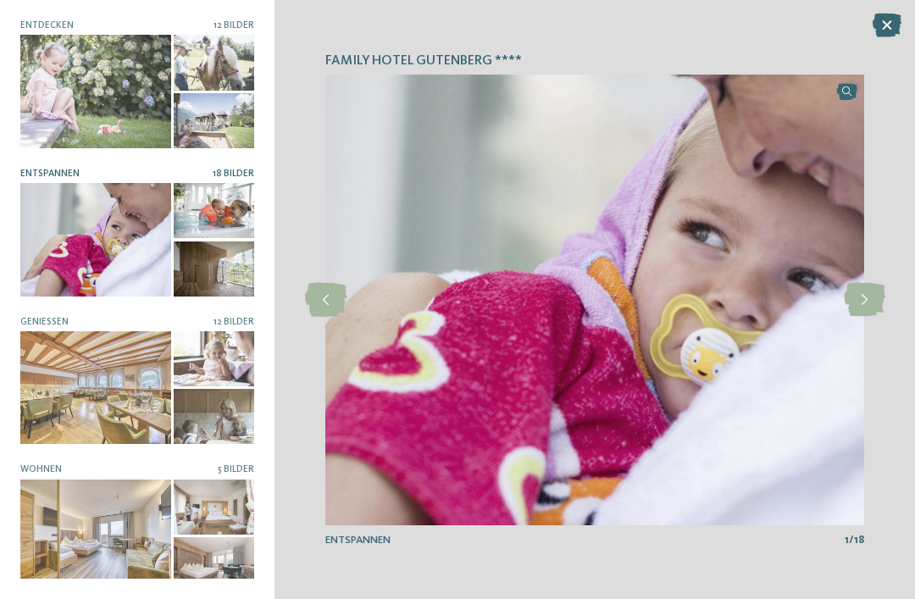
click at [861, 303] on icon at bounding box center [863, 300] width 41 height 34
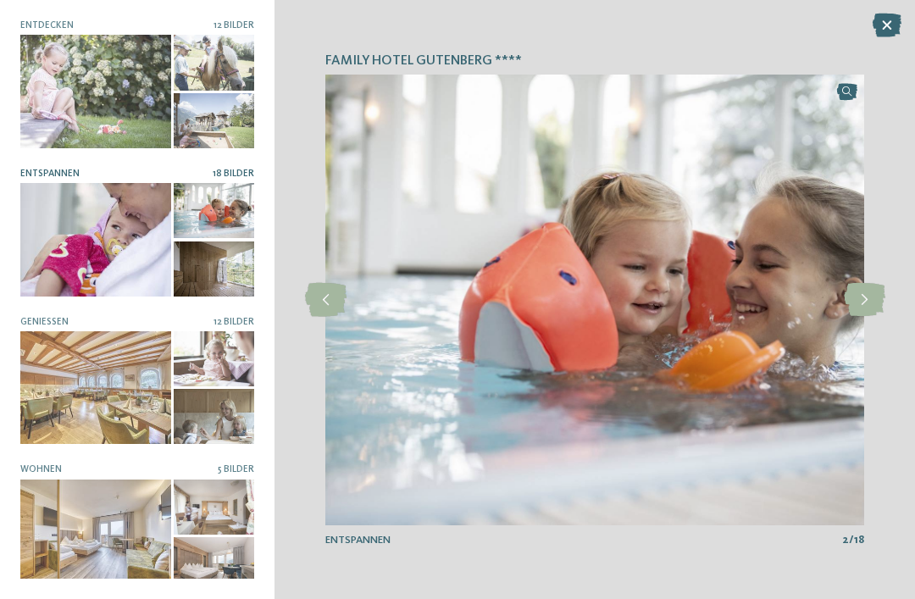
click at [866, 301] on icon at bounding box center [863, 300] width 41 height 34
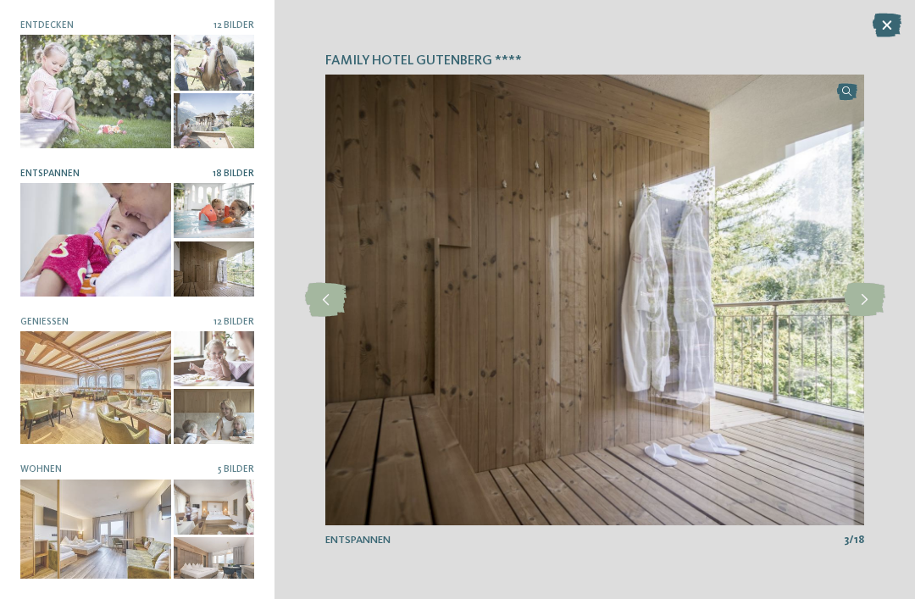
click at [867, 296] on icon at bounding box center [863, 300] width 41 height 34
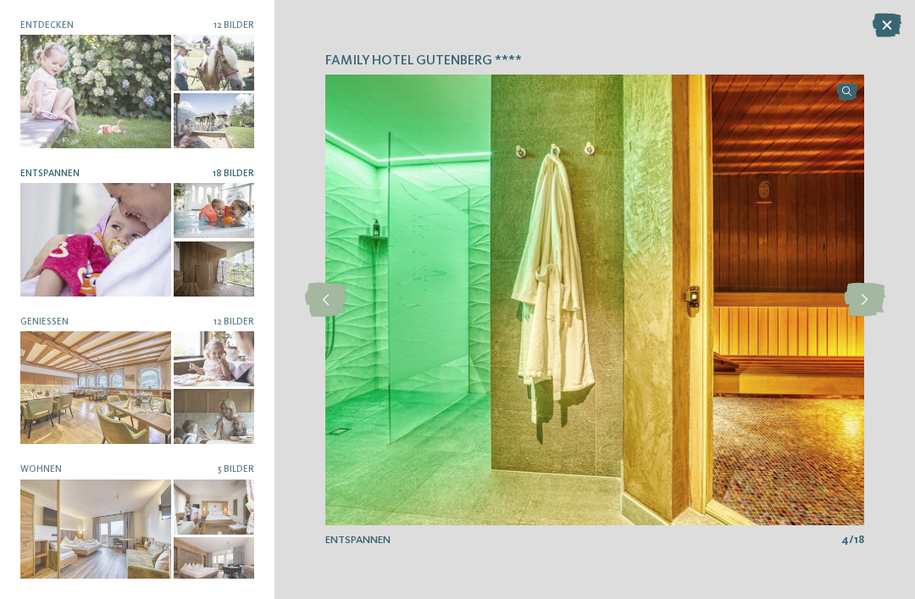
click at [855, 298] on icon at bounding box center [863, 300] width 41 height 34
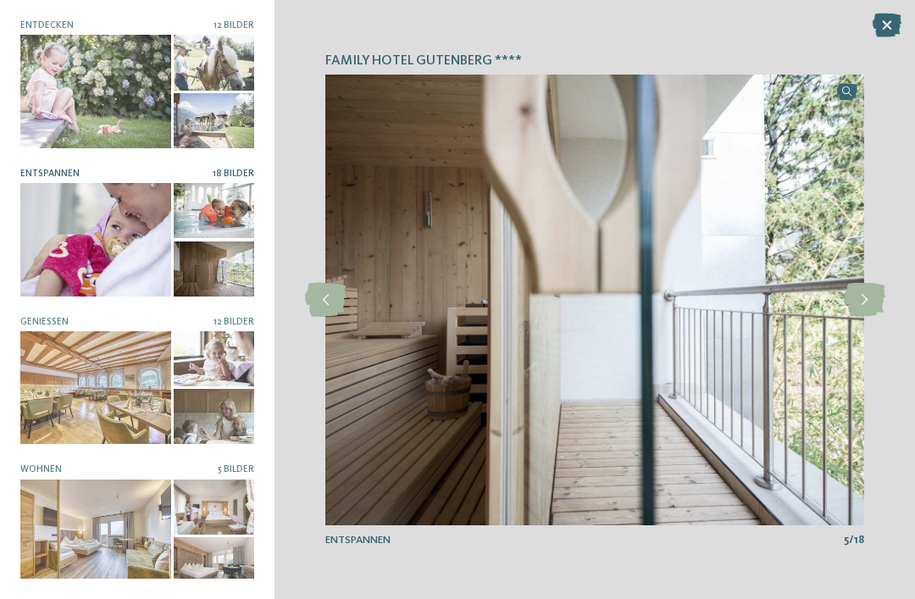
click at [882, 29] on icon at bounding box center [886, 26] width 29 height 24
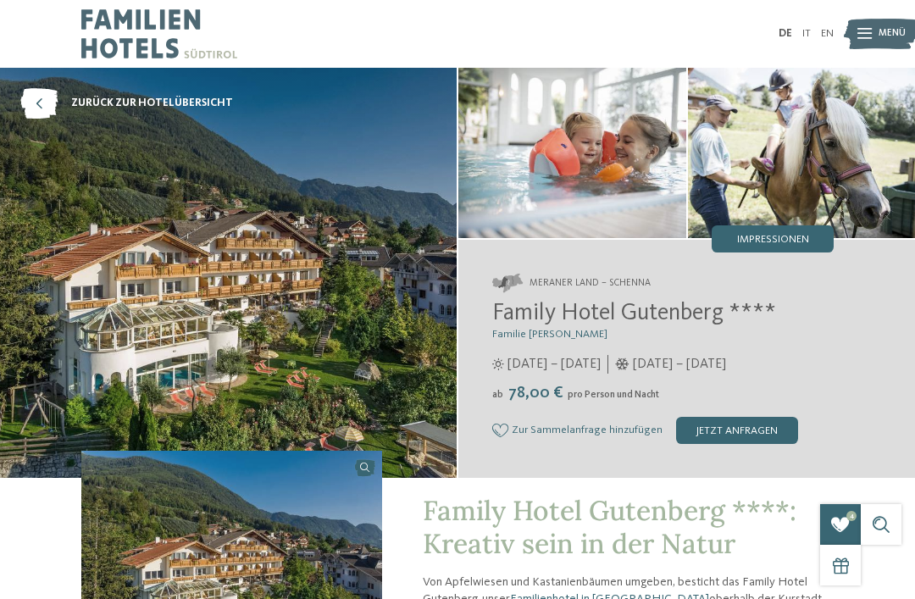
click at [572, 431] on span "Zur Sammelanfrage hinzufügen" at bounding box center [586, 430] width 151 height 12
click at [37, 109] on icon at bounding box center [38, 103] width 37 height 30
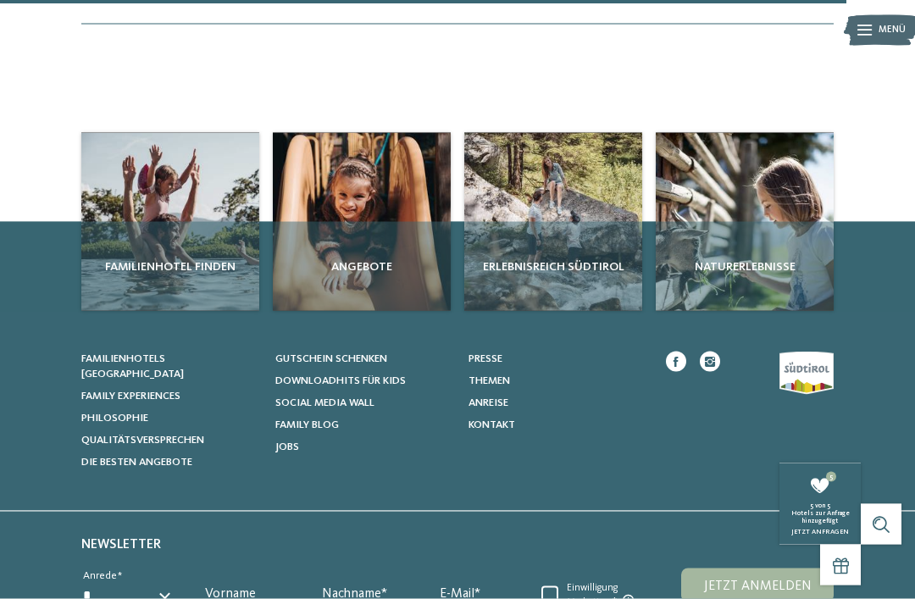
scroll to position [2169, 0]
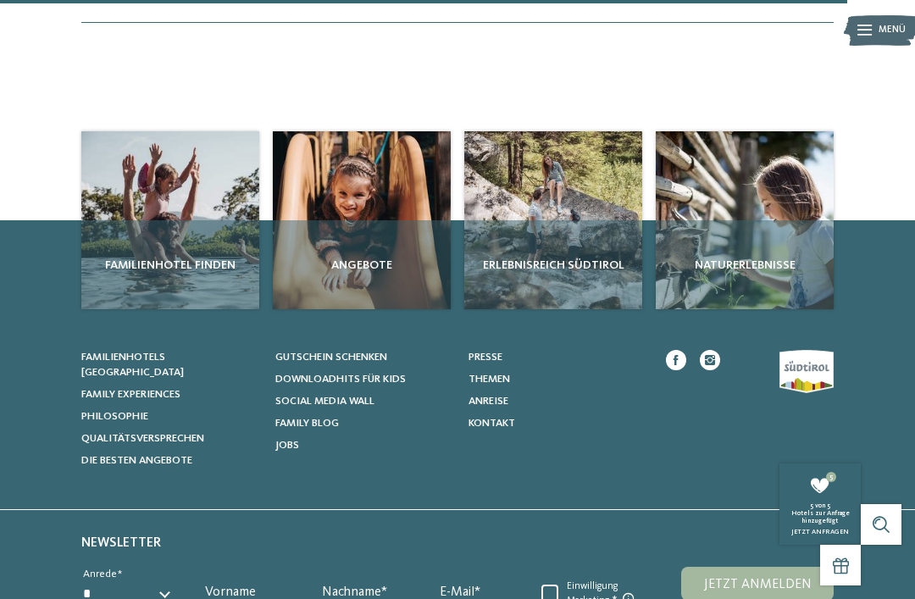
click at [810, 544] on div "5 anfragen 5 von 5 Hotels zur Anfrage hinzugefügt jetzt anfragen" at bounding box center [819, 503] width 81 height 81
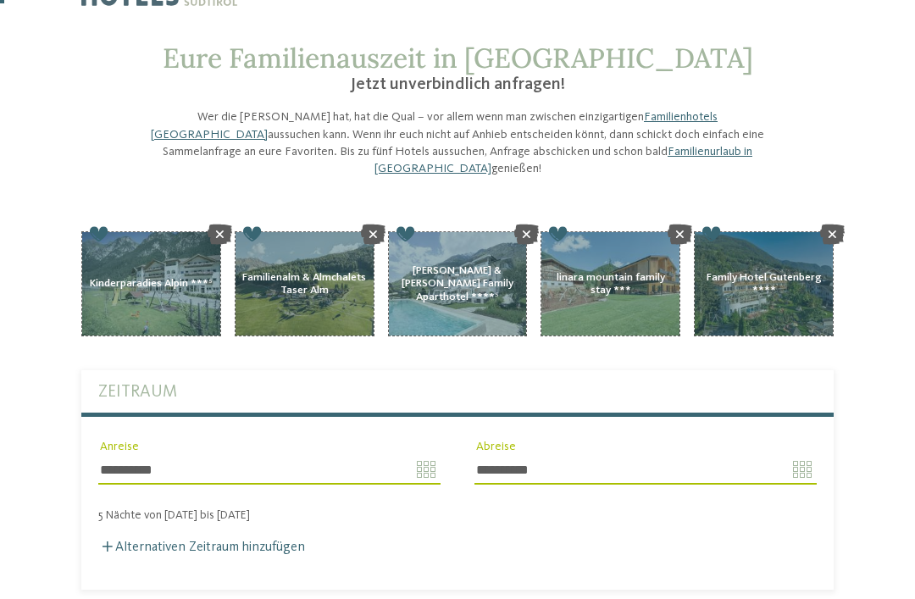
type input "**********"
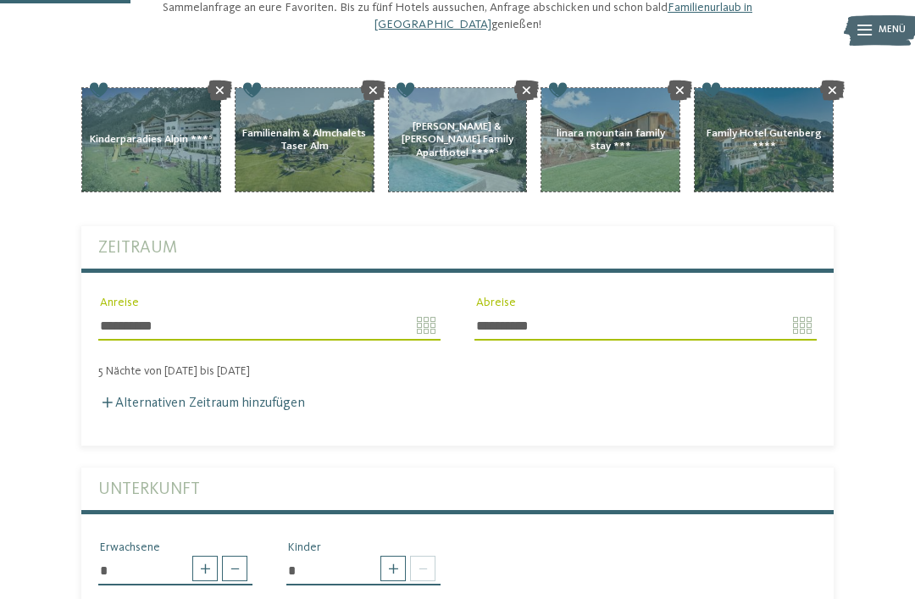
scroll to position [197, 0]
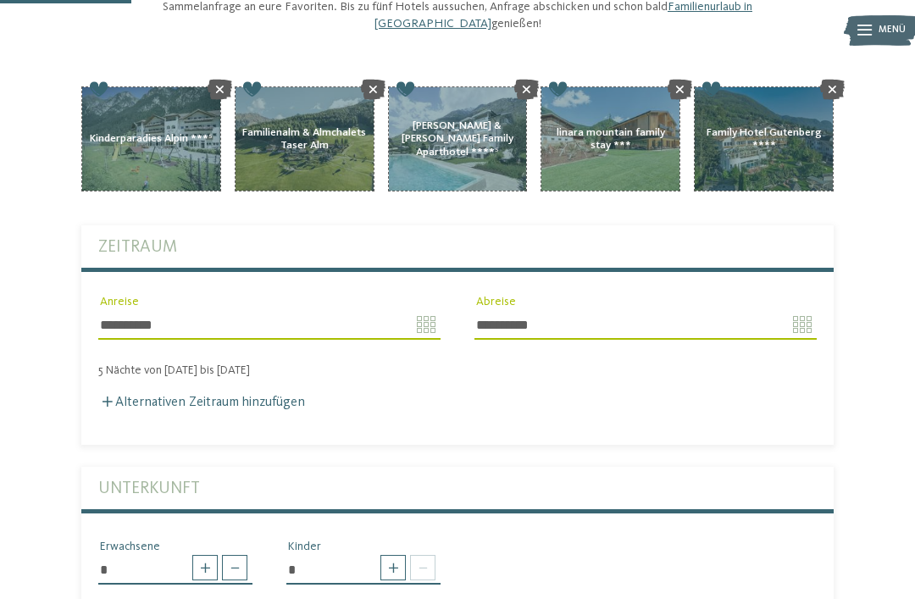
click at [243, 556] on span at bounding box center [234, 567] width 25 height 25
type input "*"
click at [393, 555] on span at bounding box center [392, 567] width 25 height 25
type input "*"
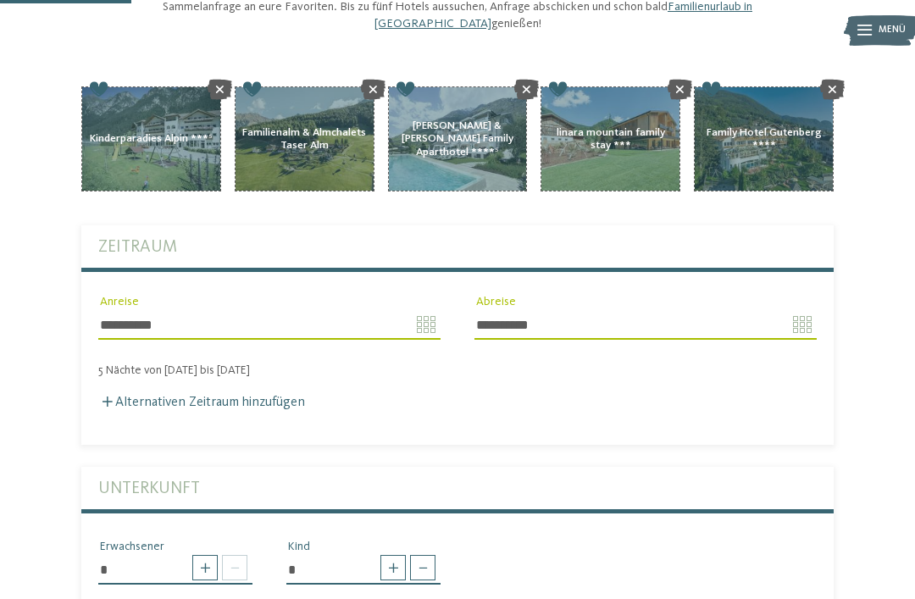
select select "**"
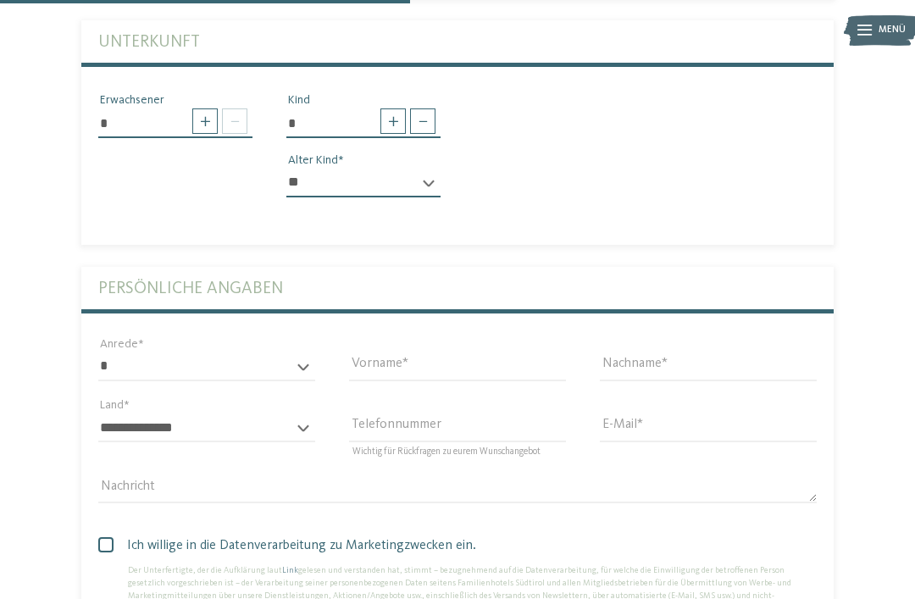
scroll to position [644, 0]
click at [307, 357] on select "* **** **** ******* ******" at bounding box center [206, 365] width 217 height 29
select select "*"
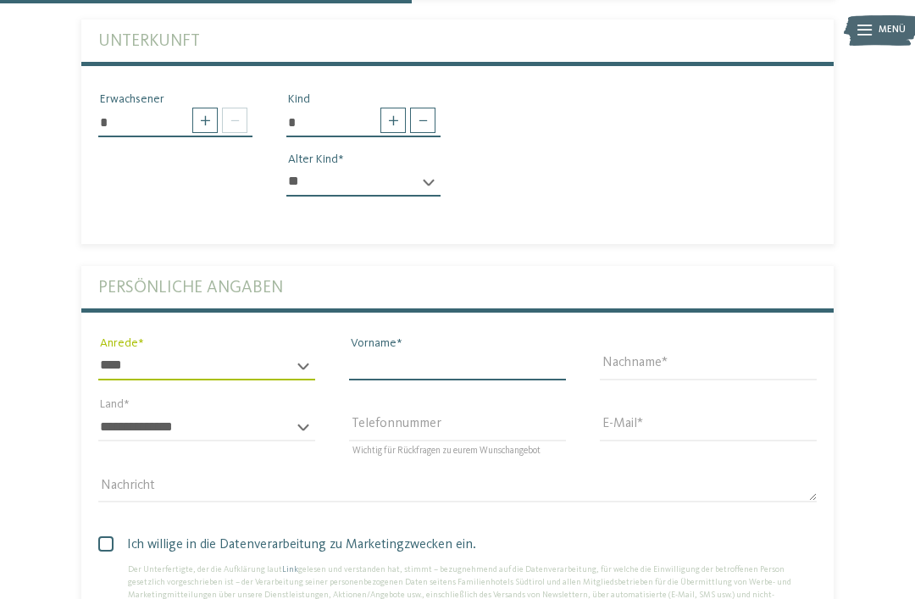
click at [484, 351] on input "Vorname" at bounding box center [457, 365] width 217 height 29
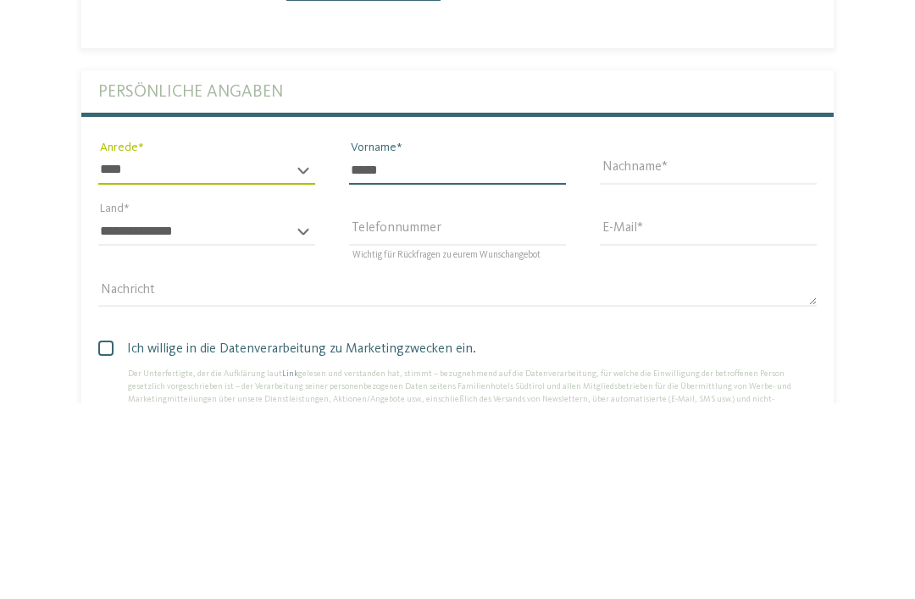
type input "*****"
click at [667, 351] on input "Nachname" at bounding box center [708, 365] width 217 height 29
type input "***"
click at [298, 412] on select "**********" at bounding box center [206, 426] width 217 height 29
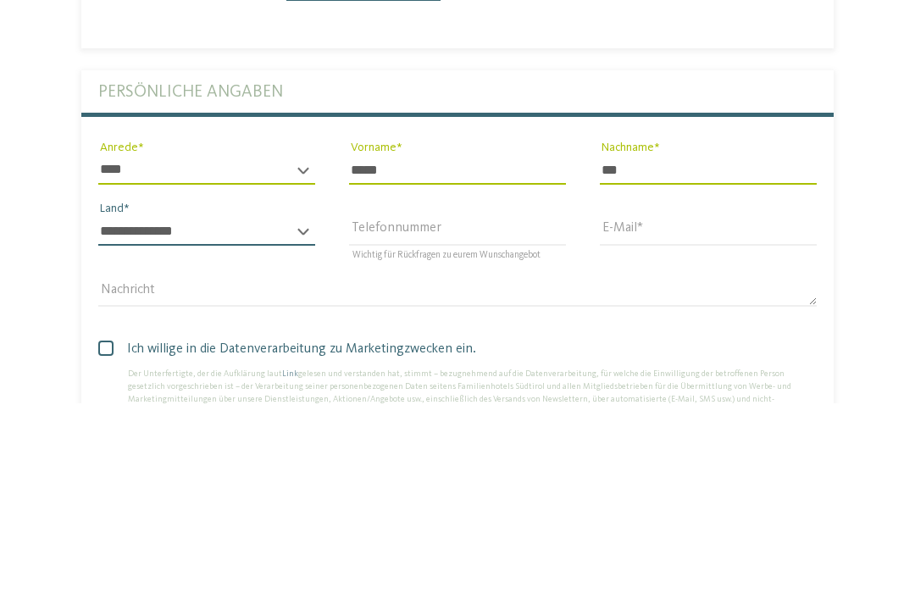
scroll to position [840, 0]
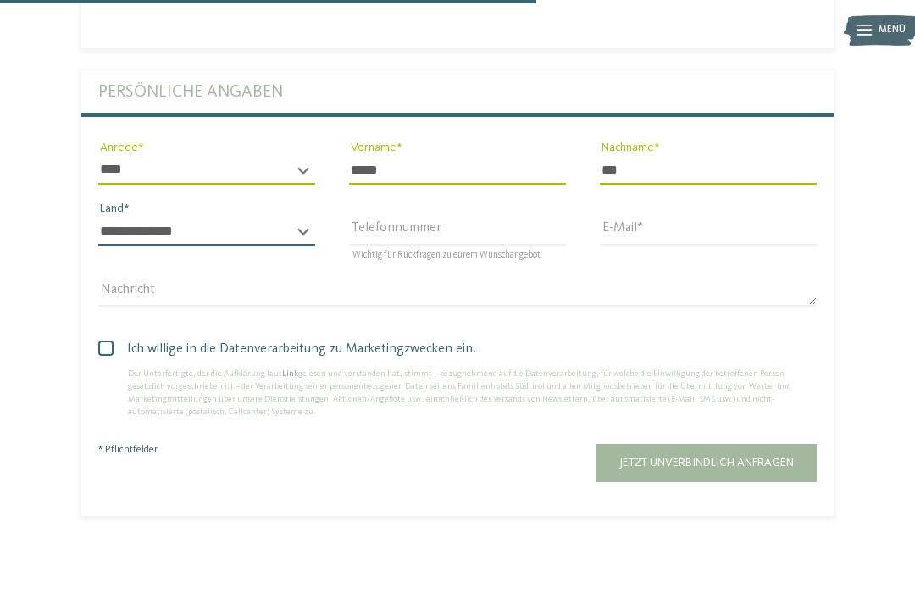
select select "**"
click at [678, 226] on input "E-Mail" at bounding box center [708, 231] width 217 height 29
type input "**********"
click at [108, 340] on span at bounding box center [105, 347] width 15 height 15
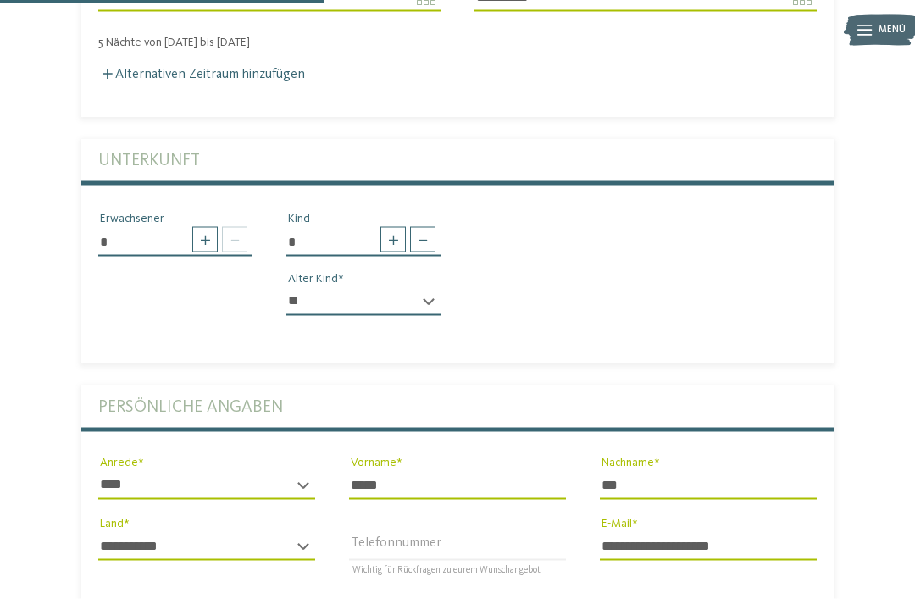
type input "**********"
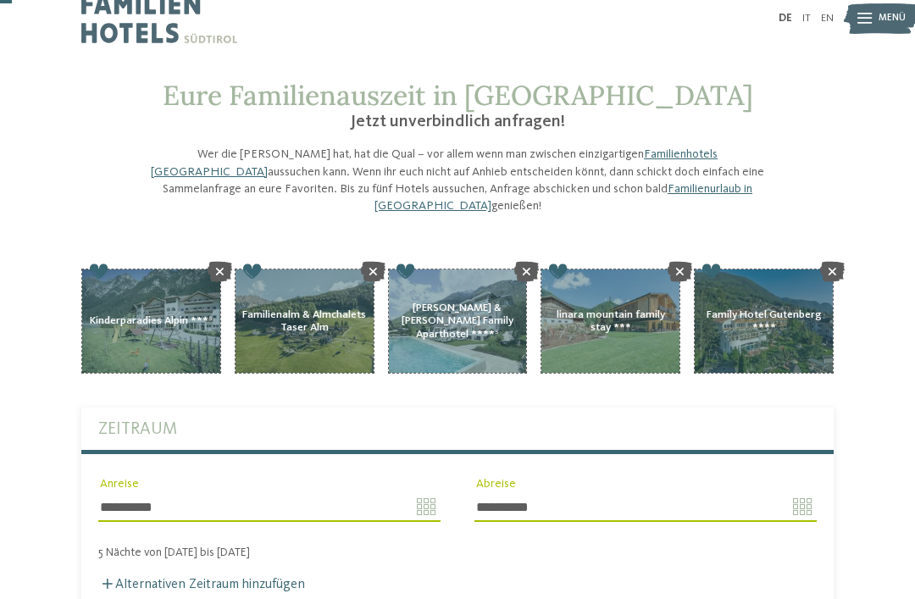
scroll to position [0, 0]
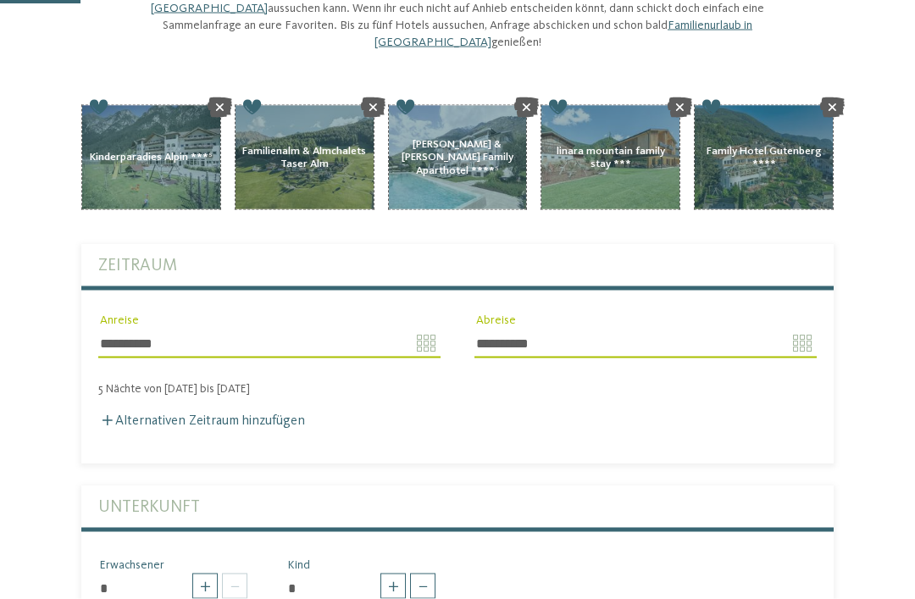
type input "**********"
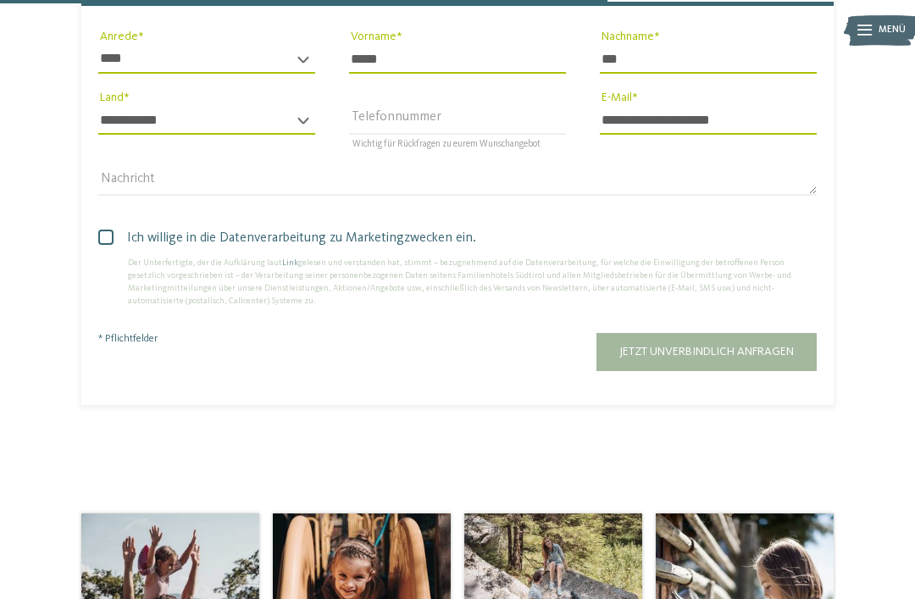
scroll to position [952, 0]
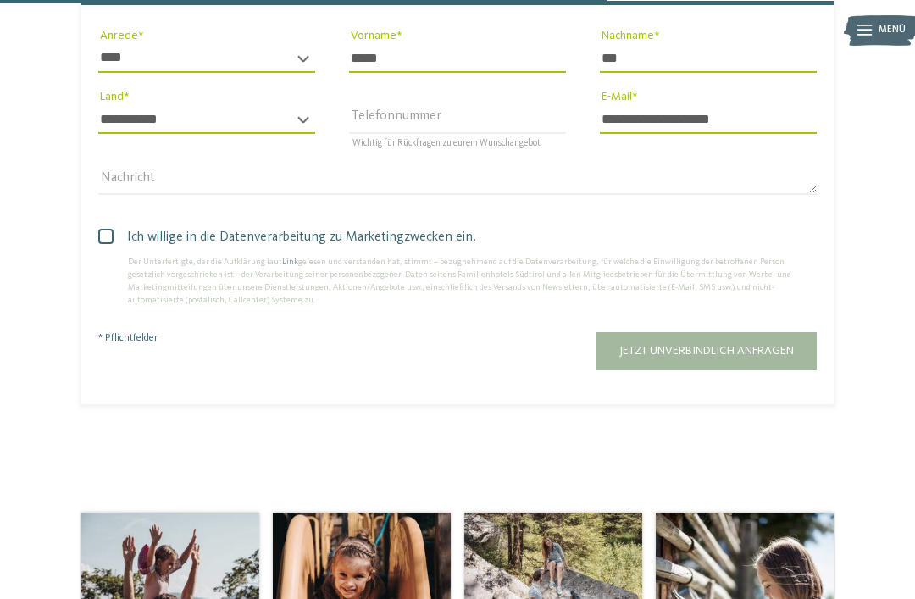
click at [760, 345] on span "Jetzt unverbindlich anfragen" at bounding box center [706, 351] width 174 height 12
